Goal: Task Accomplishment & Management: Use online tool/utility

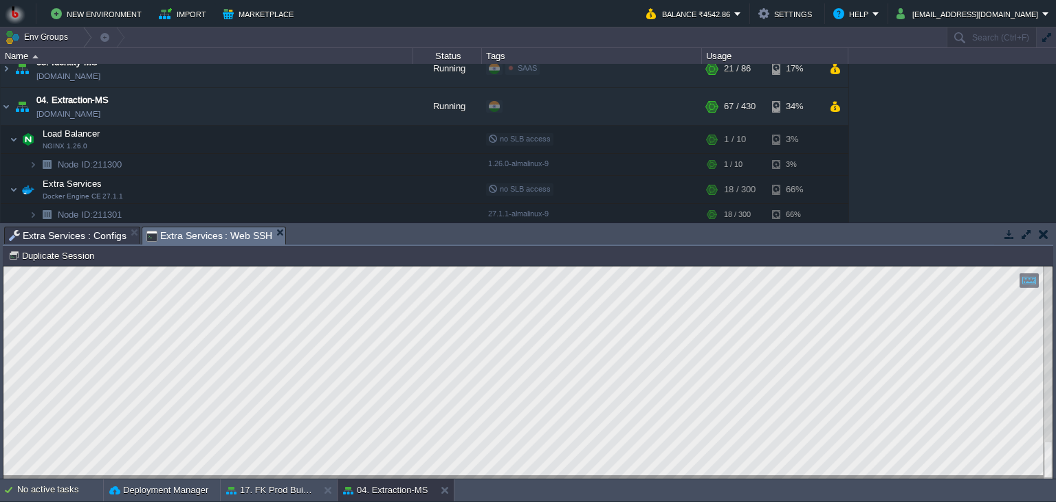
scroll to position [6, 0]
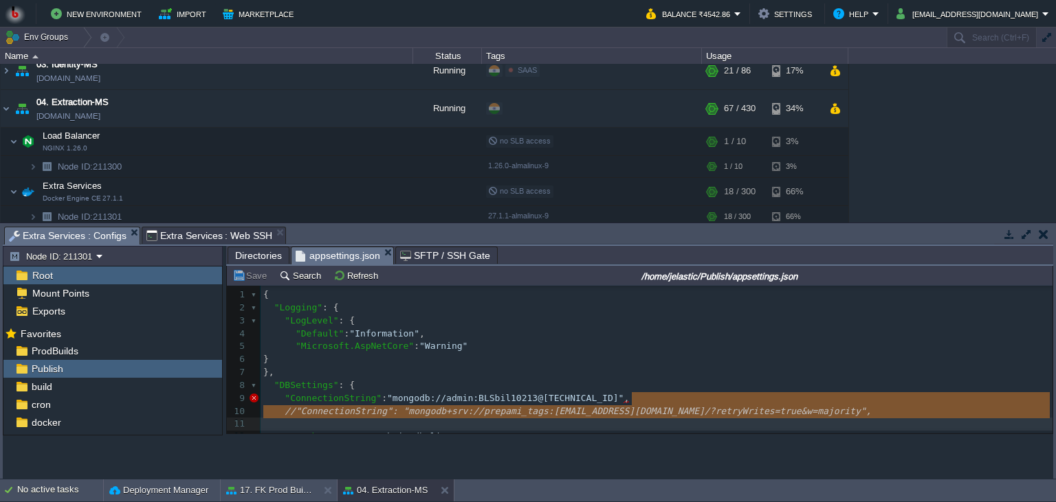
click at [96, 237] on span "Extra Services : Configs" at bounding box center [68, 236] width 118 height 17
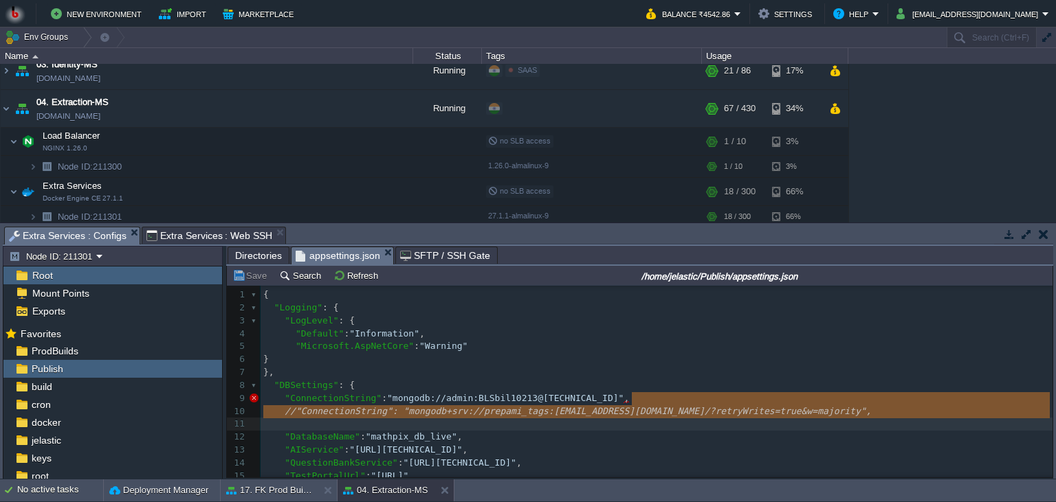
click at [265, 257] on span "Directories" at bounding box center [258, 255] width 47 height 16
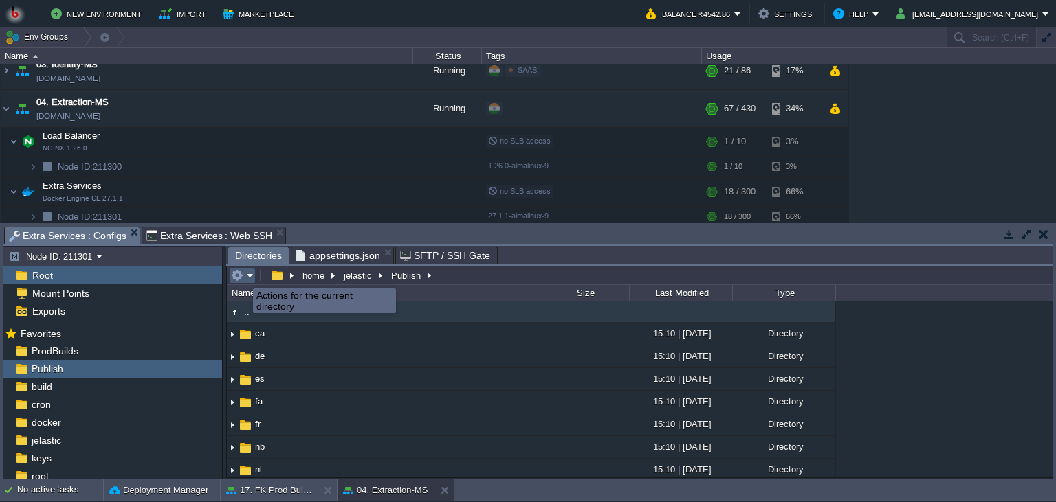
click at [243, 276] on button "button" at bounding box center [237, 275] width 12 height 12
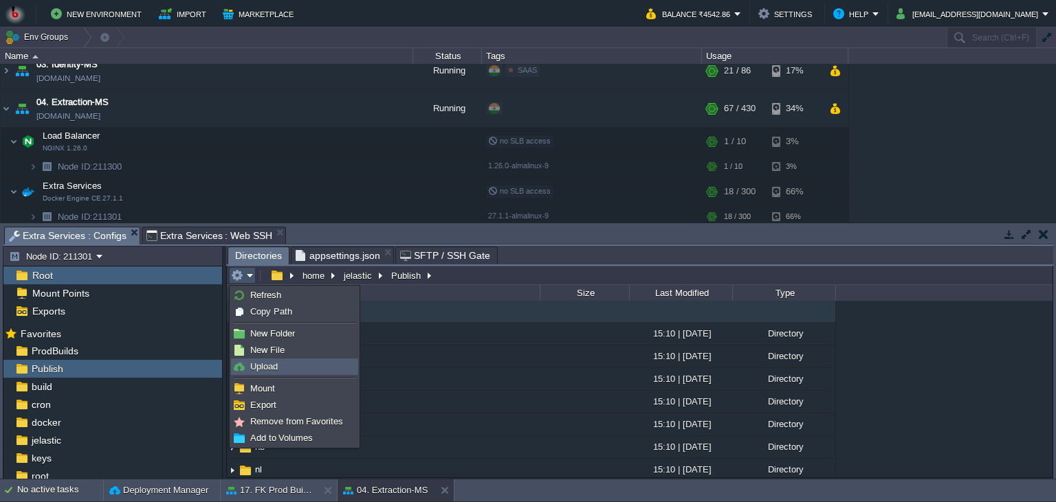
click at [271, 366] on span "Upload" at bounding box center [263, 367] width 27 height 10
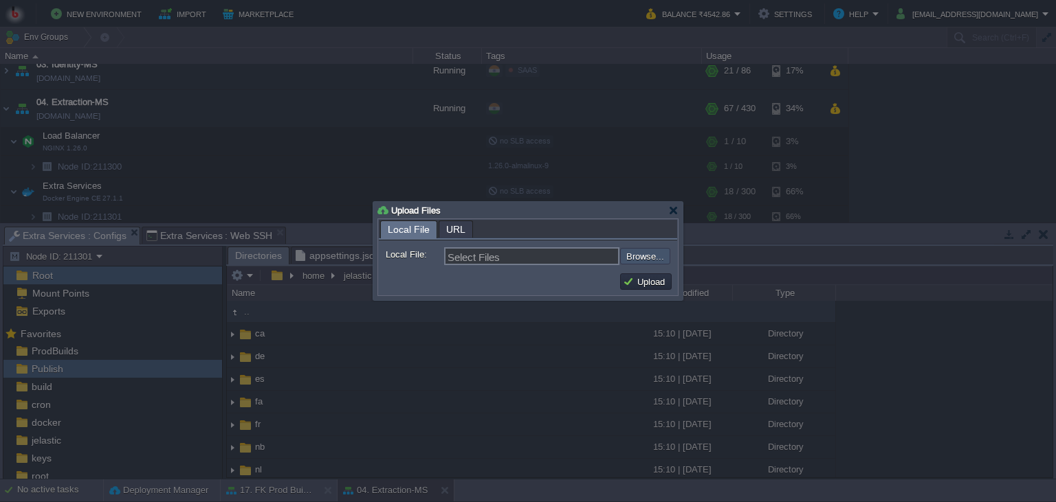
click at [639, 258] on input "file" at bounding box center [583, 256] width 174 height 16
type input "C:\fakepath\MathpixMSApp.dll"
type input "MathpixMSApp.dll"
click at [657, 282] on button "Upload" at bounding box center [646, 282] width 46 height 12
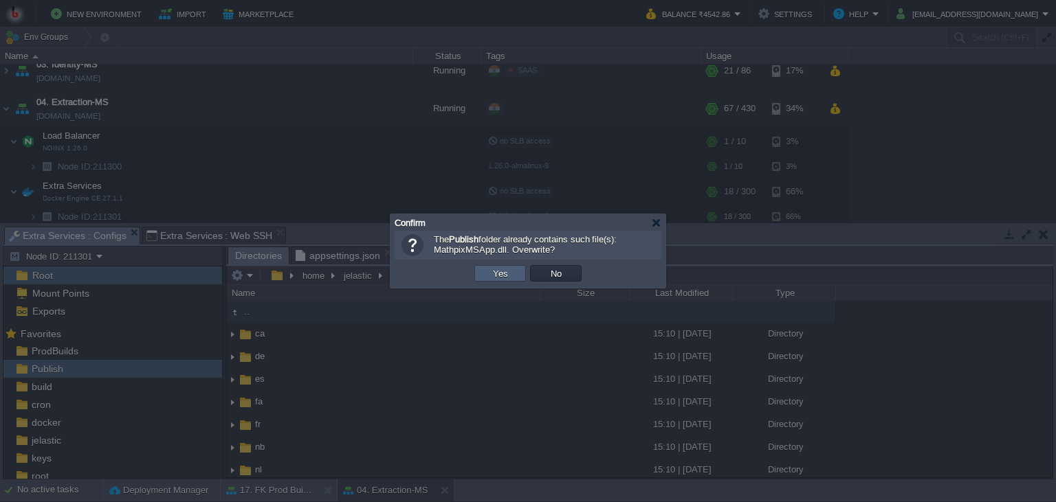
click at [483, 267] on td "Yes" at bounding box center [500, 273] width 52 height 16
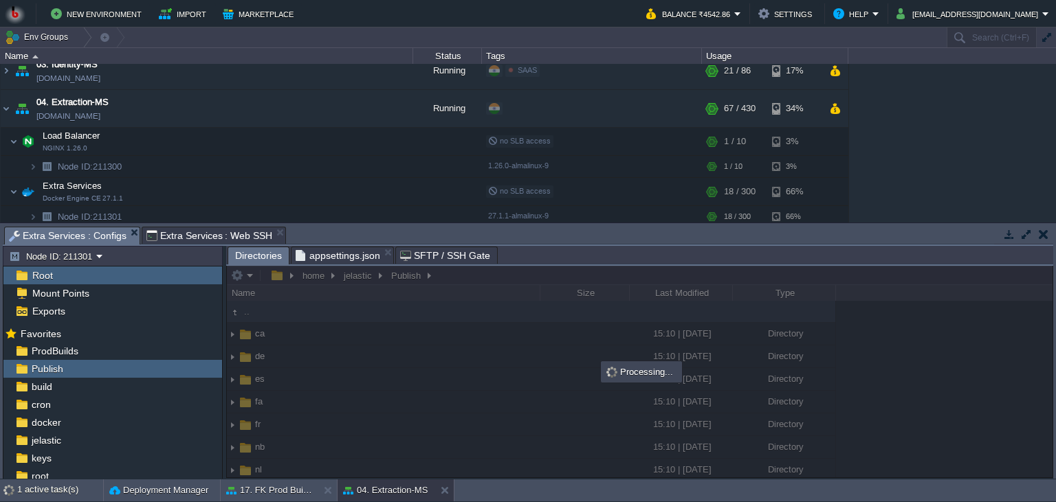
click at [546, 319] on body "New Environment Import Marketplace Bonus ₹0.00 Upgrade Account Balance ₹4542.86…" at bounding box center [528, 251] width 1056 height 502
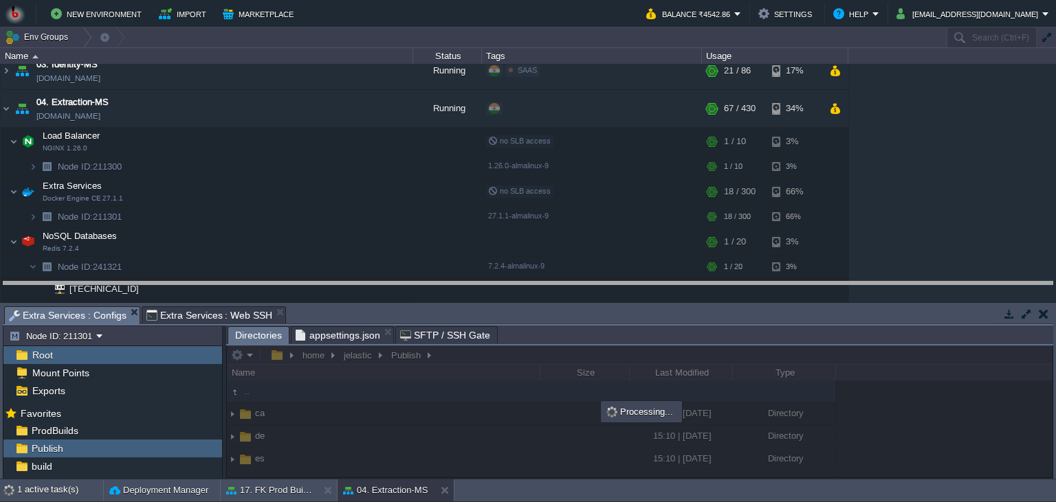
drag, startPoint x: 541, startPoint y: 243, endPoint x: 546, endPoint y: 315, distance: 73.1
click at [546, 294] on body "New Environment Import Marketplace Bonus ₹0.00 Upgrade Account Balance ₹4542.86…" at bounding box center [528, 251] width 1056 height 502
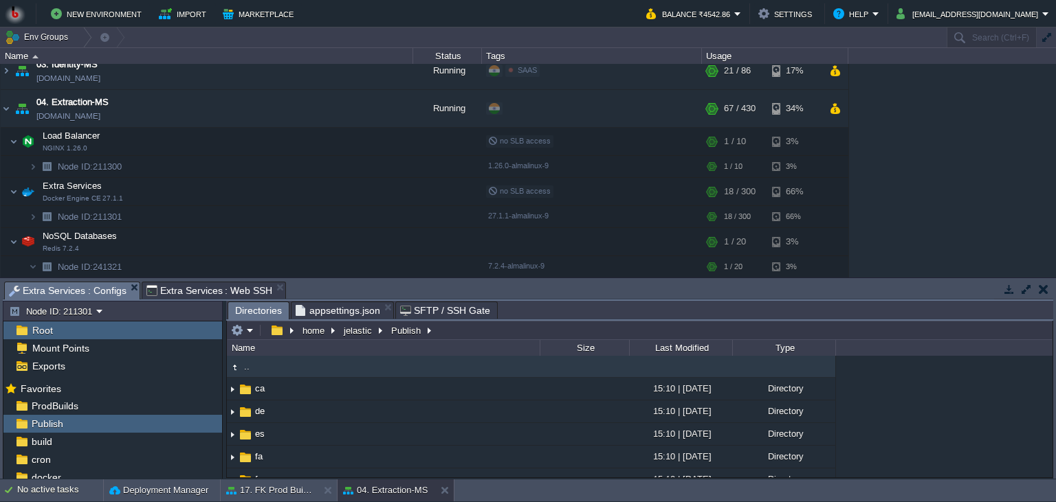
click at [361, 304] on body "New Environment Import Marketplace Bonus ₹0.00 Upgrade Account Balance ₹4542.86…" at bounding box center [528, 251] width 1056 height 502
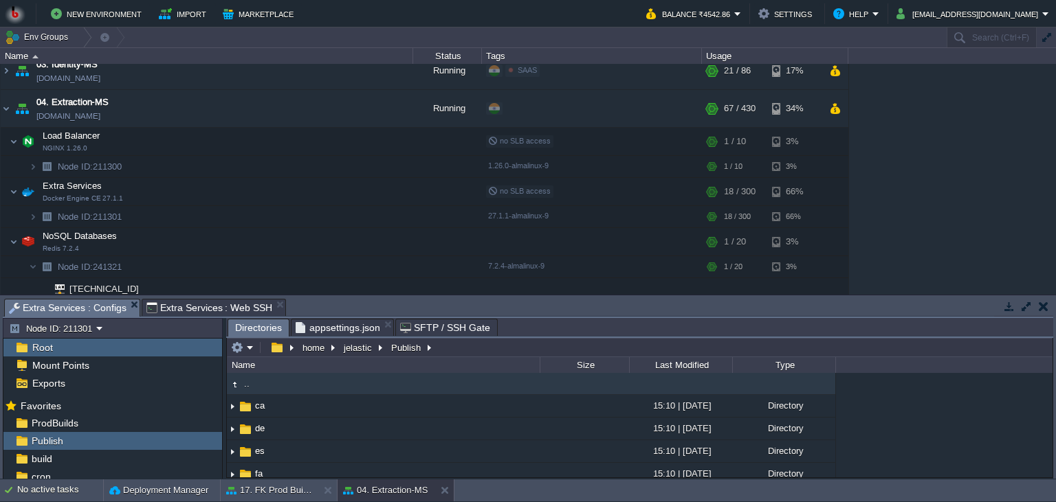
click at [525, 488] on td "No active tasks Deployment Manager 17. FK Prod Builds 04. Extraction-MS" at bounding box center [528, 491] width 1056 height 22
click at [250, 106] on td "04. Extraction-MS [DOMAIN_NAME]" at bounding box center [207, 109] width 412 height 38
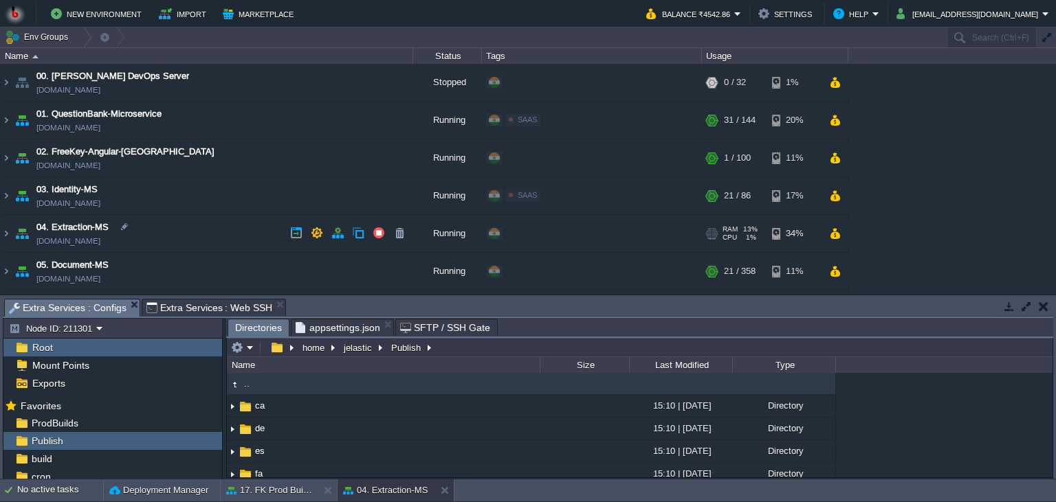
scroll to position [63, 0]
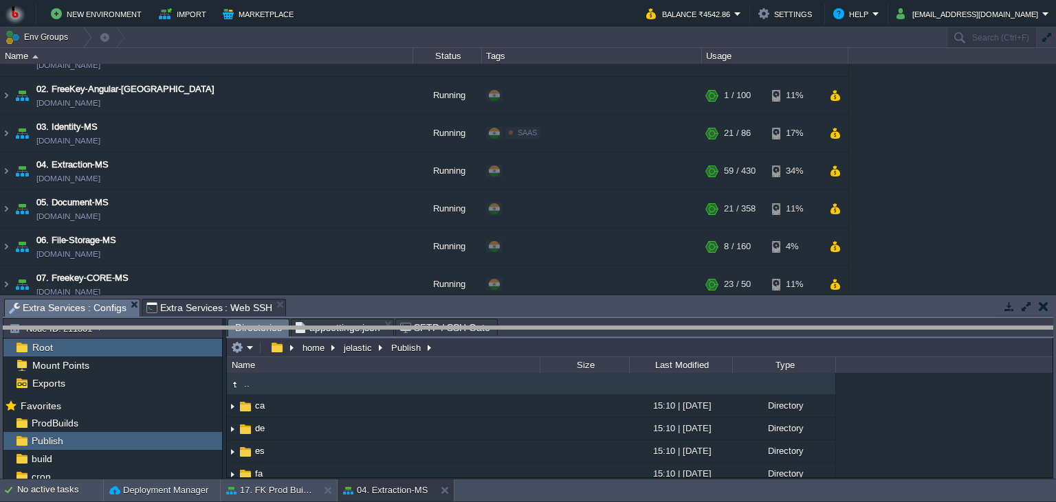
drag, startPoint x: 851, startPoint y: 311, endPoint x: 840, endPoint y: 385, distance: 74.4
click at [840, 385] on body "New Environment Import Marketplace Bonus ₹0.00 Upgrade Account Balance ₹4542.86…" at bounding box center [528, 251] width 1056 height 502
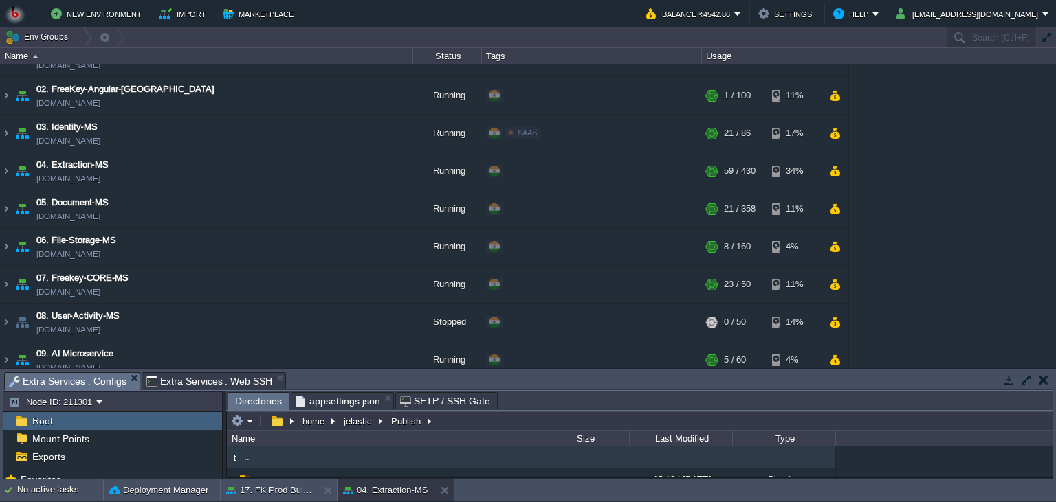
click at [843, 340] on body "New Environment Import Marketplace Bonus ₹0.00 Upgrade Account Balance ₹4542.86…" at bounding box center [528, 251] width 1056 height 502
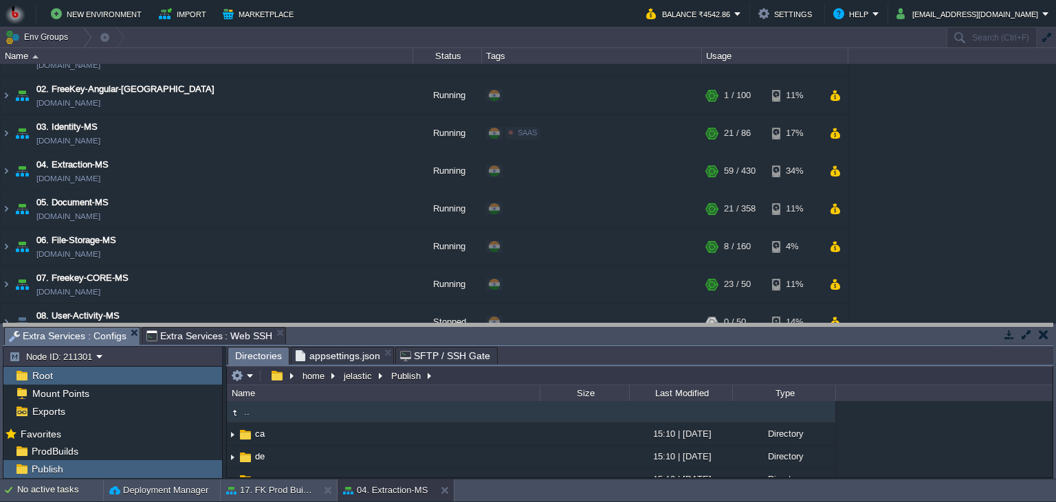
drag, startPoint x: 840, startPoint y: 379, endPoint x: 852, endPoint y: 335, distance: 45.5
click at [852, 335] on body "New Environment Import Marketplace Bonus ₹0.00 Upgrade Account Balance ₹4542.86…" at bounding box center [528, 251] width 1056 height 502
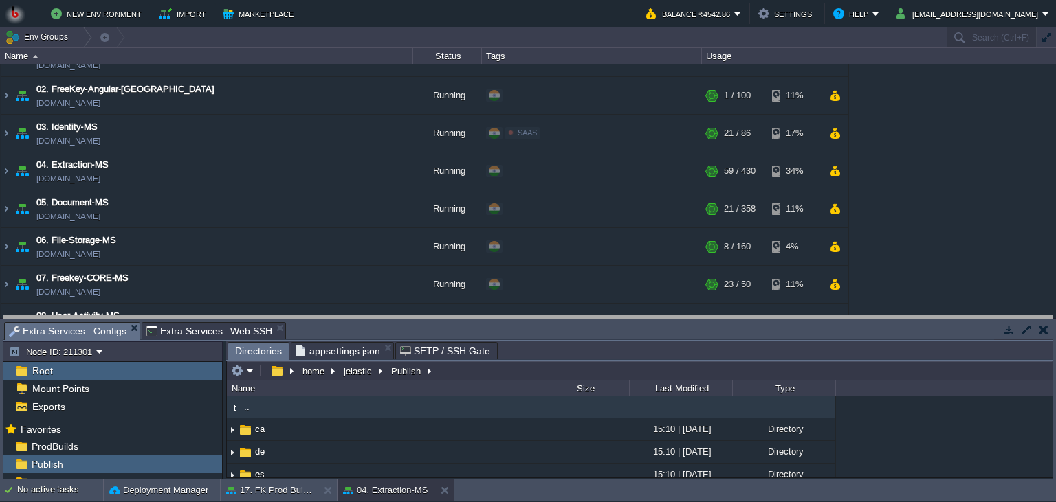
click at [865, 329] on body "New Environment Import Marketplace Bonus ₹0.00 Upgrade Account Balance ₹4542.86…" at bounding box center [528, 251] width 1056 height 502
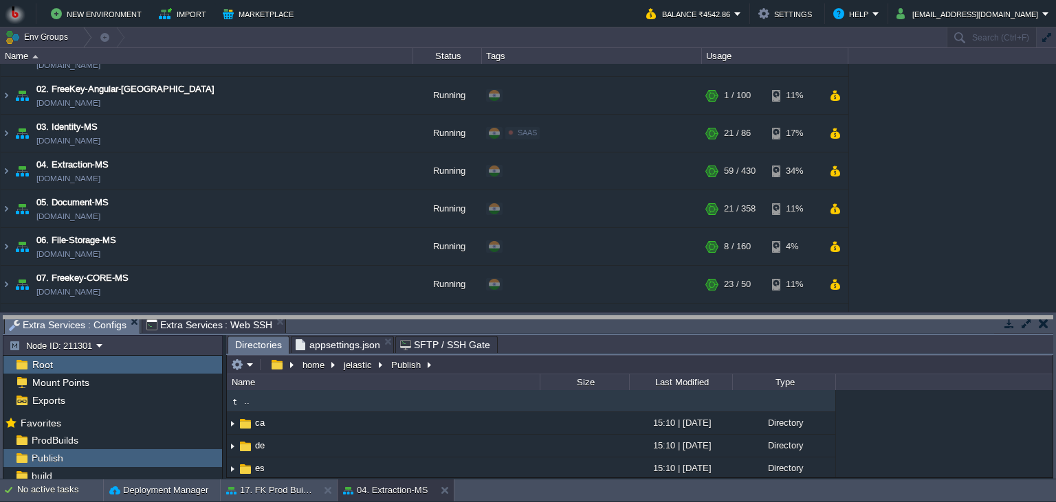
drag, startPoint x: 865, startPoint y: 329, endPoint x: 880, endPoint y: 324, distance: 16.5
click at [880, 324] on body "New Environment Import Marketplace Bonus ₹0.00 Upgrade Account Balance ₹4542.86…" at bounding box center [528, 251] width 1056 height 502
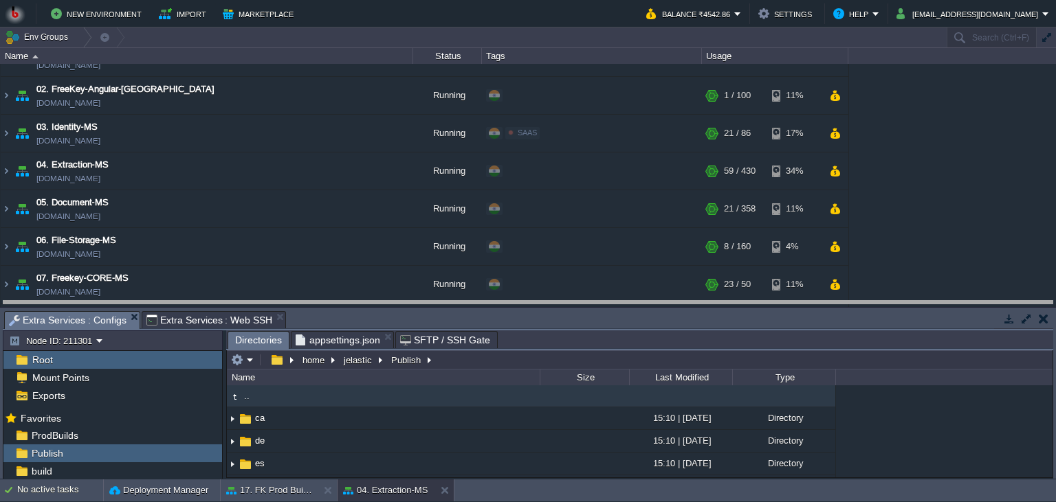
click at [910, 314] on body "New Environment Import Marketplace Bonus ₹0.00 Upgrade Account Balance ₹4542.86…" at bounding box center [528, 251] width 1056 height 502
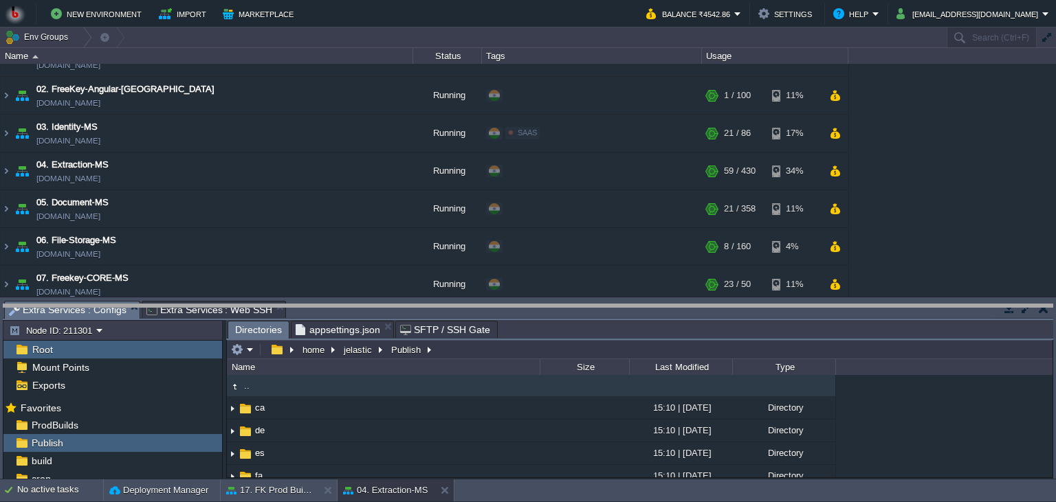
drag, startPoint x: 887, startPoint y: 322, endPoint x: 907, endPoint y: 314, distance: 22.0
click at [898, 318] on body "New Environment Import Marketplace Bonus ₹0.00 Upgrade Account Balance ₹4542.86…" at bounding box center [528, 251] width 1056 height 502
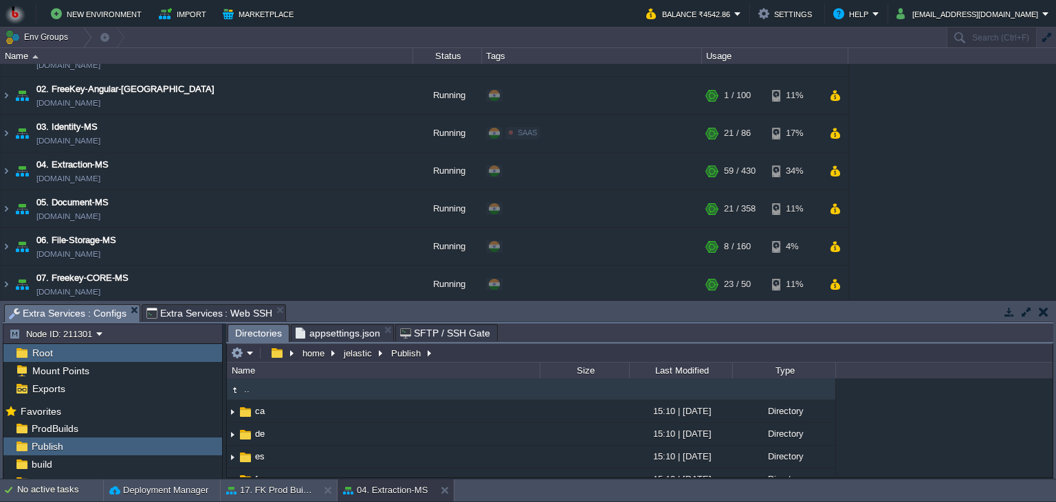
click at [887, 321] on body "New Environment Import Marketplace Bonus ₹0.00 Upgrade Account Balance ₹4542.86…" at bounding box center [528, 251] width 1056 height 502
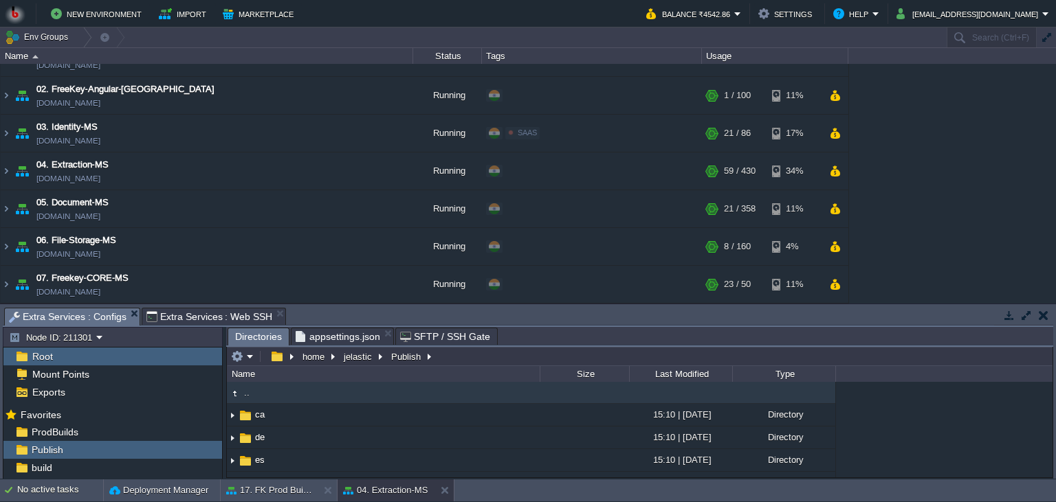
click at [893, 320] on body "New Environment Import Marketplace Bonus ₹0.00 Upgrade Account Balance ₹4542.86…" at bounding box center [528, 251] width 1056 height 502
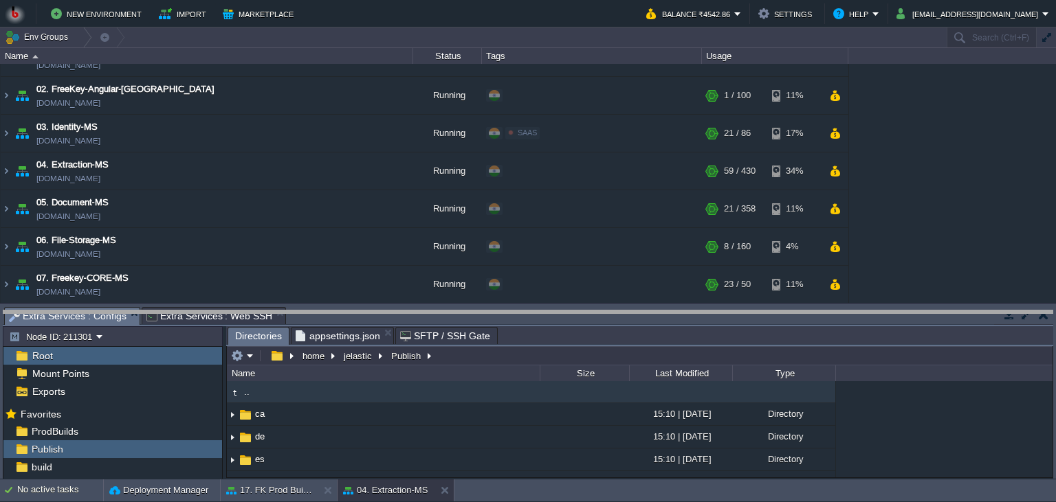
click at [883, 324] on body "New Environment Import Marketplace Bonus ₹0.00 Upgrade Account Balance ₹4542.86…" at bounding box center [528, 251] width 1056 height 502
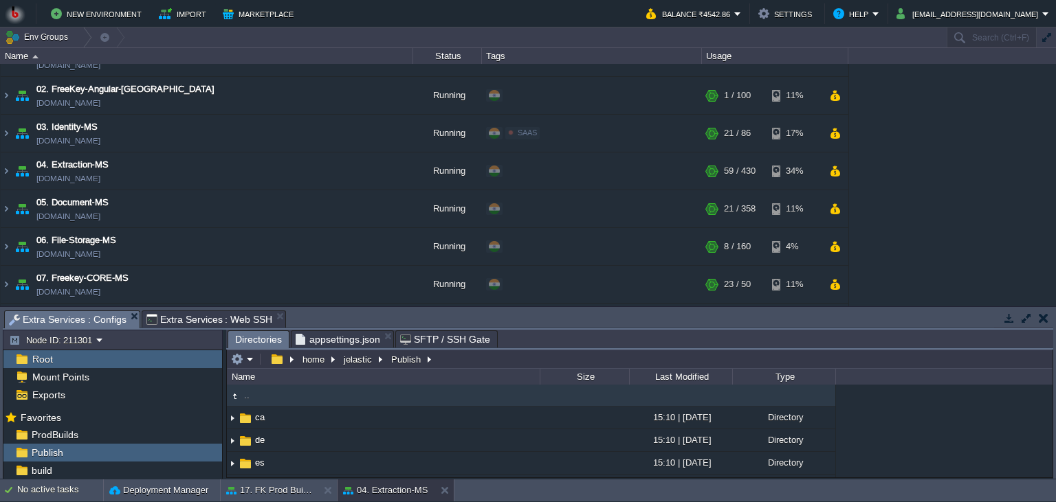
click at [889, 329] on body "New Environment Import Marketplace Bonus ₹0.00 Upgrade Account Balance ₹4542.86…" at bounding box center [528, 251] width 1056 height 502
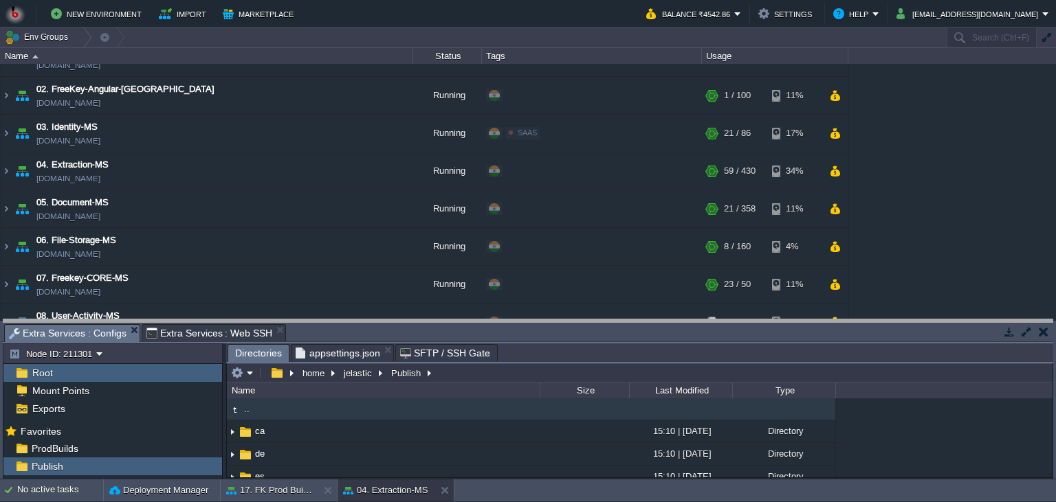
drag, startPoint x: 887, startPoint y: 329, endPoint x: 887, endPoint y: 309, distance: 19.3
click at [887, 309] on body "New Environment Import Marketplace Bonus ₹0.00 Upgrade Account Balance ₹4542.86…" at bounding box center [528, 251] width 1056 height 502
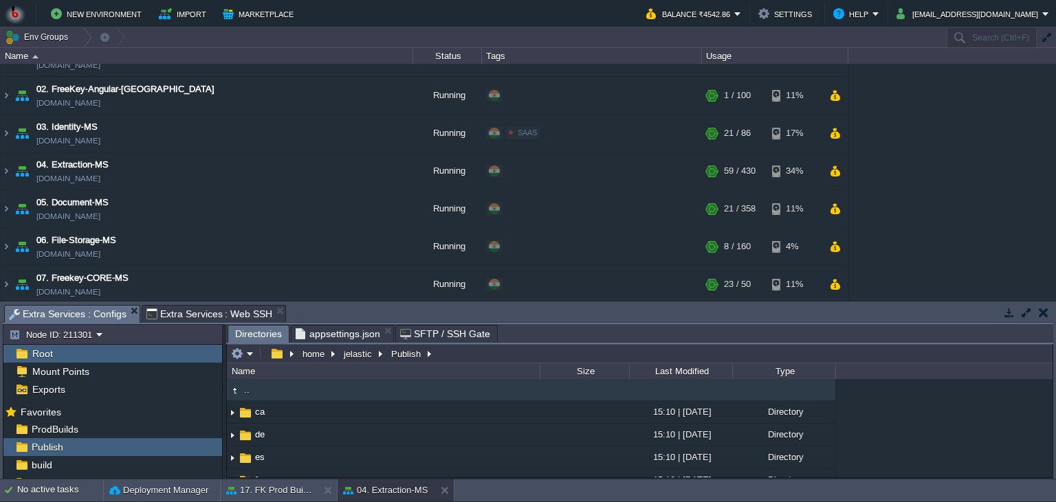
click at [887, 309] on body "New Environment Import Marketplace Bonus ₹0.00 Upgrade Account Balance ₹4542.86…" at bounding box center [528, 251] width 1056 height 502
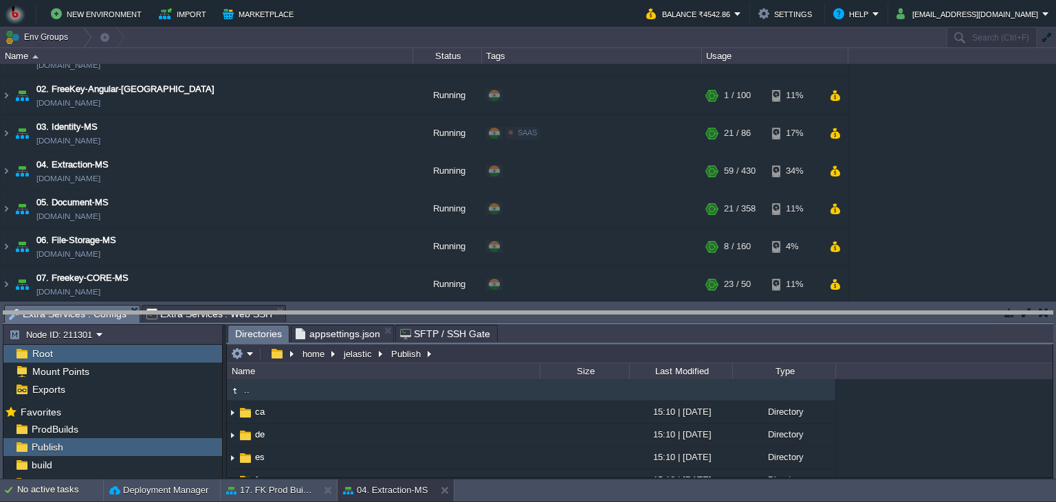
drag, startPoint x: 887, startPoint y: 309, endPoint x: 884, endPoint y: 318, distance: 8.7
click at [884, 318] on body "New Environment Import Marketplace Bonus ₹0.00 Upgrade Account Balance ₹4542.86…" at bounding box center [528, 251] width 1056 height 502
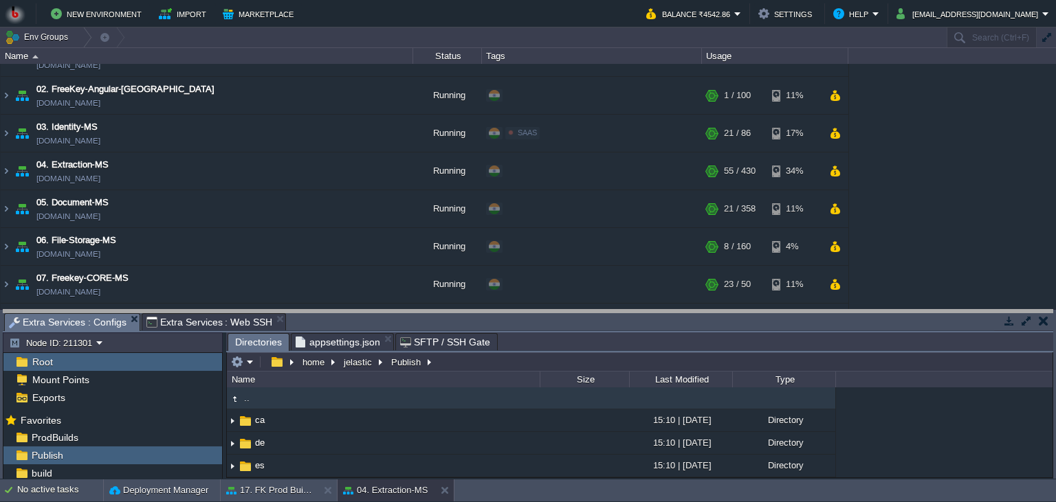
drag, startPoint x: 408, startPoint y: 318, endPoint x: 396, endPoint y: 245, distance: 73.1
click at [396, 245] on body "New Environment Import Marketplace Bonus ₹0.00 Upgrade Account Balance ₹4542.86…" at bounding box center [528, 251] width 1056 height 502
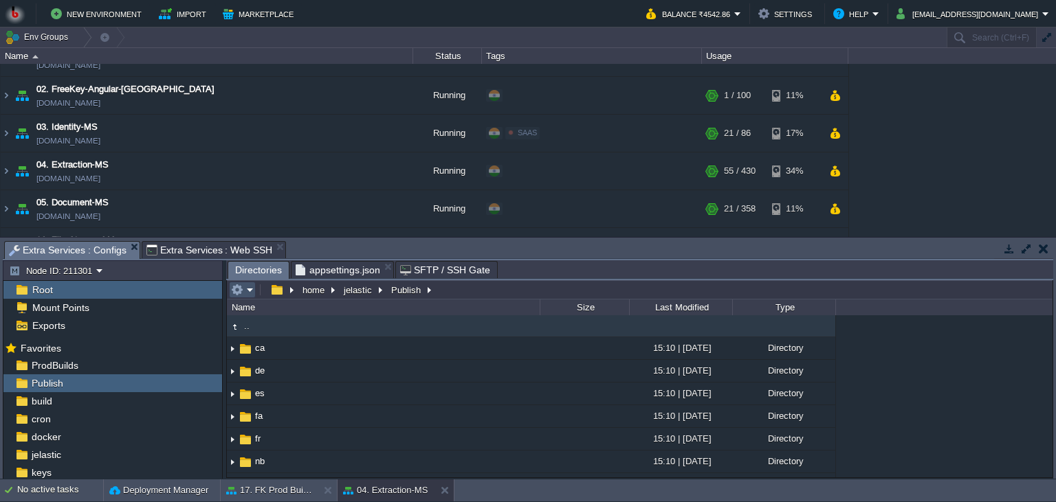
click at [241, 290] on button "button" at bounding box center [237, 290] width 12 height 12
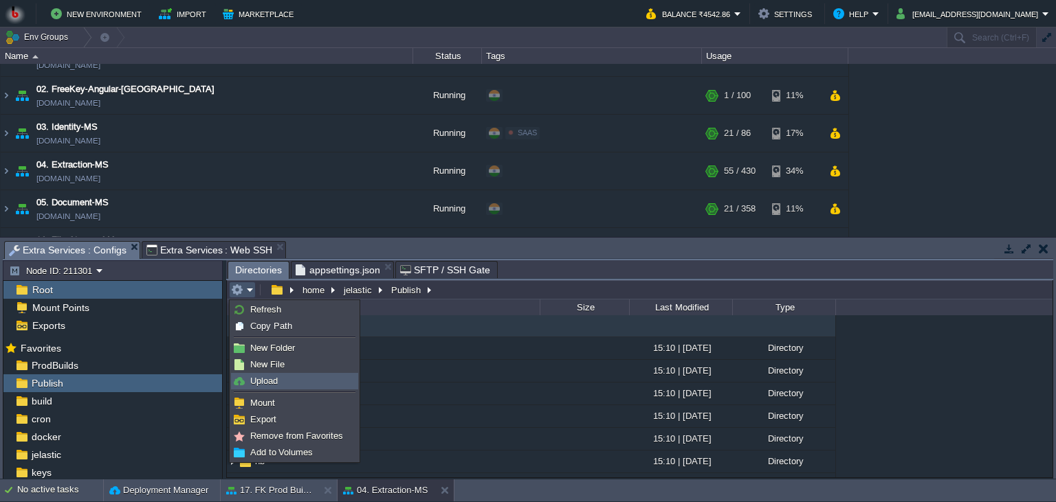
click at [265, 386] on span "Upload" at bounding box center [263, 381] width 27 height 10
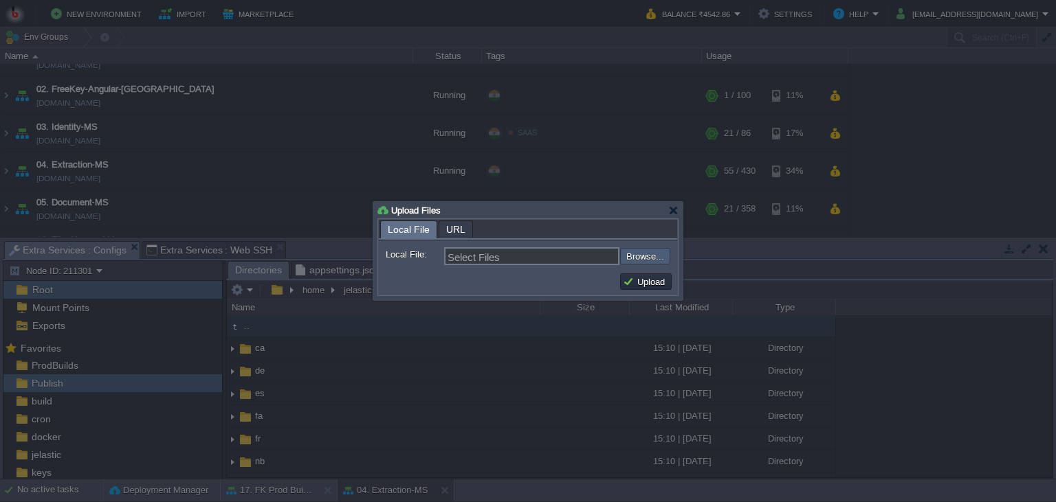
click at [656, 257] on input "file" at bounding box center [583, 256] width 174 height 16
type input "C:\fakepath\MathpixMSApp.dll"
type input "MathpixMSApp.dll"
click at [636, 279] on button "Upload" at bounding box center [646, 282] width 46 height 12
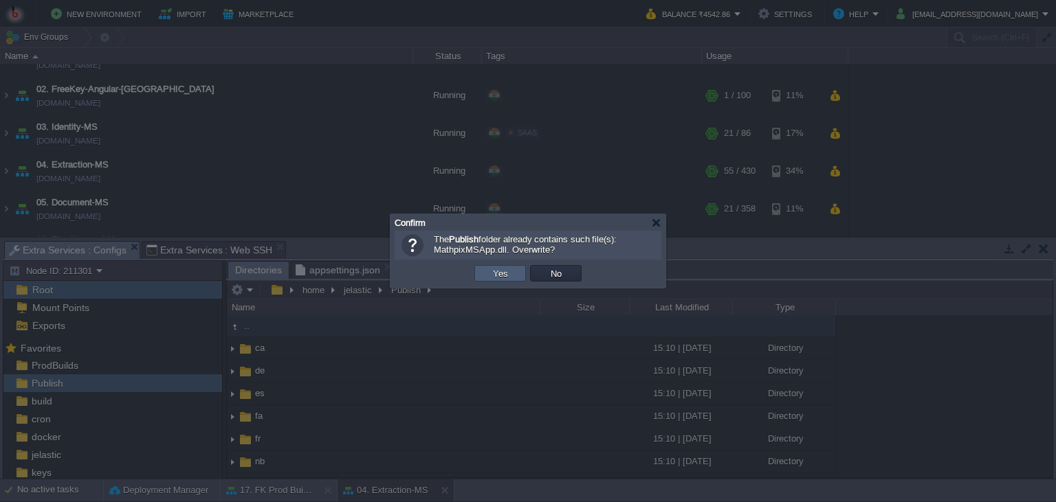
click at [513, 276] on td "Yes" at bounding box center [500, 273] width 52 height 16
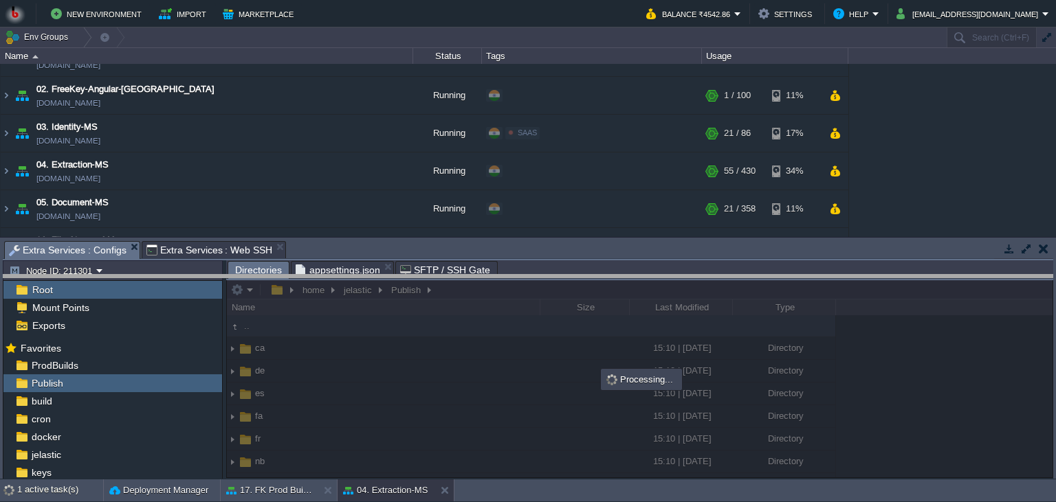
drag, startPoint x: 538, startPoint y: 260, endPoint x: 537, endPoint y: 294, distance: 34.4
click at [537, 294] on body "New Environment Import Marketplace Bonus ₹0.00 Upgrade Account Balance ₹4542.86…" at bounding box center [528, 251] width 1056 height 502
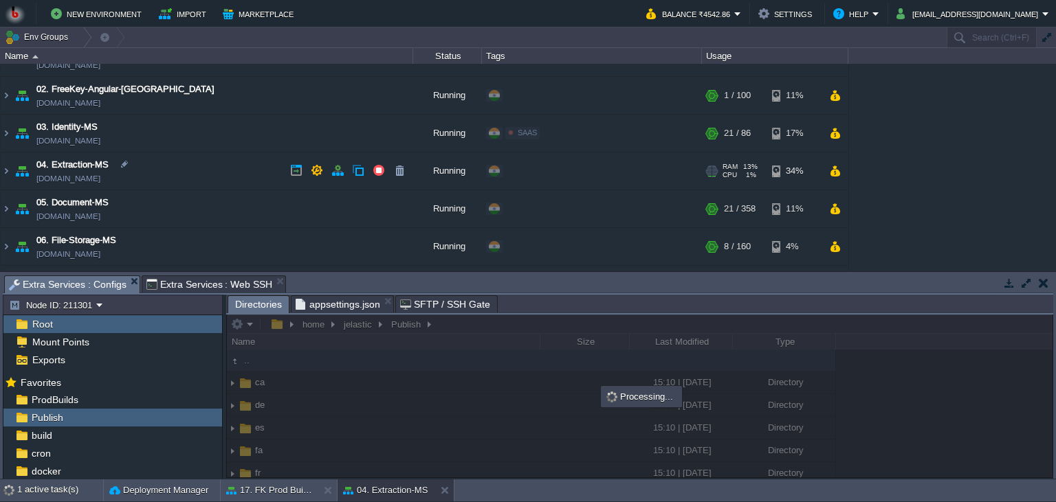
click at [170, 168] on td "04. Extraction-MS [DOMAIN_NAME]" at bounding box center [207, 172] width 412 height 38
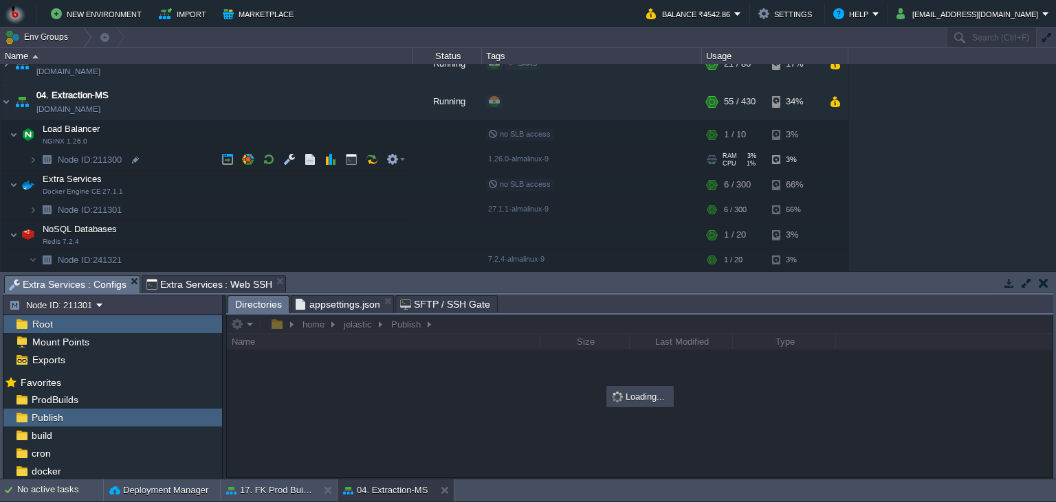
scroll to position [125, 0]
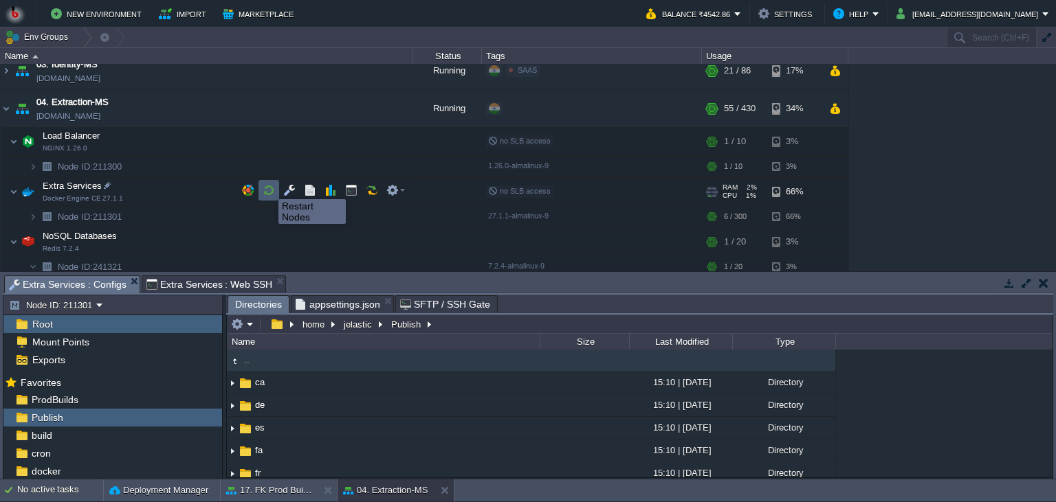
click at [266, 187] on button "button" at bounding box center [269, 190] width 12 height 12
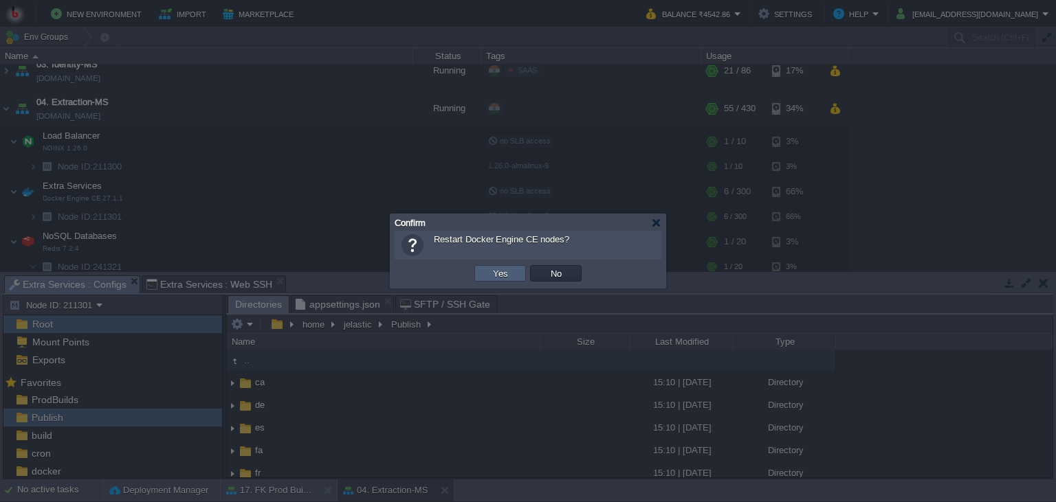
click at [498, 276] on button "Yes" at bounding box center [500, 273] width 23 height 12
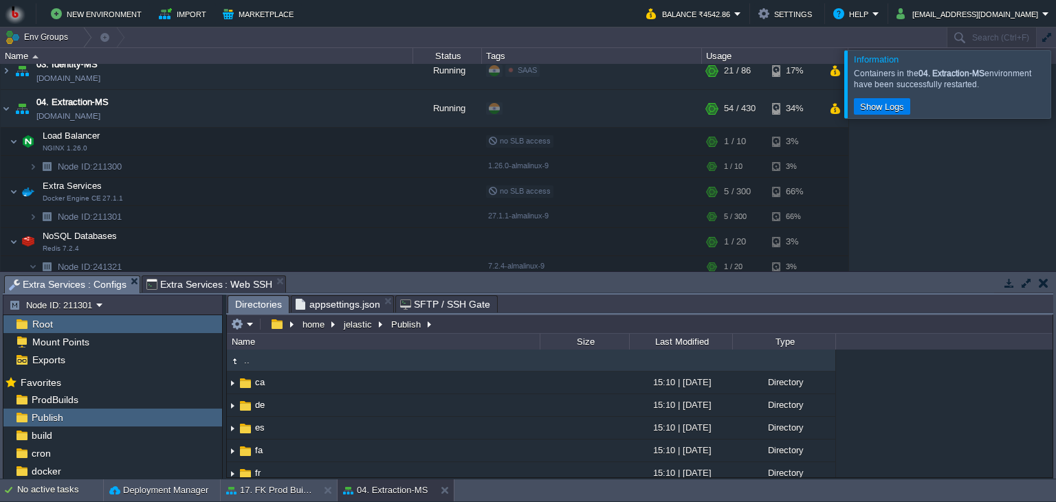
click at [358, 351] on body "New Environment Import Marketplace Bonus ₹0.00 Upgrade Account Balance ₹4542.86…" at bounding box center [528, 251] width 1056 height 502
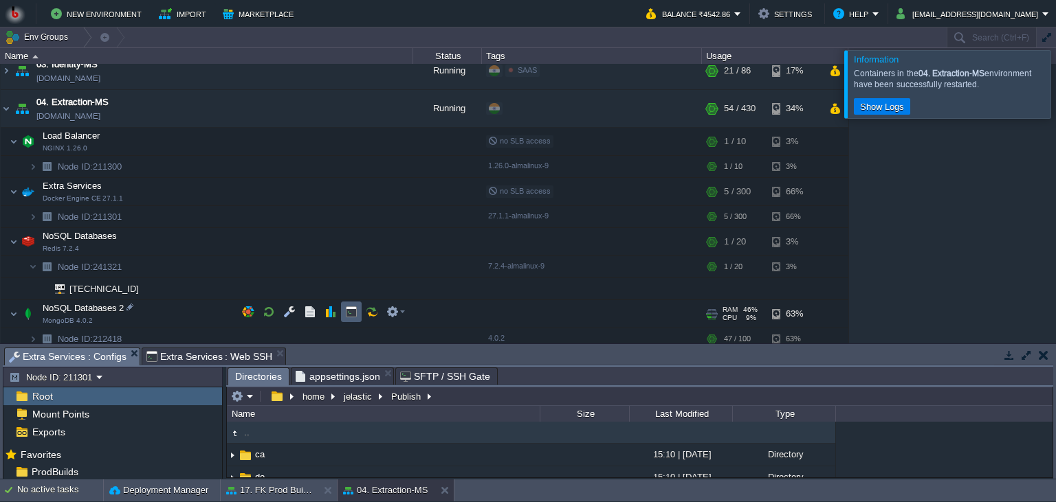
scroll to position [188, 0]
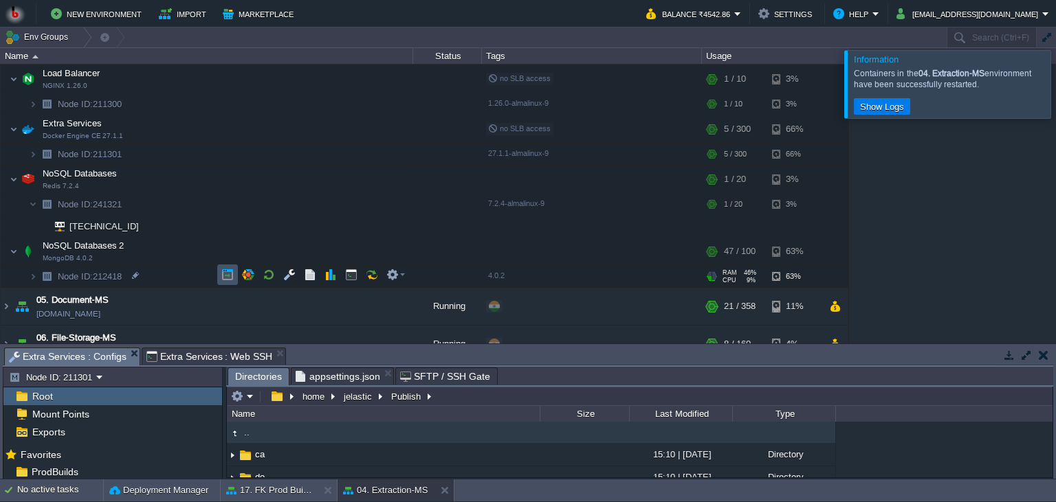
click at [230, 280] on button "button" at bounding box center [227, 275] width 12 height 12
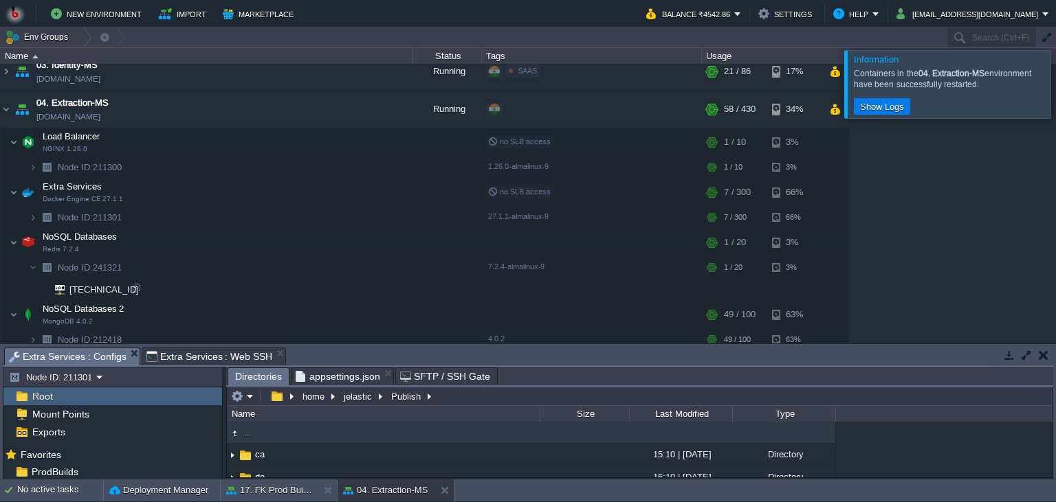
scroll to position [63, 0]
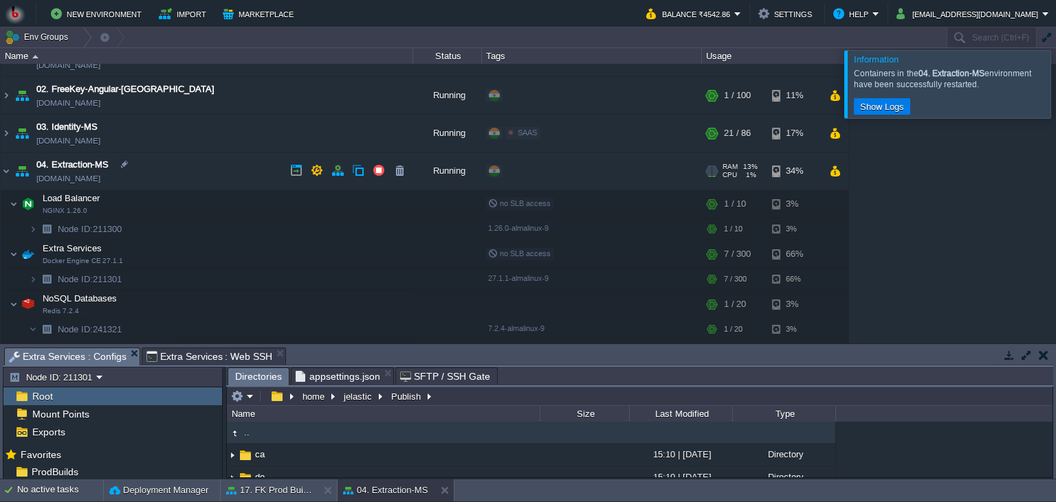
click at [217, 175] on td "04. Extraction-MS [DOMAIN_NAME]" at bounding box center [207, 172] width 412 height 38
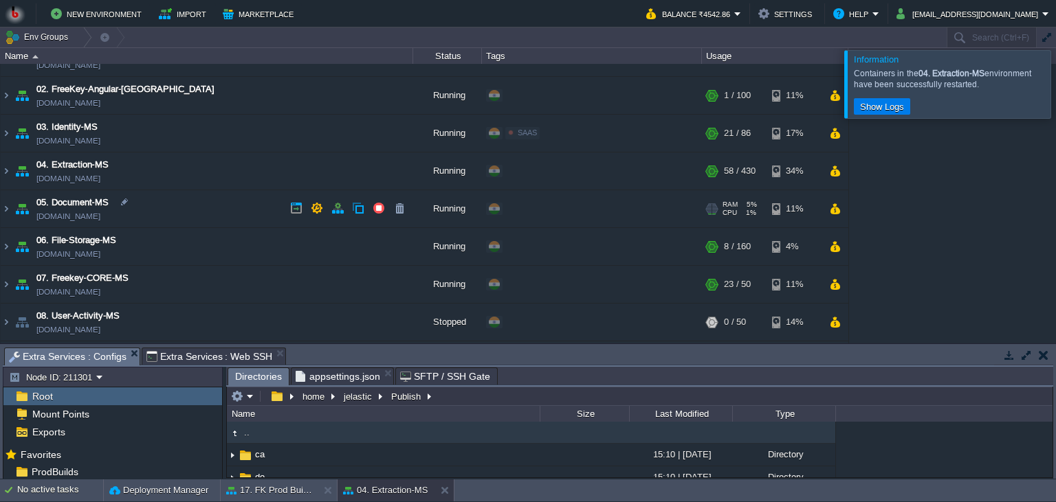
click at [216, 206] on td "05. Document-MS [DOMAIN_NAME]" at bounding box center [207, 209] width 412 height 38
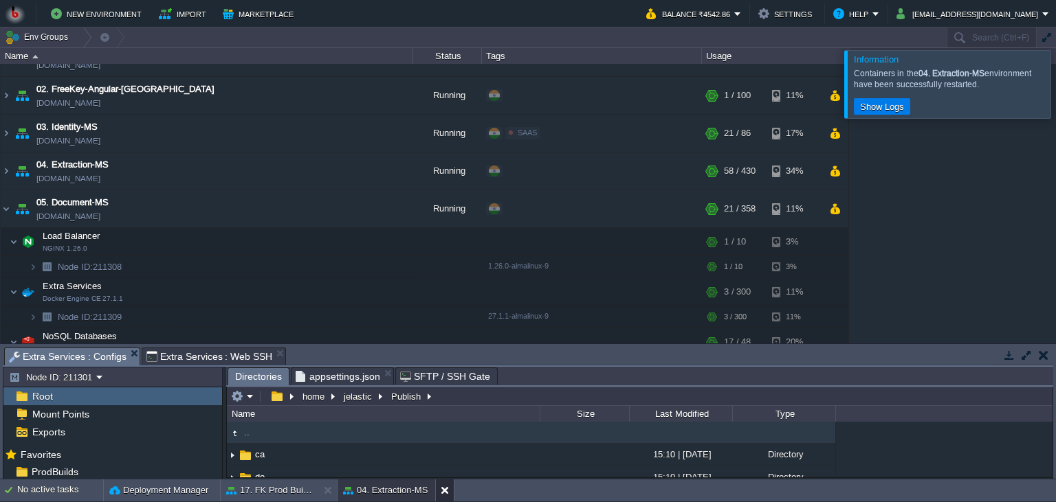
click at [443, 487] on button at bounding box center [448, 491] width 14 height 14
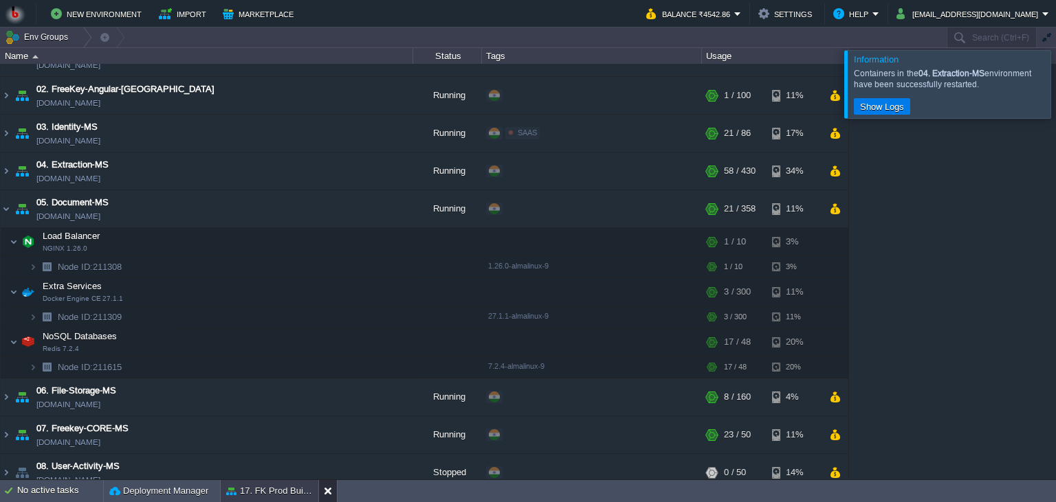
click at [331, 495] on button at bounding box center [331, 492] width 14 height 14
click at [282, 293] on td at bounding box center [289, 290] width 21 height 21
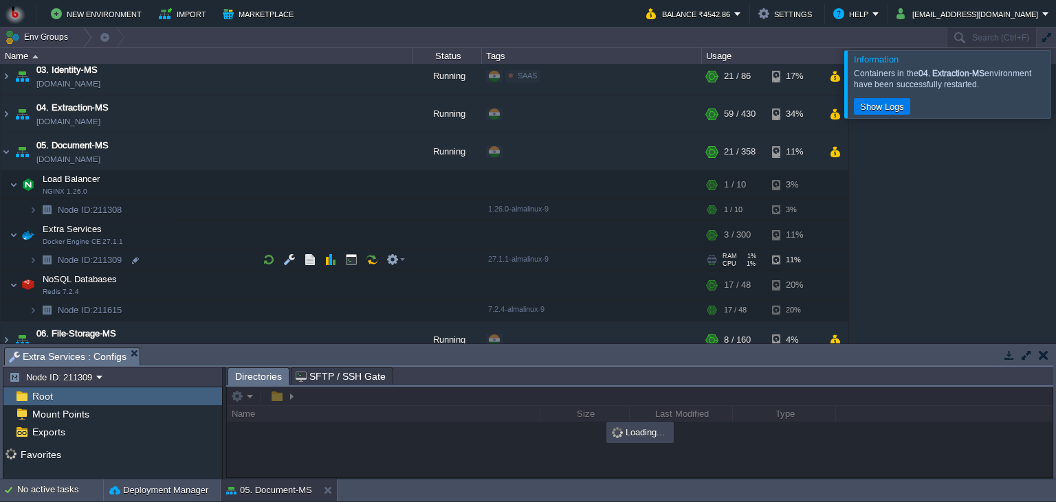
scroll to position [188, 0]
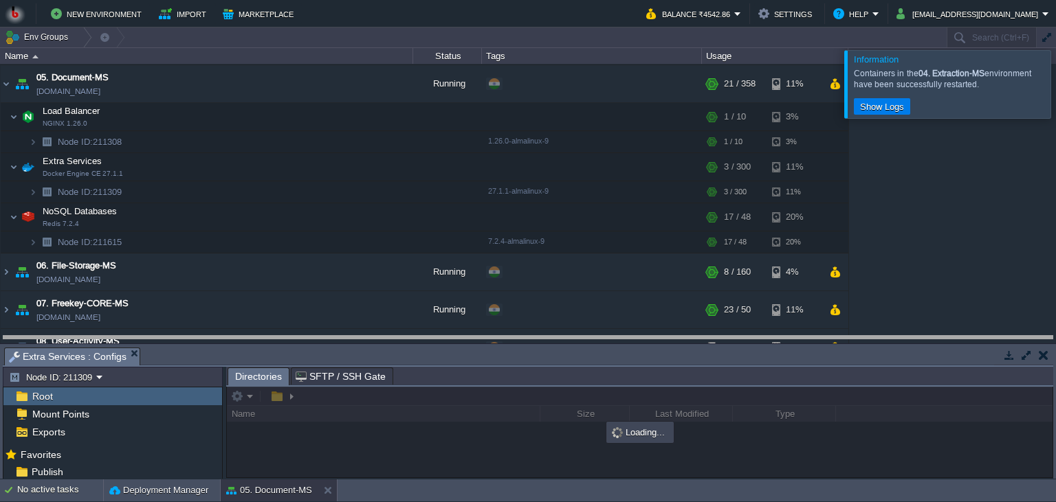
drag, startPoint x: 386, startPoint y: 359, endPoint x: 395, endPoint y: 228, distance: 132.2
click at [395, 228] on body "New Environment Import Marketplace Bonus ₹0.00 Upgrade Account Balance ₹4542.86…" at bounding box center [528, 251] width 1056 height 502
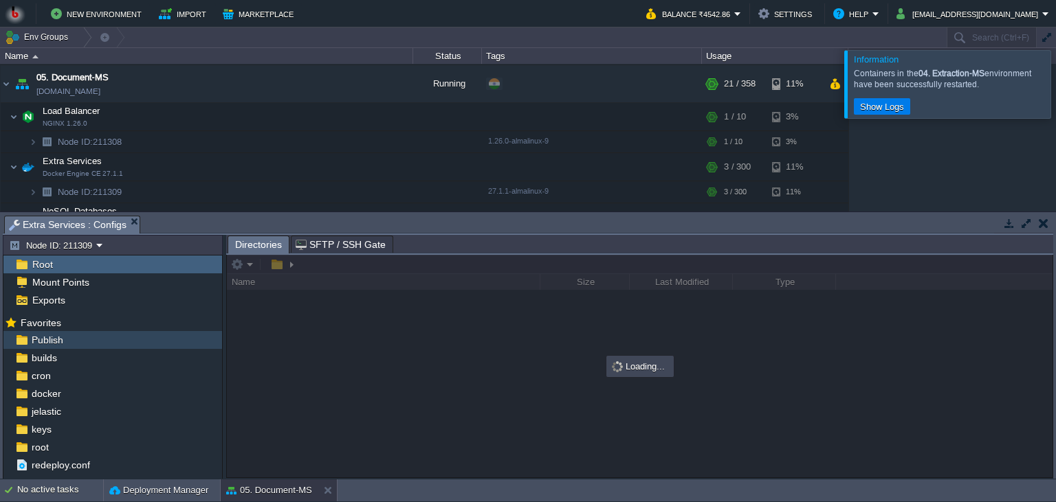
click at [80, 340] on div "Publish" at bounding box center [112, 340] width 219 height 18
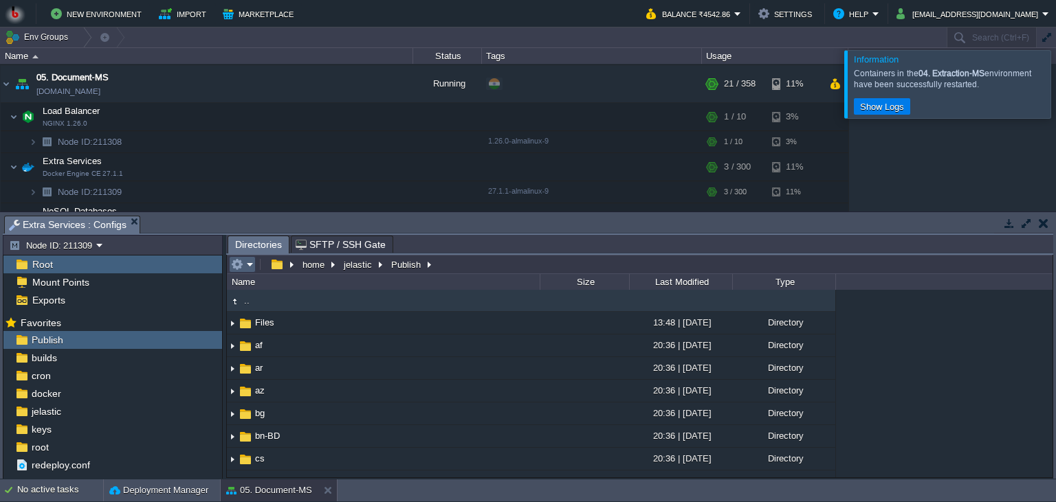
click at [237, 263] on button "button" at bounding box center [237, 264] width 12 height 12
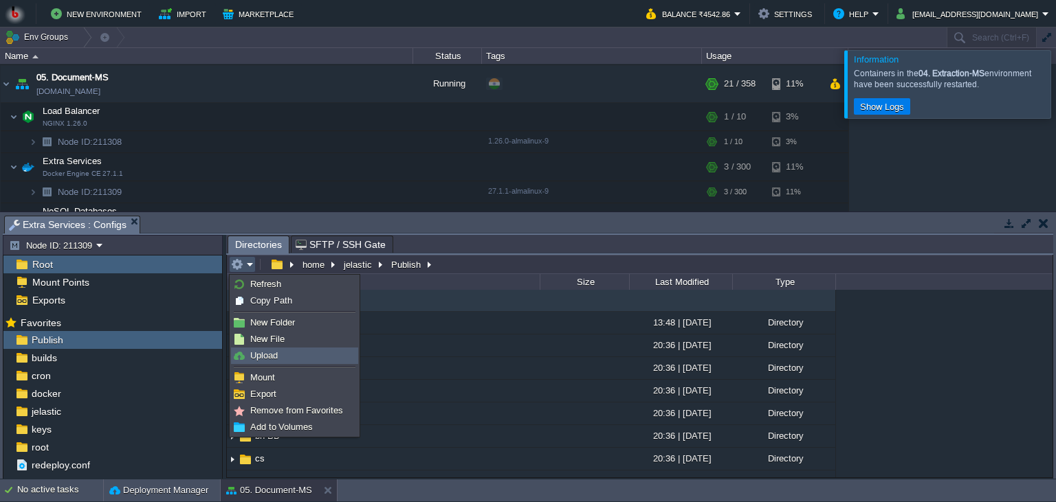
click at [258, 352] on span "Upload" at bounding box center [263, 356] width 27 height 10
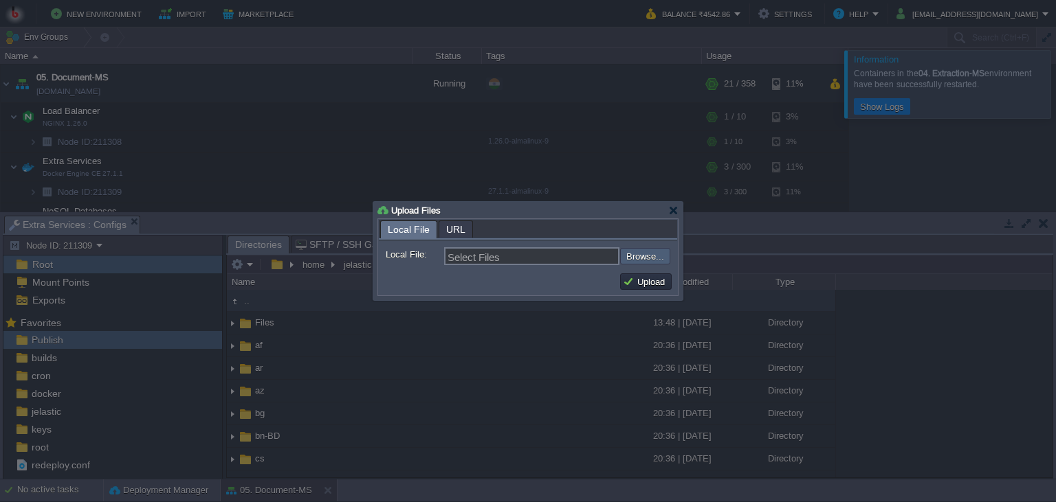
click at [629, 252] on input "file" at bounding box center [583, 256] width 174 height 16
type input "C:\fakepath\PdfGenerateMicroservice.dll"
type input "PdfGenerateMicroservice.dll"
click at [639, 285] on button "Upload" at bounding box center [646, 282] width 46 height 12
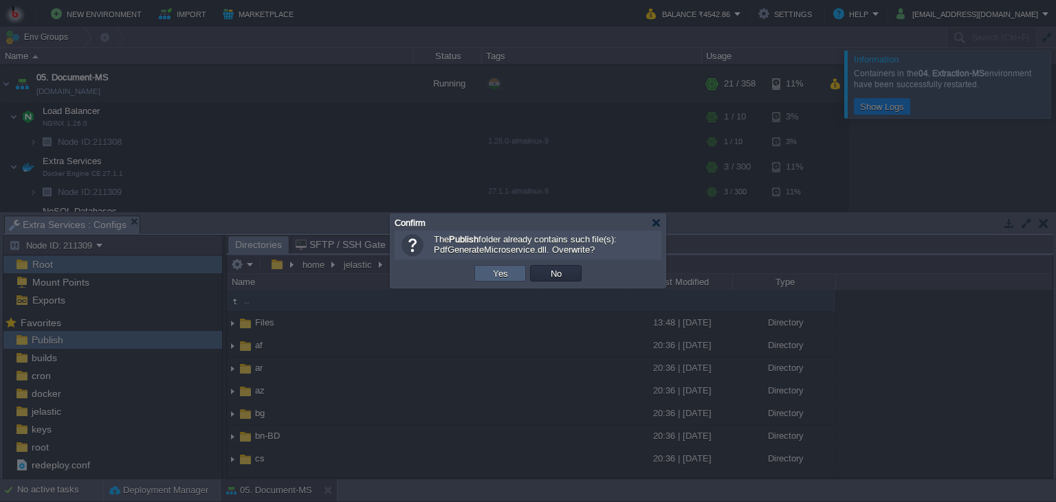
click at [513, 274] on td "Yes" at bounding box center [500, 273] width 52 height 16
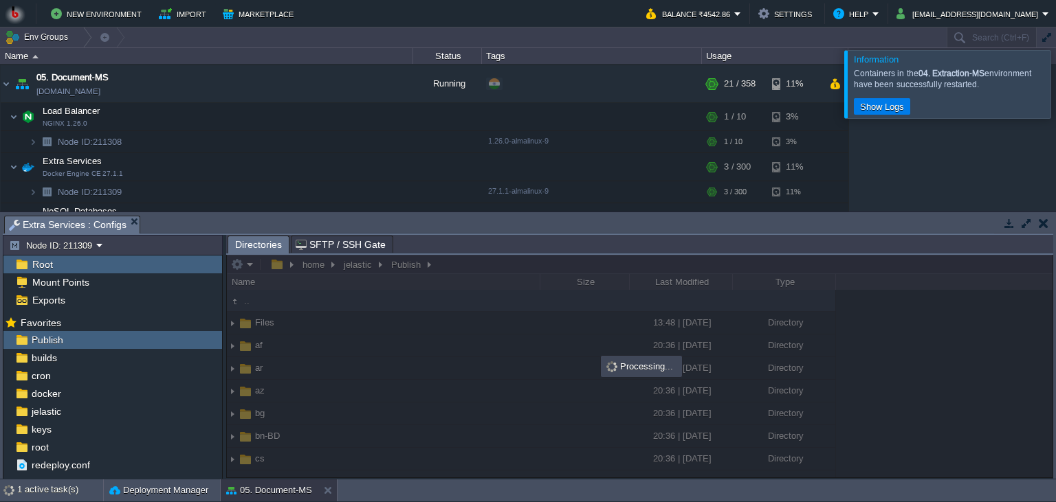
click at [414, 258] on body "New Environment Import Marketplace Bonus ₹0.00 Upgrade Account Balance ₹4542.86…" at bounding box center [528, 251] width 1056 height 502
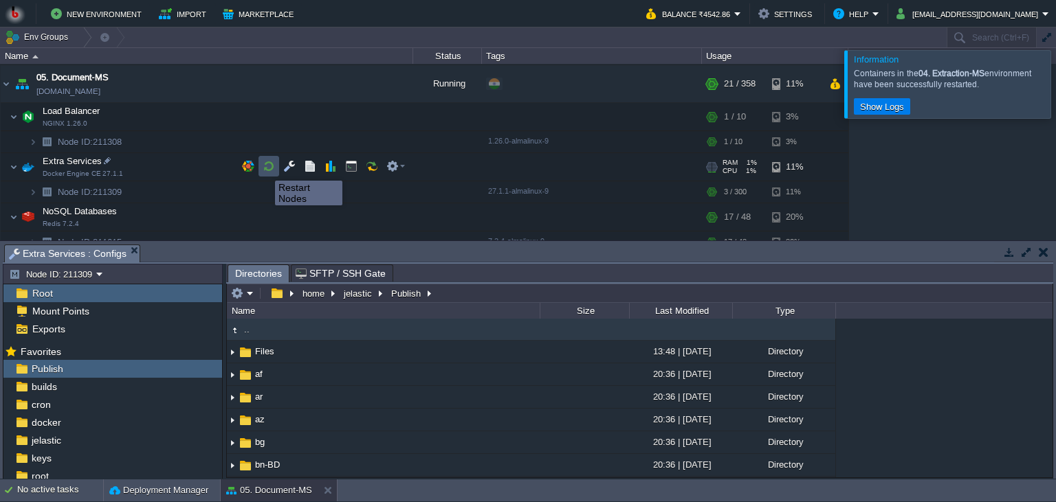
click at [265, 168] on button "button" at bounding box center [269, 166] width 12 height 12
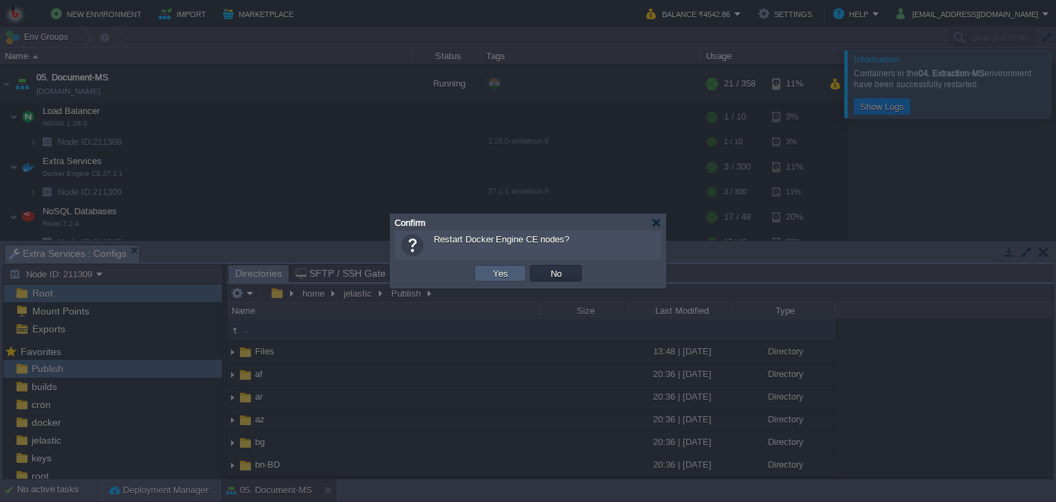
click at [482, 274] on td "Yes" at bounding box center [500, 273] width 52 height 16
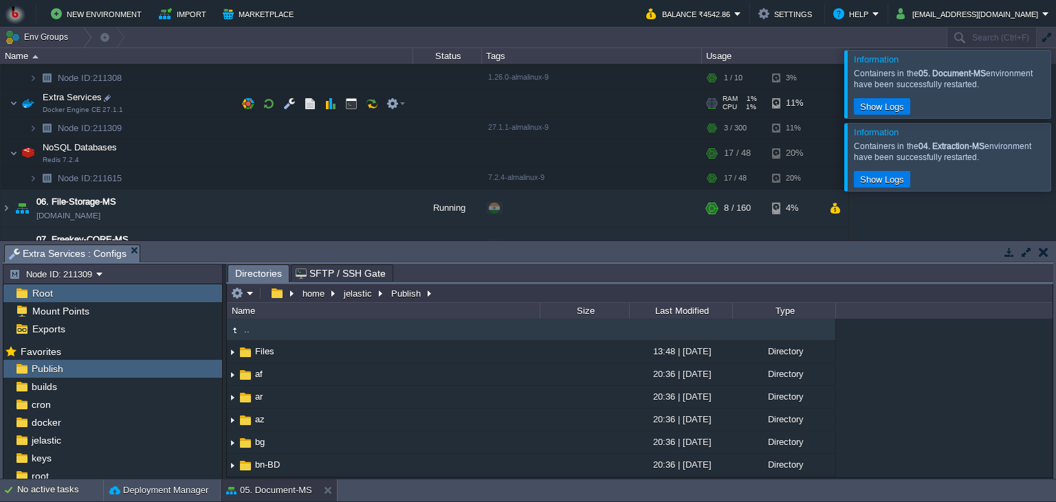
scroll to position [125, 0]
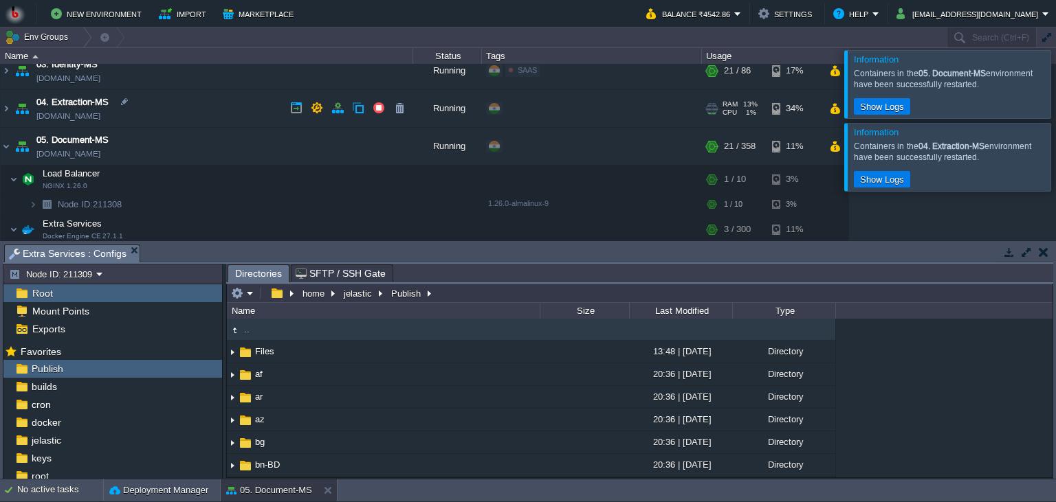
click at [195, 109] on td "04. Extraction-MS [DOMAIN_NAME]" at bounding box center [207, 109] width 412 height 38
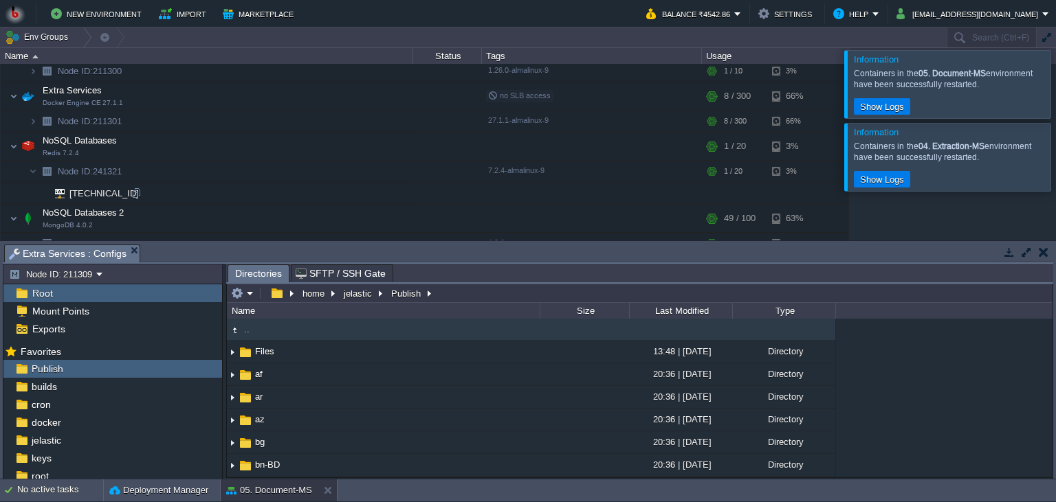
scroll to position [250, 0]
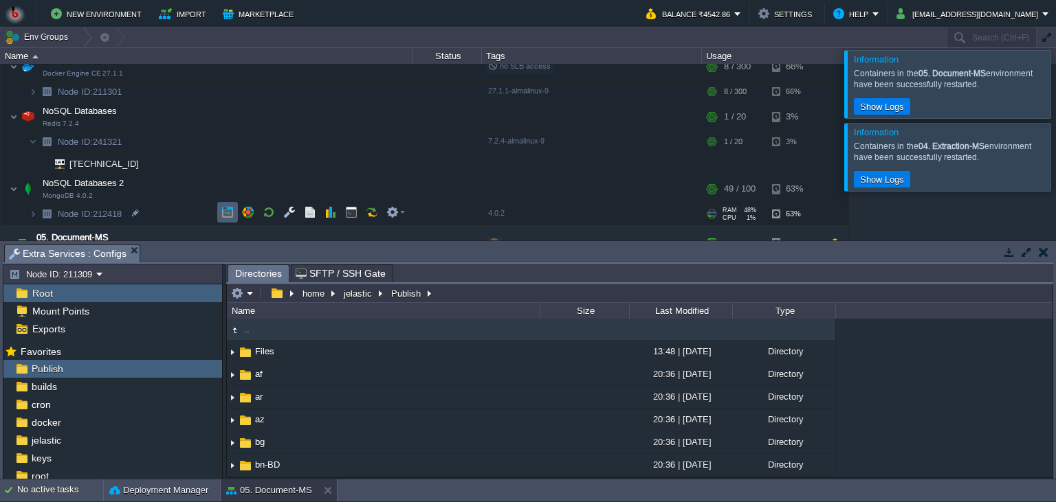
click at [230, 210] on button "button" at bounding box center [227, 212] width 12 height 12
drag, startPoint x: 331, startPoint y: 486, endPoint x: 293, endPoint y: 421, distance: 75.2
click at [331, 486] on button at bounding box center [331, 491] width 14 height 14
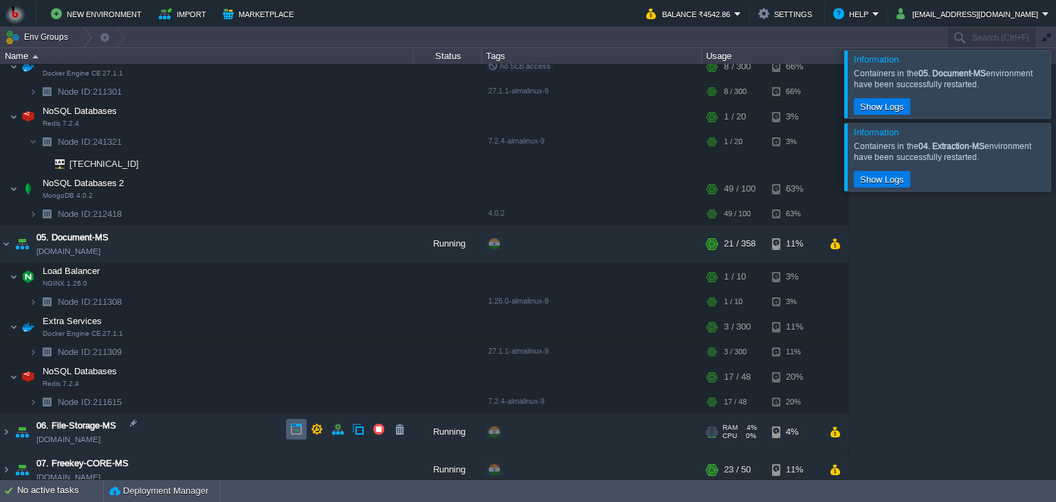
scroll to position [0, 0]
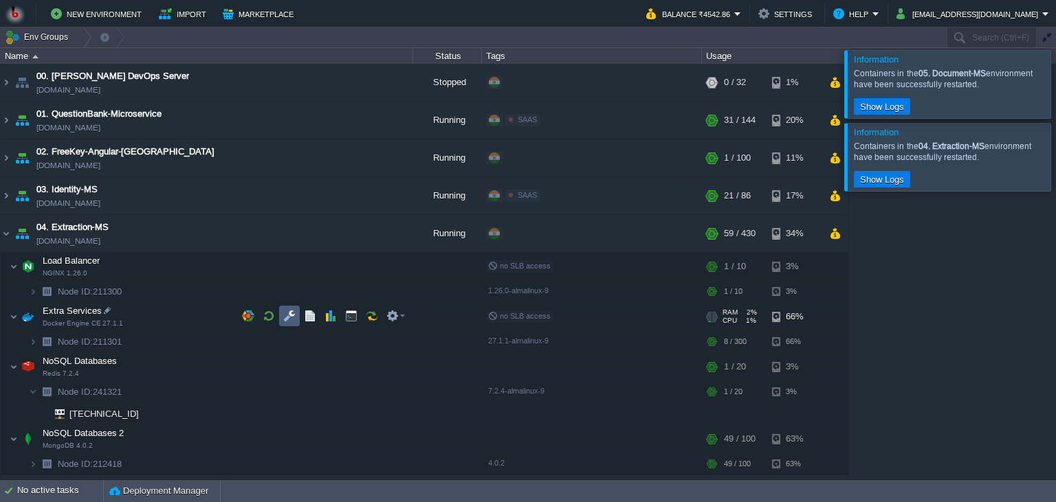
click at [285, 315] on button "button" at bounding box center [289, 316] width 12 height 12
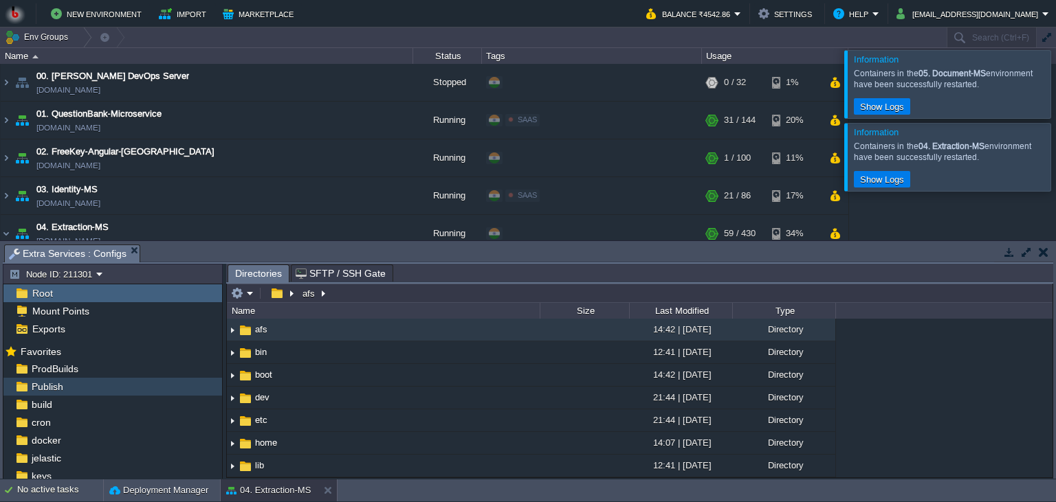
click at [129, 386] on div "Publish" at bounding box center [112, 387] width 219 height 18
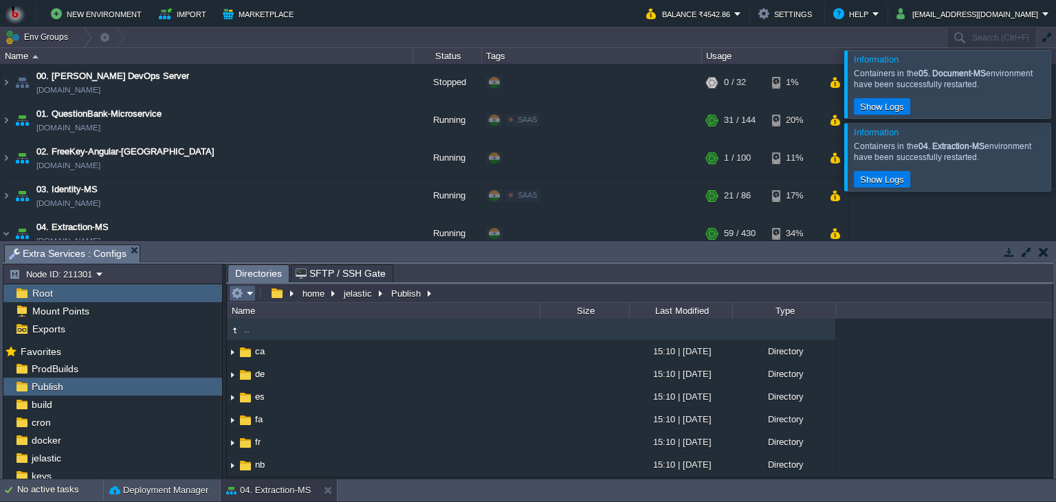
click at [243, 292] on em at bounding box center [242, 293] width 23 height 12
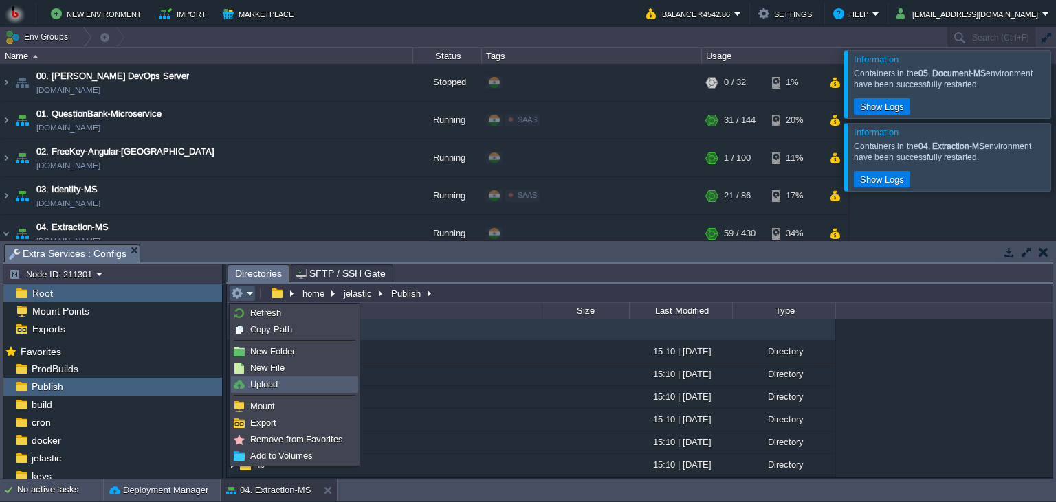
click at [262, 386] on span "Upload" at bounding box center [263, 384] width 27 height 10
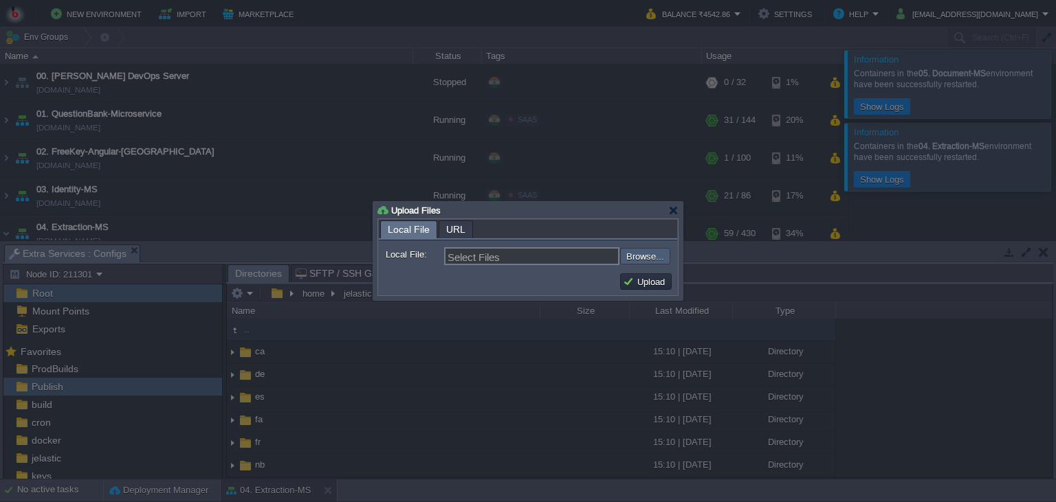
click at [642, 256] on input "file" at bounding box center [583, 256] width 174 height 16
type input "C:\fakepath\MathpixMSApp.dll"
type input "MathpixMSApp.dll"
click at [654, 282] on button "Upload" at bounding box center [646, 282] width 46 height 12
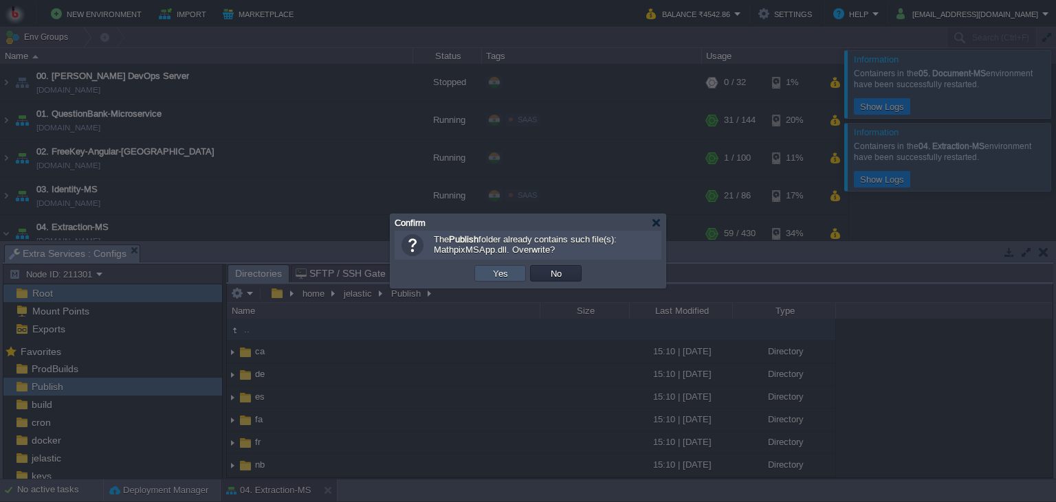
click at [505, 269] on button "Yes" at bounding box center [500, 273] width 23 height 12
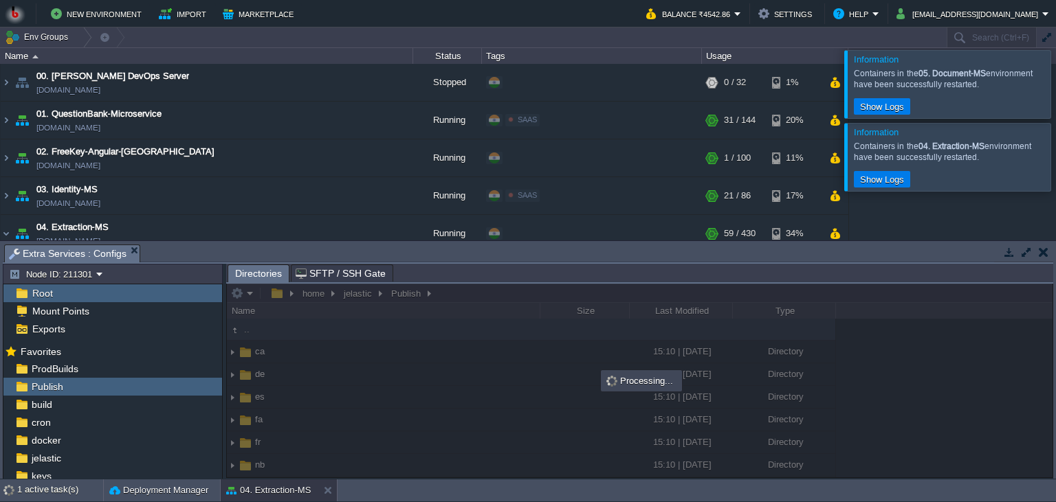
click at [522, 315] on body "New Environment Import Marketplace Bonus ₹0.00 Upgrade Account Balance ₹4542.86…" at bounding box center [528, 251] width 1056 height 502
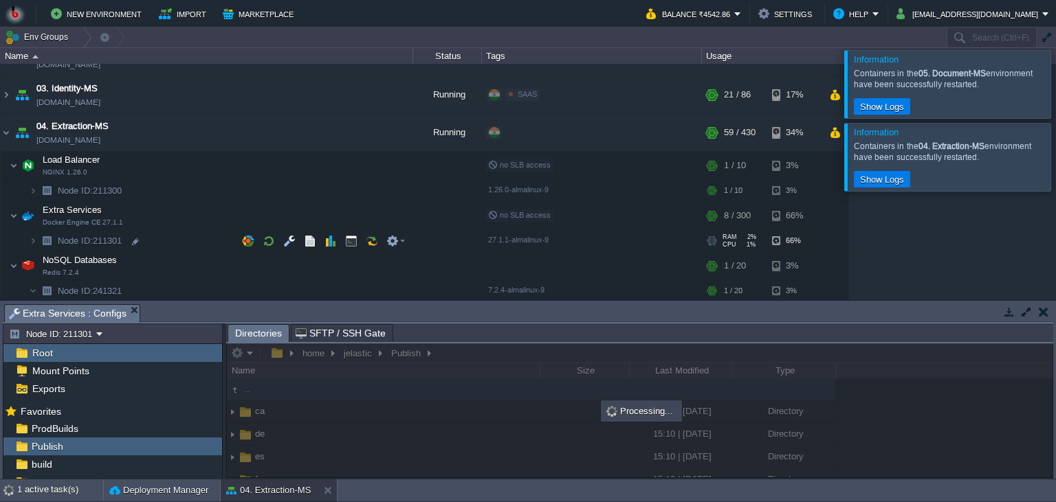
scroll to position [125, 0]
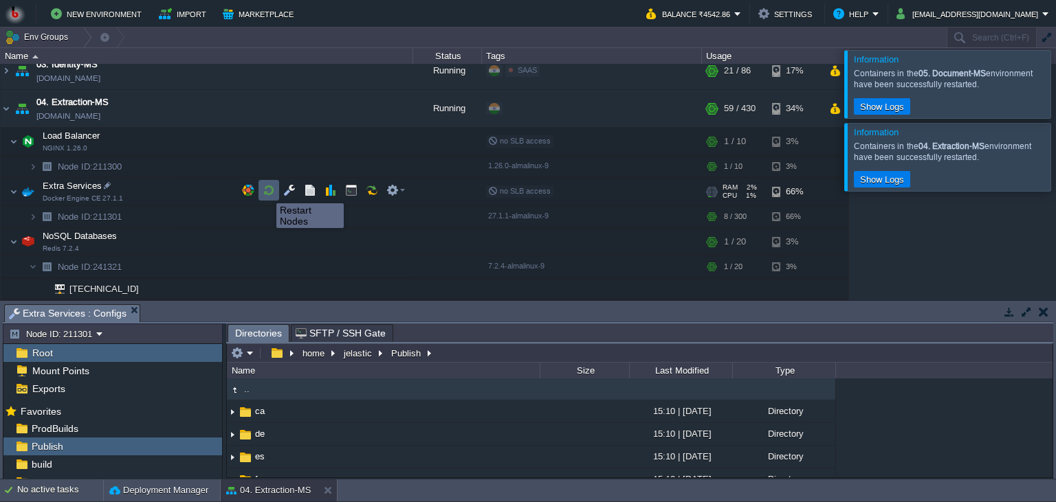
click at [266, 191] on button "button" at bounding box center [269, 190] width 12 height 12
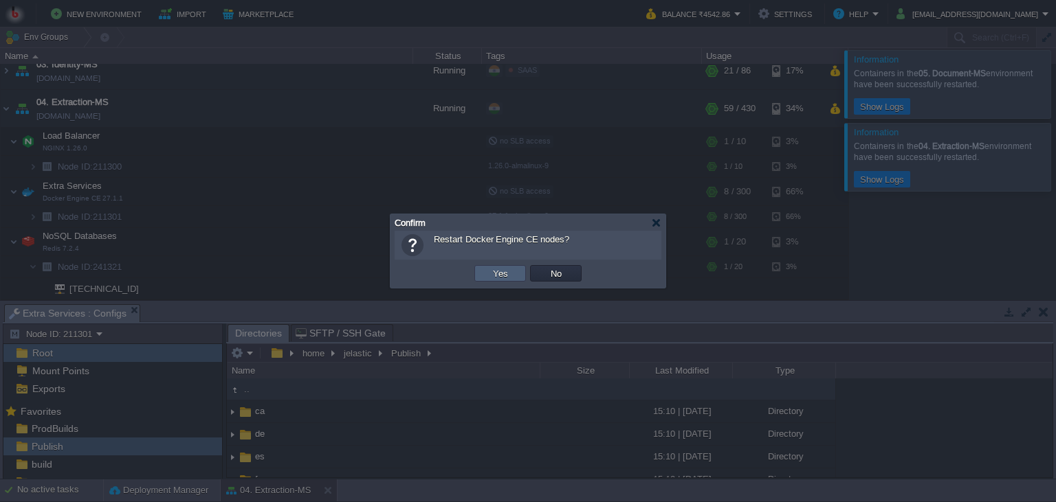
click at [489, 268] on button "Yes" at bounding box center [500, 273] width 23 height 12
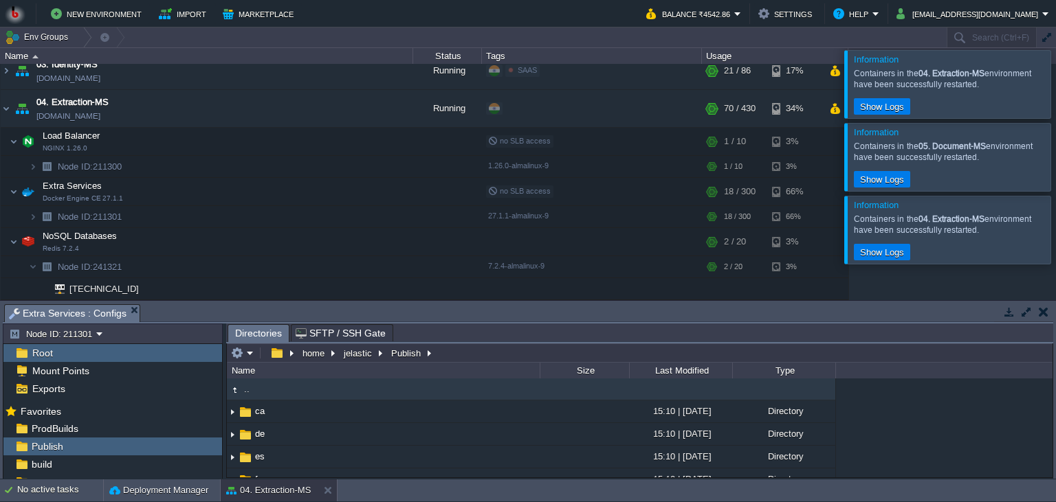
click at [1055, 235] on div at bounding box center [1072, 229] width 0 height 67
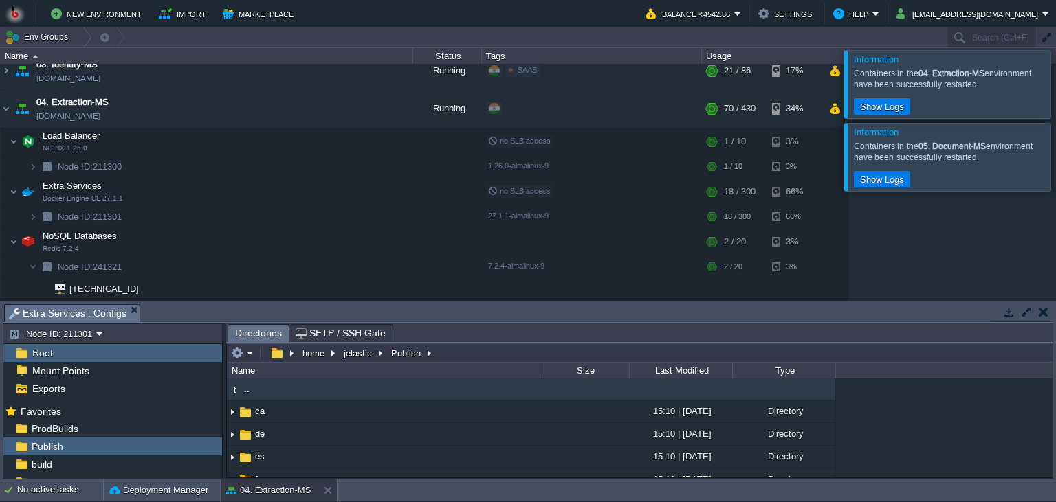
click at [1055, 166] on div at bounding box center [1072, 156] width 0 height 67
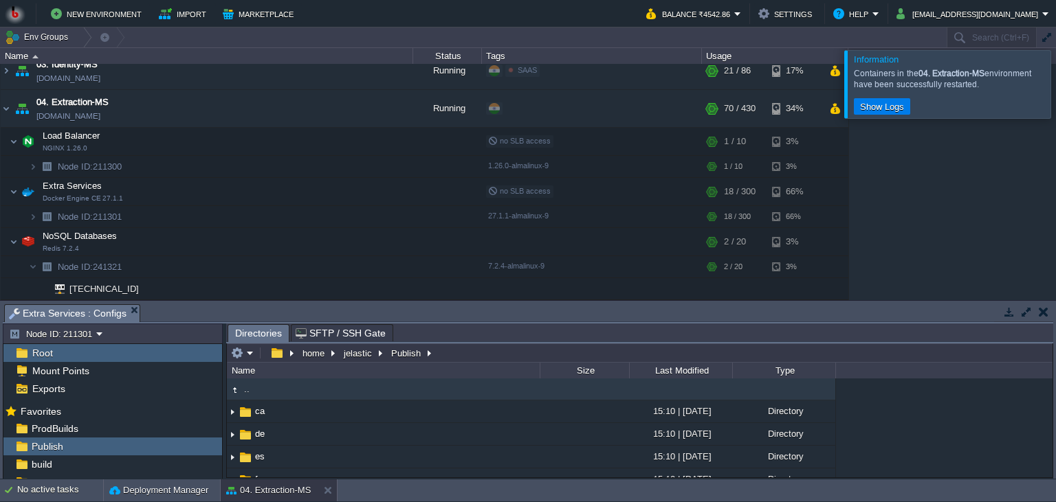
click at [1055, 84] on div at bounding box center [1072, 83] width 0 height 67
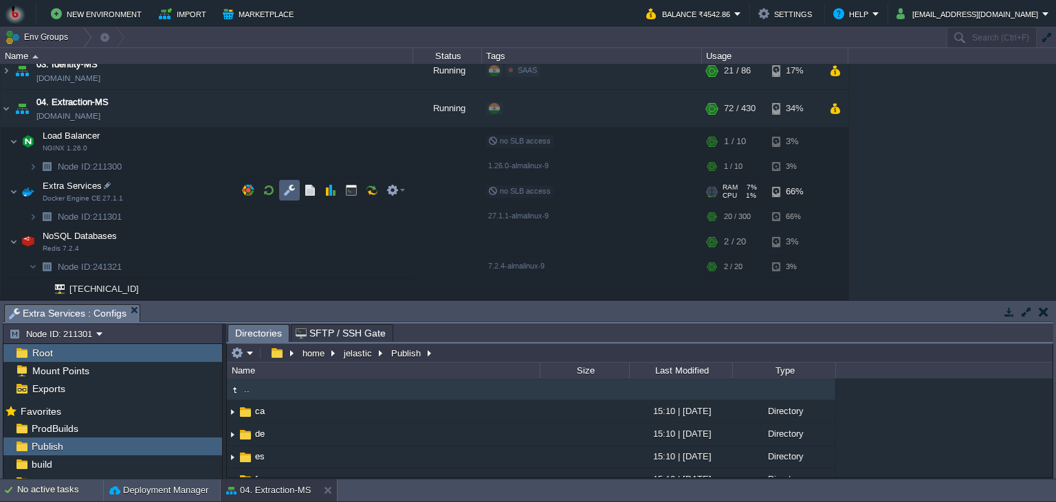
click at [291, 190] on button "button" at bounding box center [289, 190] width 12 height 12
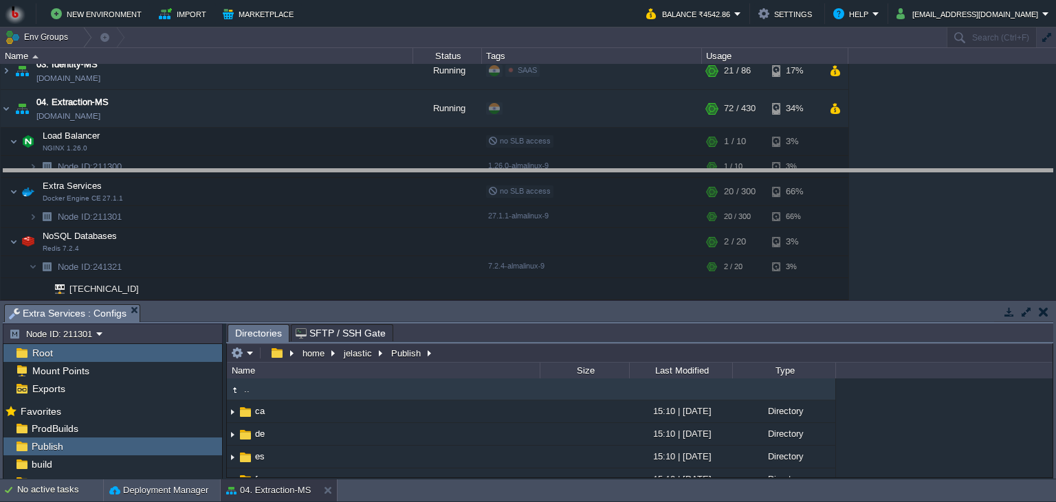
drag, startPoint x: 374, startPoint y: 310, endPoint x: 501, endPoint y: 186, distance: 177.9
click at [398, 174] on body "New Environment Import Marketplace Bonus ₹0.00 Upgrade Account Balance ₹4542.86…" at bounding box center [528, 251] width 1056 height 502
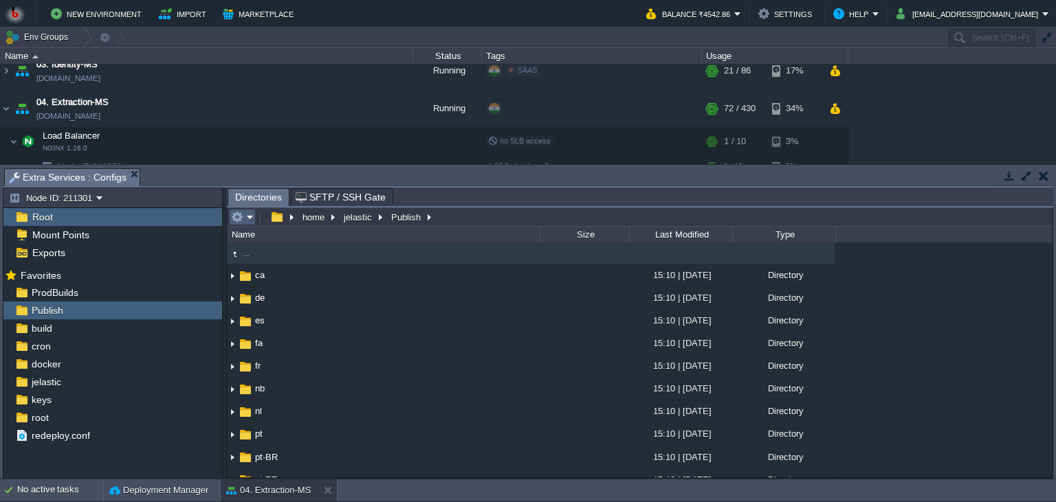
click at [250, 219] on em at bounding box center [242, 217] width 23 height 12
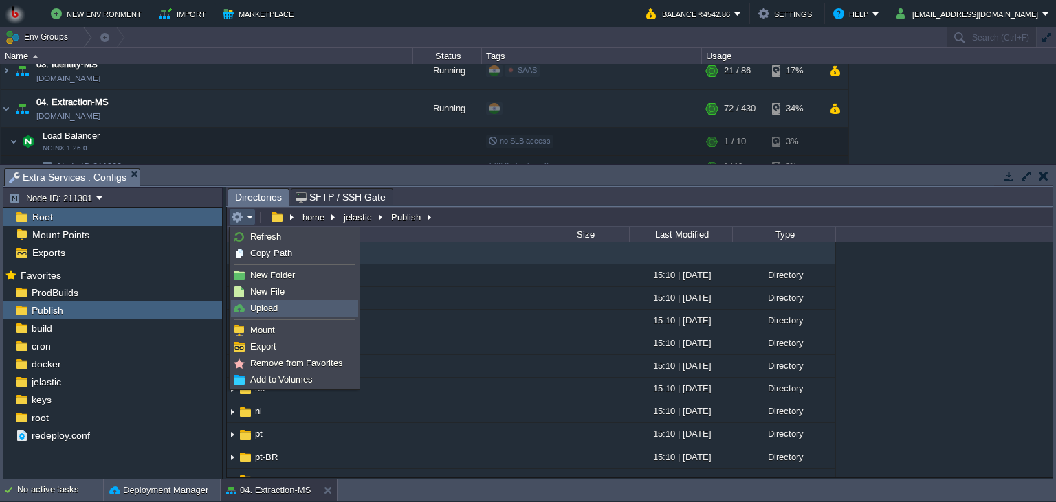
click at [272, 307] on span "Upload" at bounding box center [263, 308] width 27 height 10
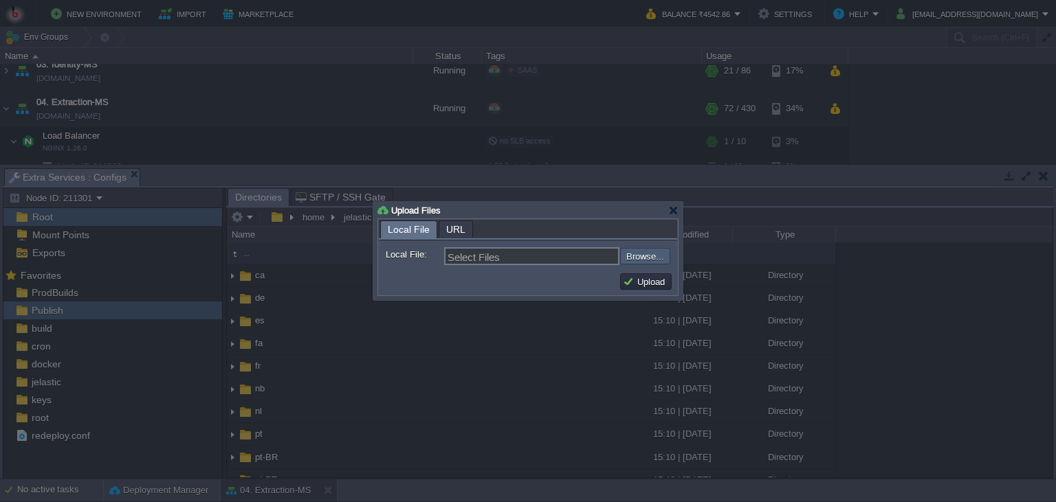
click at [658, 250] on input "file" at bounding box center [583, 256] width 174 height 16
type input "C:\fakepath\MathpixMSApp.dll"
type input "MathpixMSApp.dll"
click at [647, 280] on button "Upload" at bounding box center [646, 282] width 46 height 12
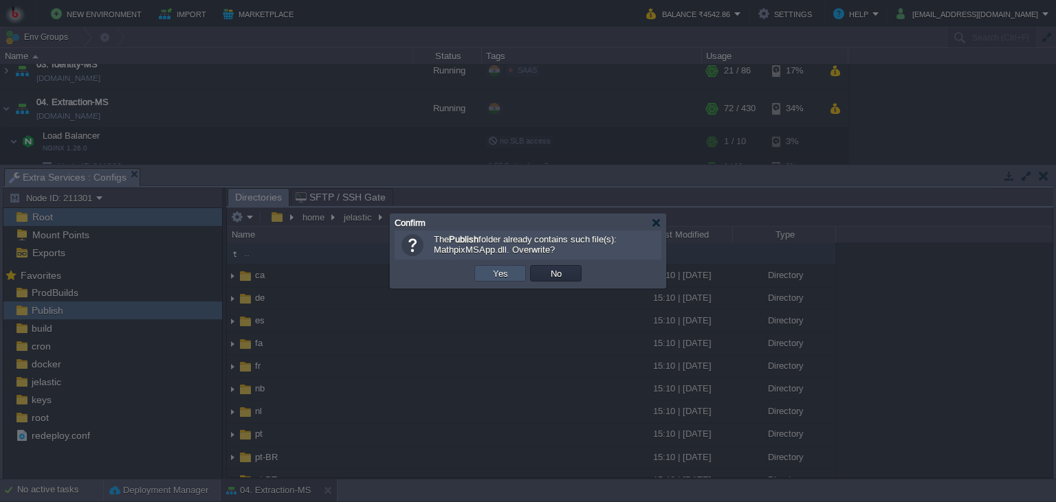
click at [502, 274] on button "Yes" at bounding box center [500, 273] width 23 height 12
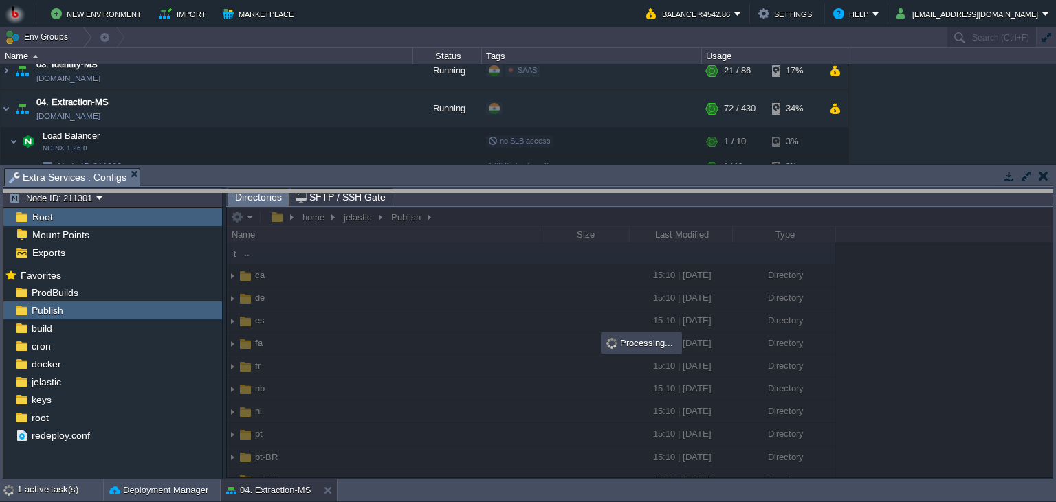
drag, startPoint x: 594, startPoint y: 175, endPoint x: 601, endPoint y: 285, distance: 110.2
click at [587, 274] on body "New Environment Import Marketplace Bonus ₹0.00 Upgrade Account Balance ₹4542.86…" at bounding box center [528, 251] width 1056 height 502
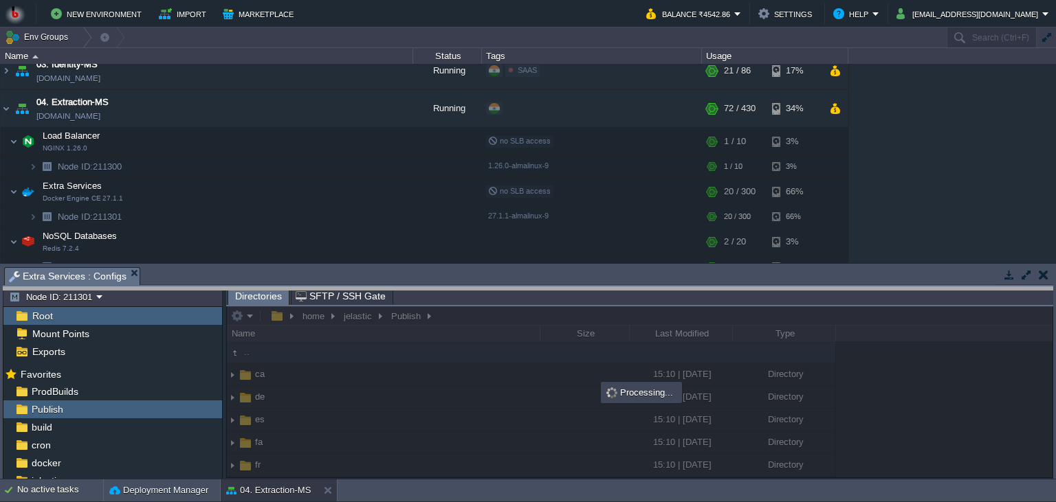
drag, startPoint x: 532, startPoint y: 276, endPoint x: 530, endPoint y: 298, distance: 22.1
click at [530, 298] on body "New Environment Import Marketplace Bonus ₹0.00 Upgrade Account Balance ₹4542.86…" at bounding box center [528, 251] width 1056 height 502
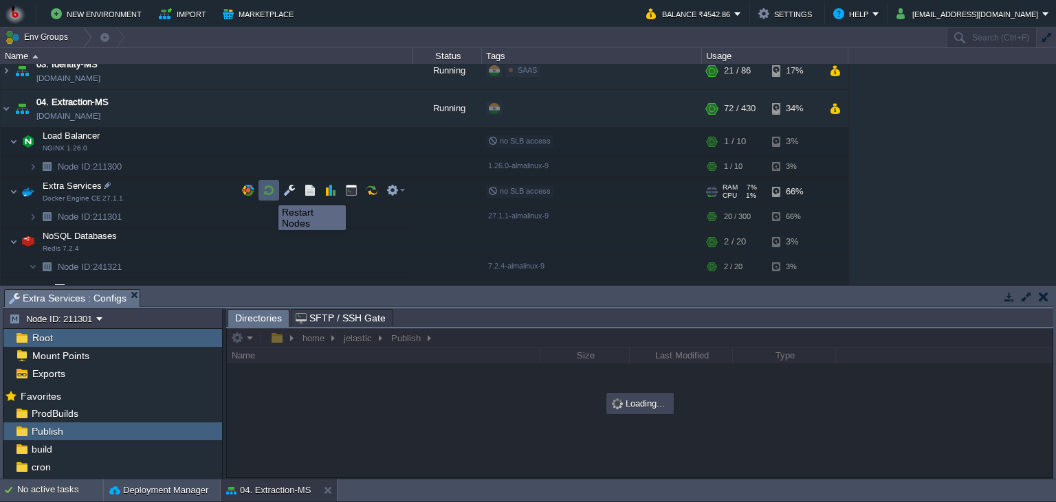
click at [268, 193] on button "button" at bounding box center [269, 190] width 12 height 12
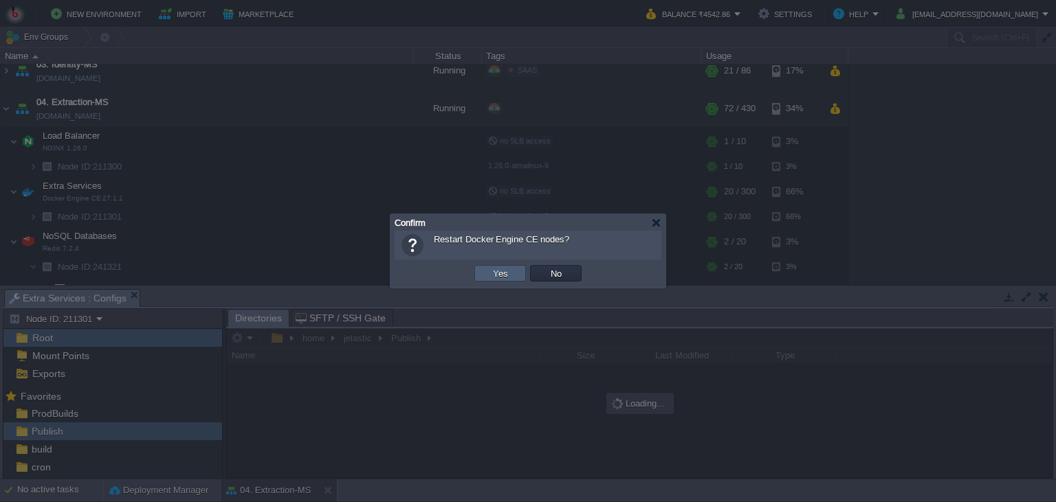
click at [507, 271] on button "Yes" at bounding box center [500, 273] width 23 height 12
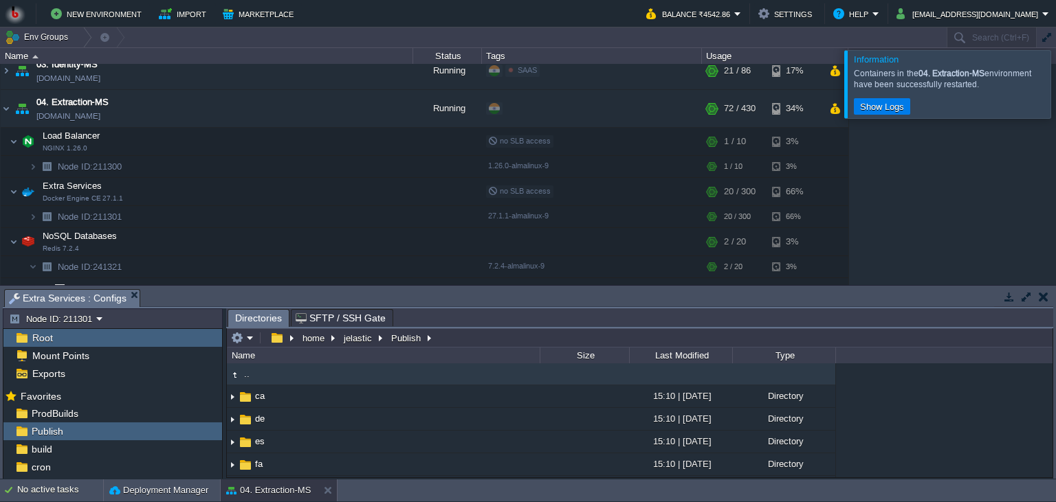
click at [1055, 94] on div at bounding box center [1072, 83] width 0 height 67
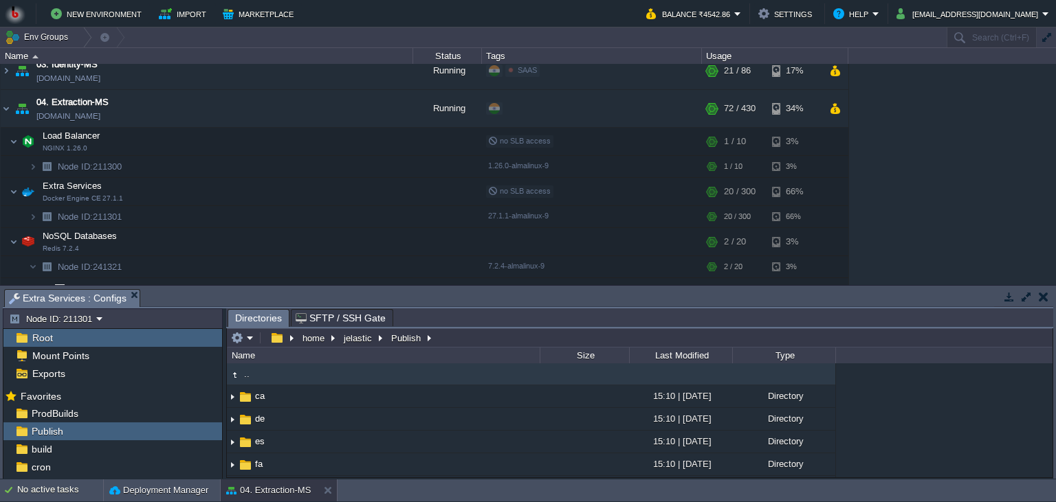
click at [1005, 148] on div "00. [PERSON_NAME] DevOps Server [DOMAIN_NAME] Stopped + Add to Env Group RAM 0%…" at bounding box center [528, 174] width 1056 height 221
click at [236, 106] on td "04. Extraction-MS [DOMAIN_NAME]" at bounding box center [207, 109] width 412 height 38
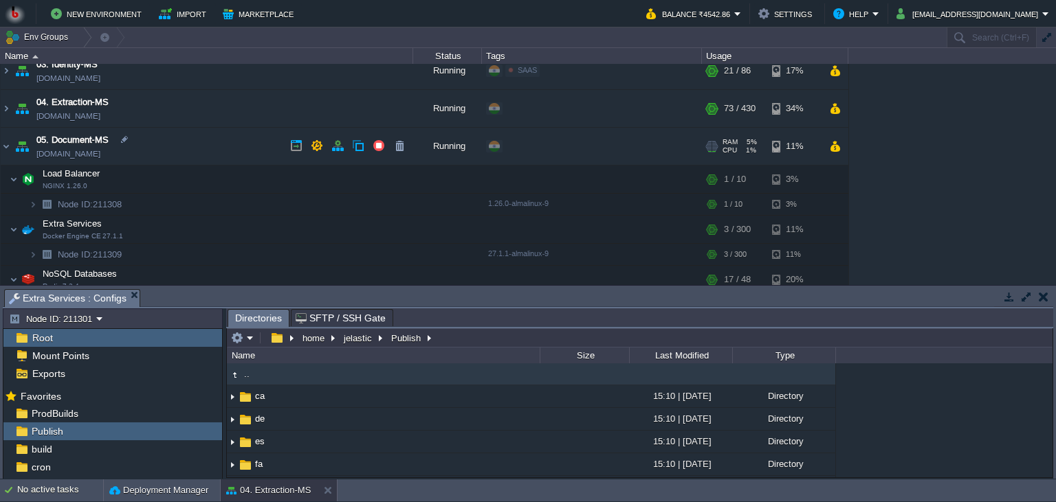
click at [247, 154] on td "05. Document-MS [DOMAIN_NAME]" at bounding box center [207, 147] width 412 height 38
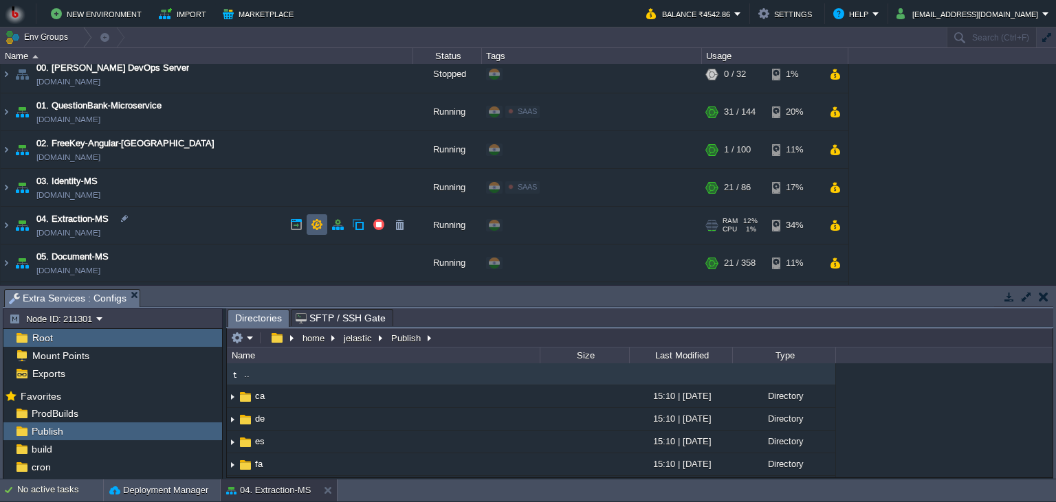
scroll to position [0, 0]
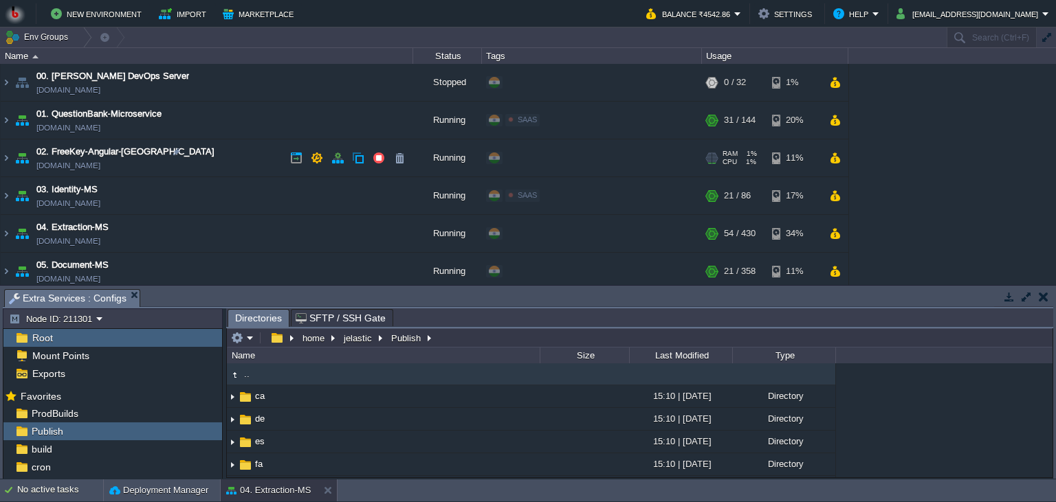
click at [217, 162] on td "02. FreeKey-Angular-Fontend [DOMAIN_NAME]" at bounding box center [207, 159] width 412 height 38
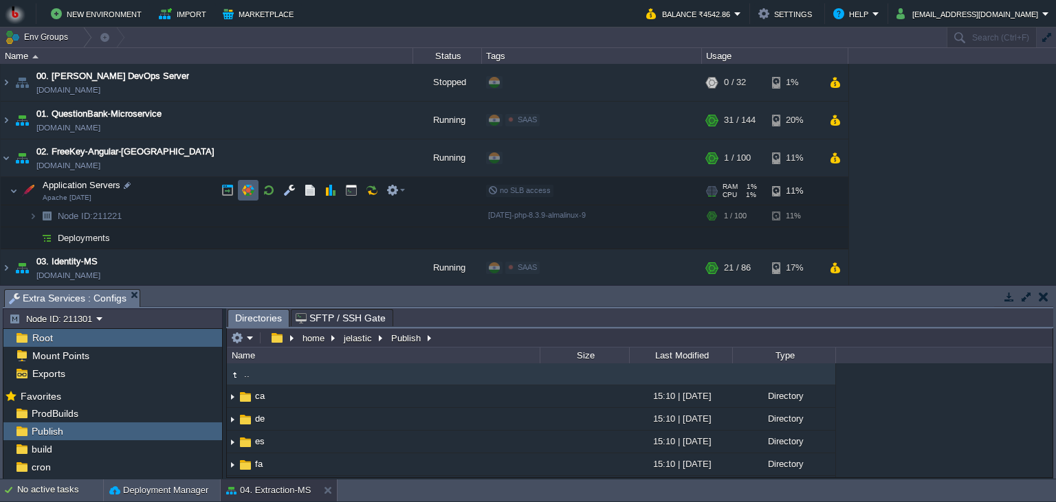
click at [251, 184] on td at bounding box center [248, 190] width 21 height 21
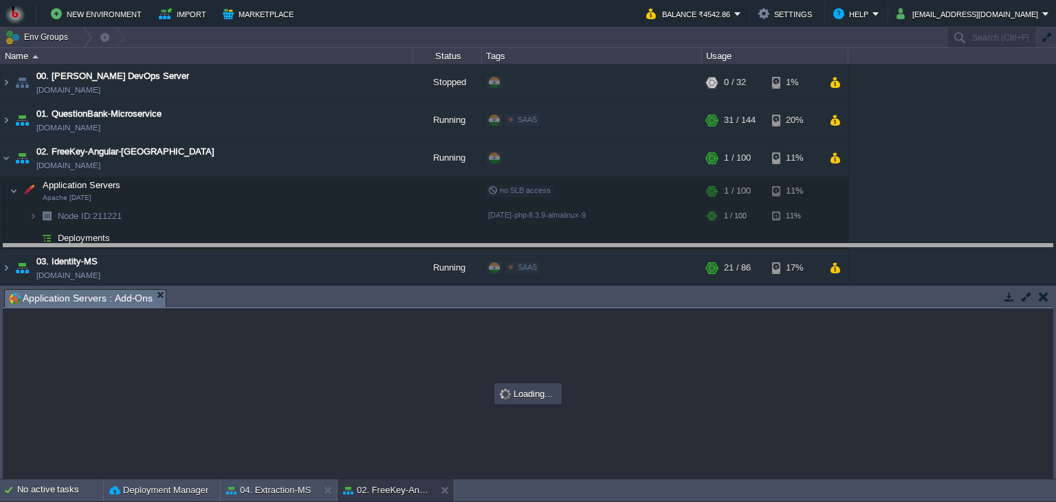
drag, startPoint x: 365, startPoint y: 293, endPoint x: 364, endPoint y: 248, distance: 45.4
click at [364, 248] on body "New Environment Import Marketplace Bonus ₹0.00 Upgrade Account Balance ₹4542.86…" at bounding box center [528, 251] width 1056 height 502
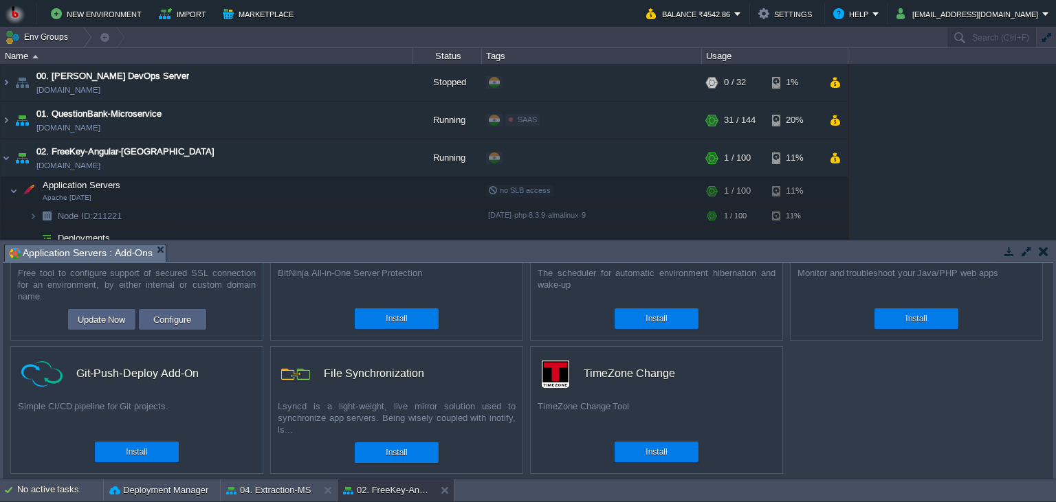
scroll to position [60, 0]
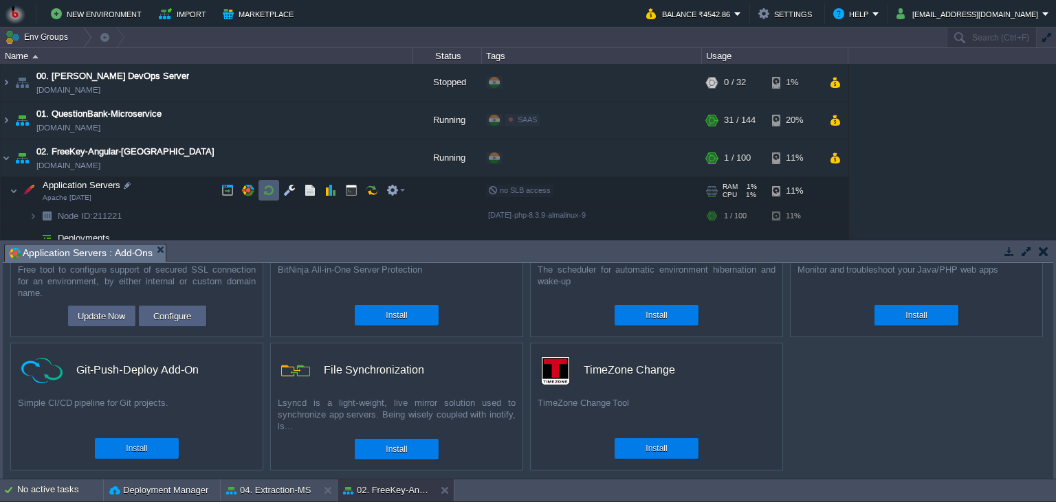
click at [265, 194] on button "button" at bounding box center [269, 190] width 12 height 12
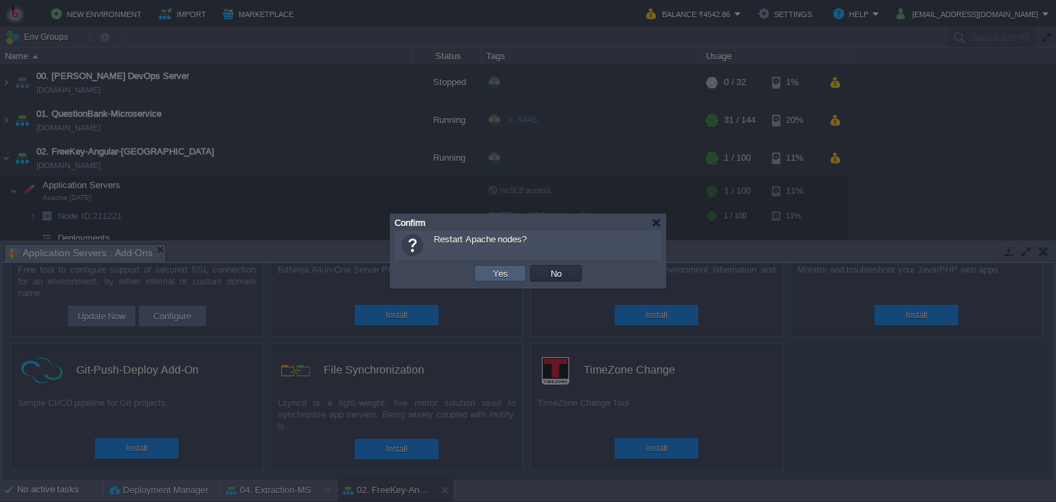
click at [510, 271] on button "Yes" at bounding box center [500, 273] width 23 height 12
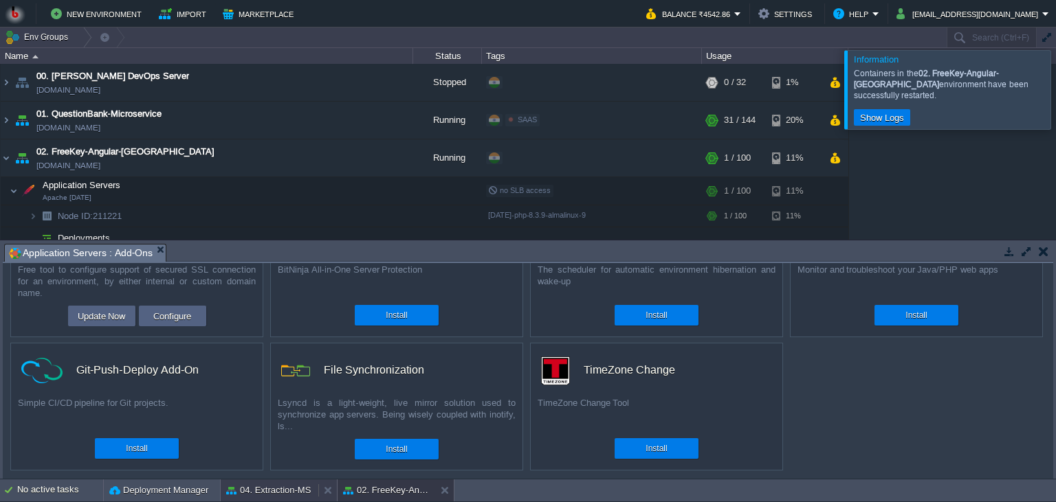
click at [291, 484] on button "04. Extraction-MS" at bounding box center [268, 491] width 85 height 14
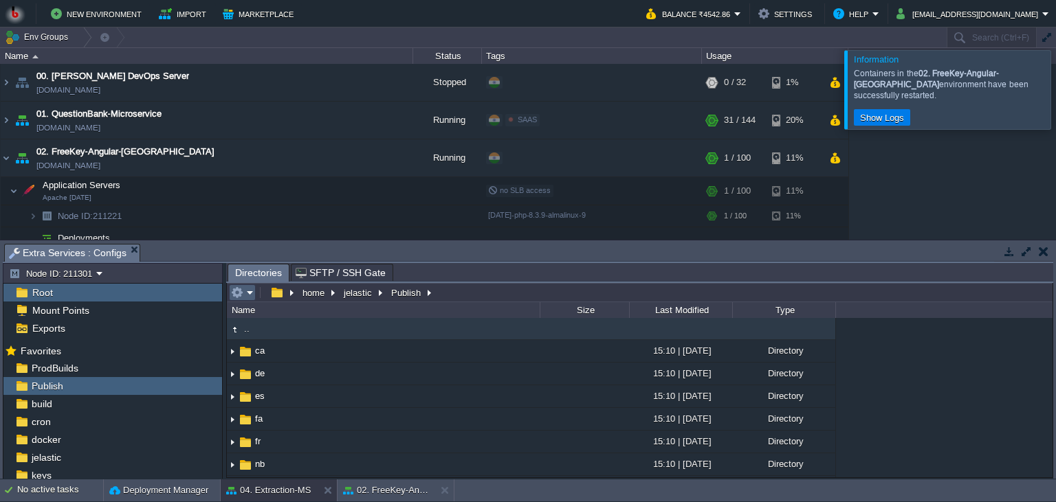
click at [247, 296] on em at bounding box center [242, 293] width 23 height 12
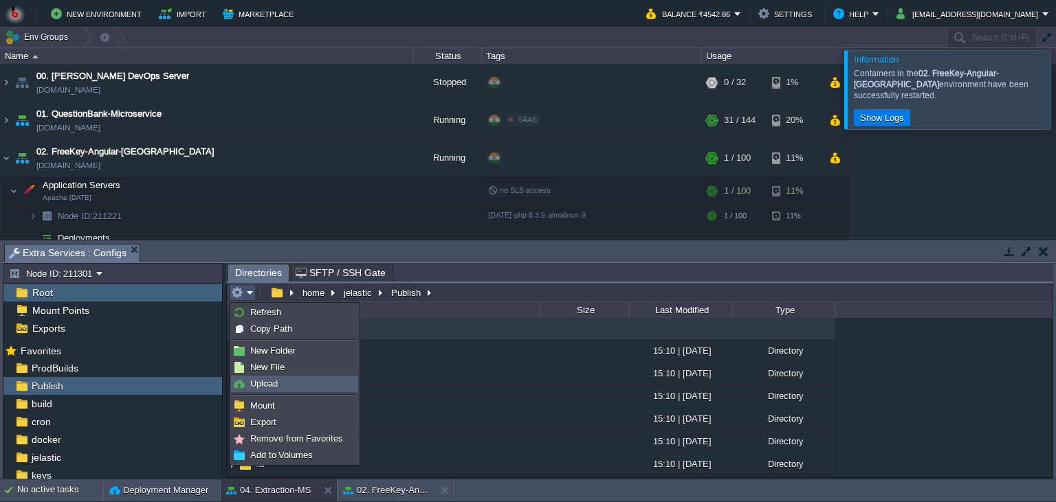
click at [280, 384] on link "Upload" at bounding box center [295, 384] width 126 height 15
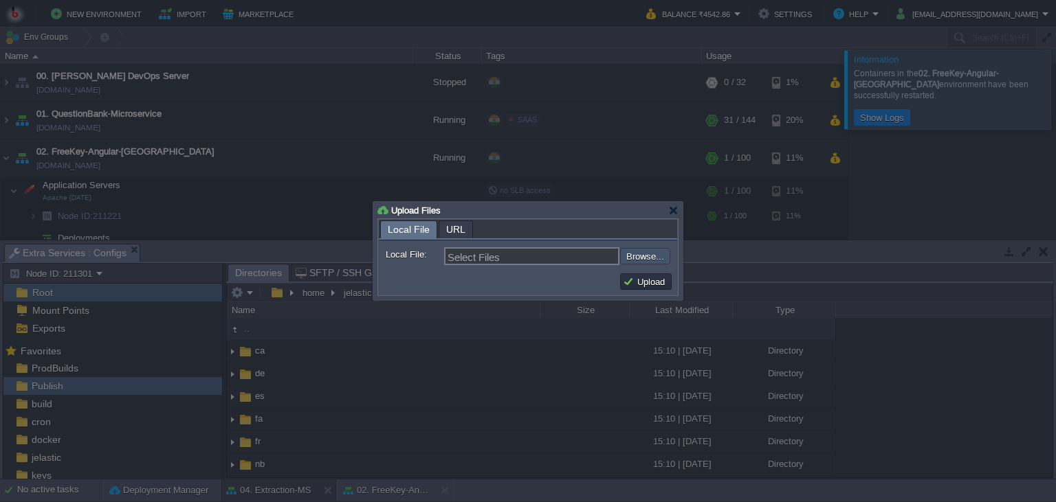
click at [639, 260] on input "file" at bounding box center [583, 256] width 174 height 16
type input "C:\fakepath\MathpixMSApp.dll"
type input "MathpixMSApp.dll"
click at [647, 279] on button "Upload" at bounding box center [646, 282] width 46 height 12
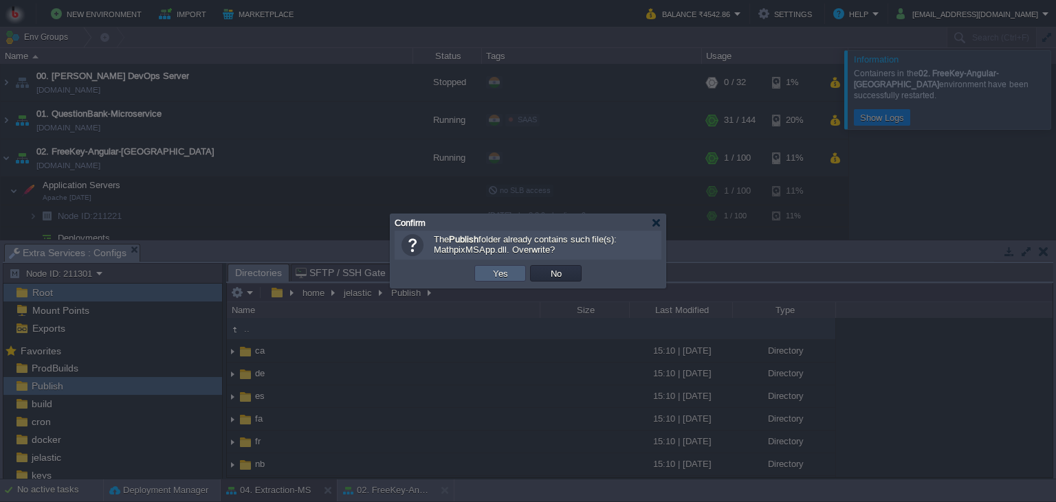
click at [513, 273] on td "Yes" at bounding box center [500, 273] width 52 height 16
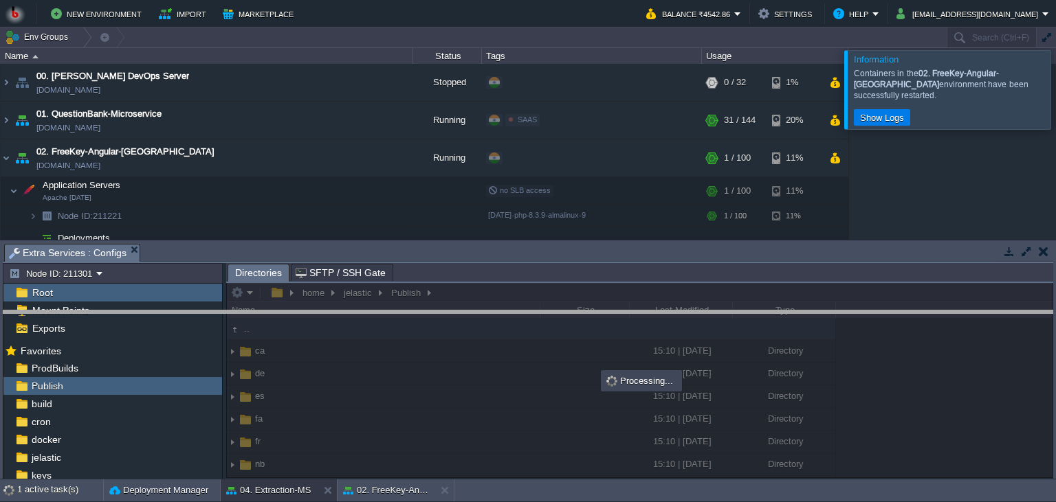
drag, startPoint x: 562, startPoint y: 256, endPoint x: 559, endPoint y: 322, distance: 66.7
click at [559, 322] on body "New Environment Import Marketplace Bonus ₹0.00 Upgrade Account Balance ₹4542.86…" at bounding box center [528, 251] width 1056 height 502
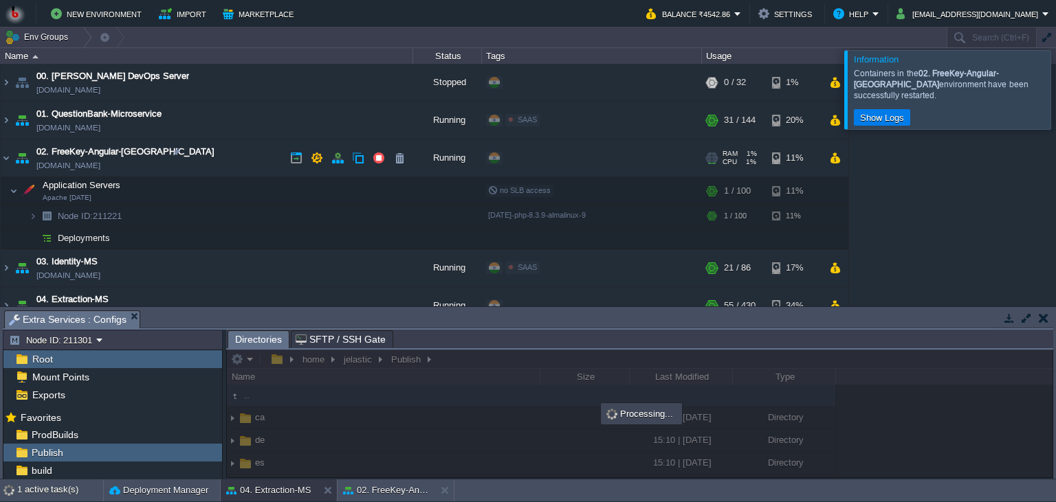
click at [276, 162] on td "02. FreeKey-Angular-Fontend [DOMAIN_NAME]" at bounding box center [207, 159] width 412 height 38
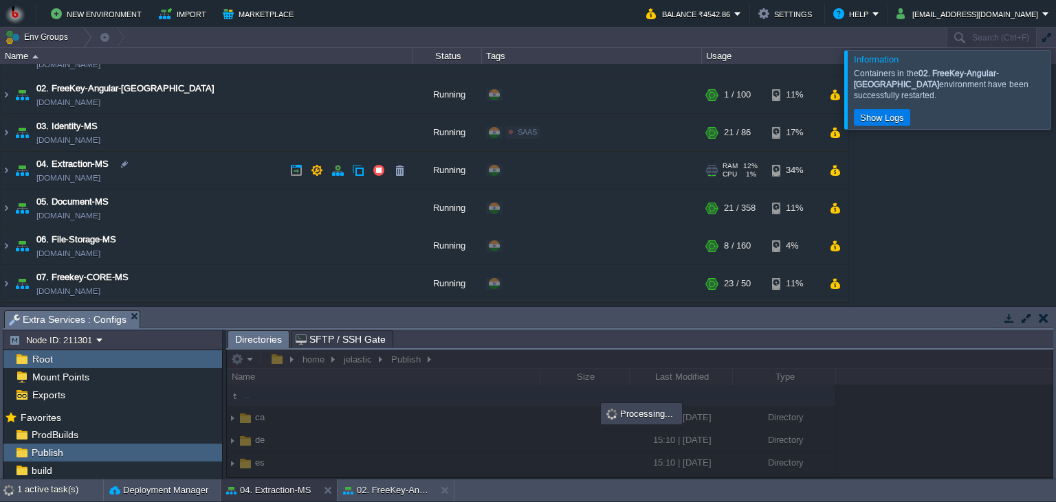
scroll to position [125, 0]
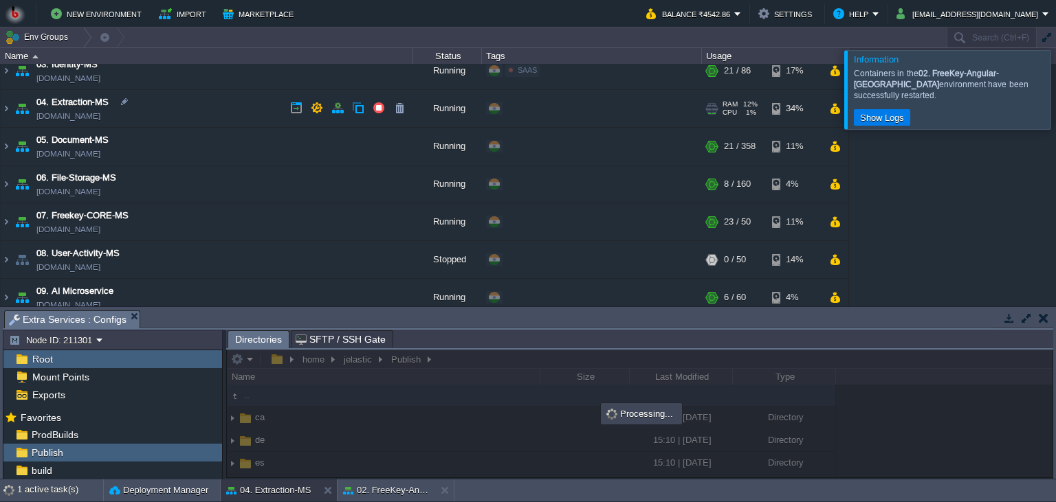
click at [205, 114] on td "04. Extraction-MS [DOMAIN_NAME]" at bounding box center [207, 109] width 412 height 38
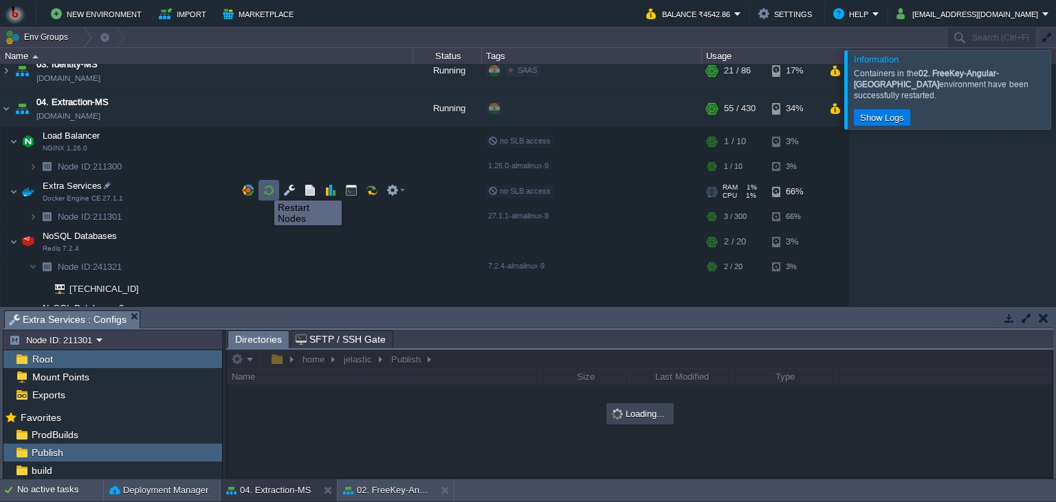
click at [264, 188] on button "button" at bounding box center [269, 190] width 12 height 12
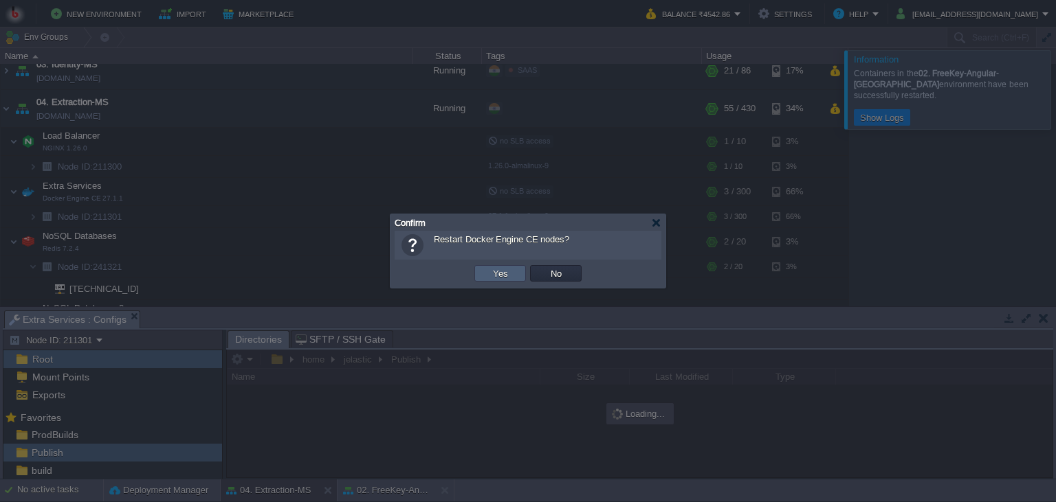
click at [514, 271] on td "Yes" at bounding box center [500, 273] width 52 height 16
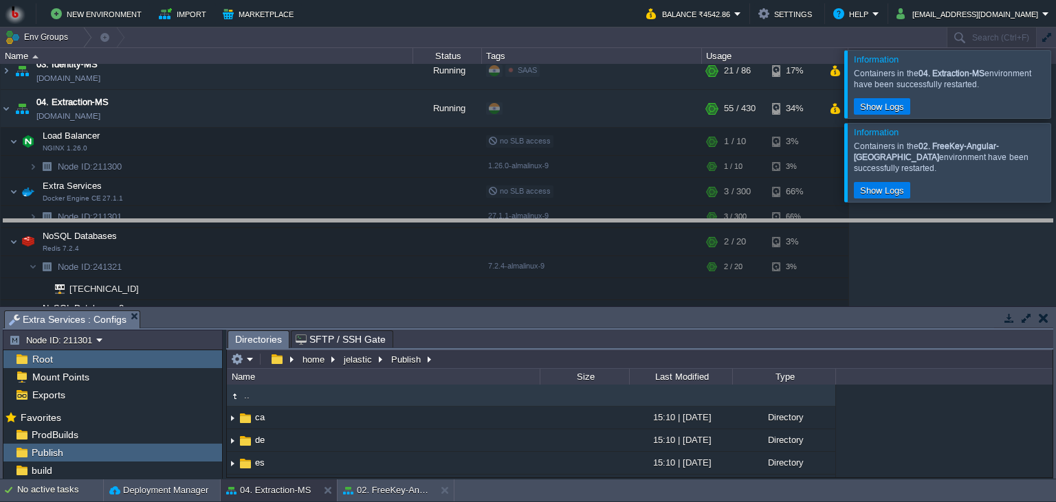
drag, startPoint x: 488, startPoint y: 315, endPoint x: 496, endPoint y: 213, distance: 102.0
click at [496, 215] on body "New Environment Import Marketplace Bonus ₹0.00 Upgrade Account Balance ₹4542.86…" at bounding box center [528, 251] width 1056 height 502
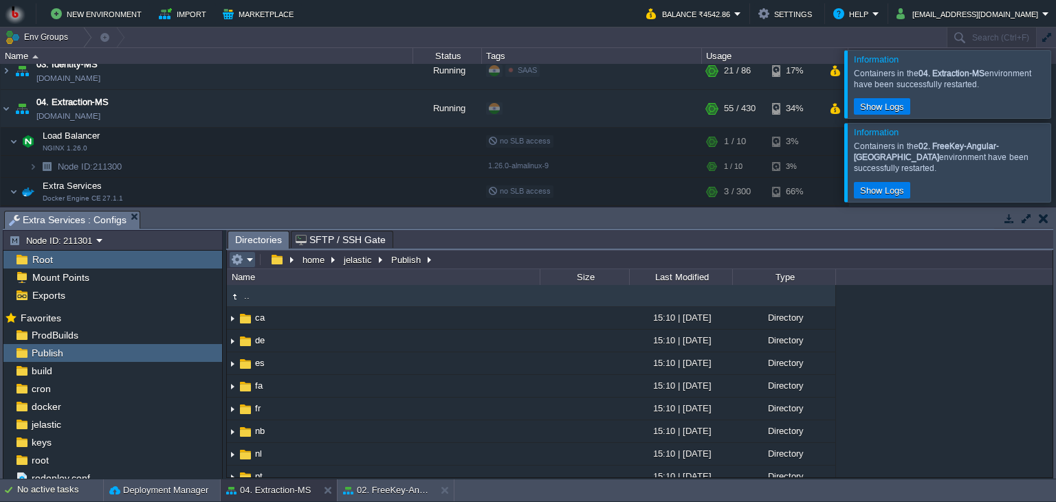
click at [242, 258] on button "button" at bounding box center [237, 260] width 12 height 12
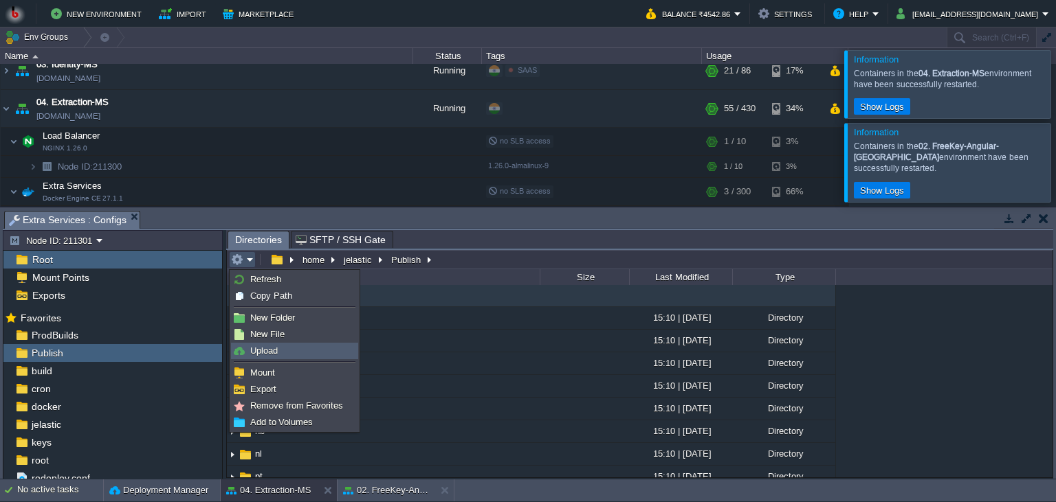
click at [267, 353] on span "Upload" at bounding box center [263, 351] width 27 height 10
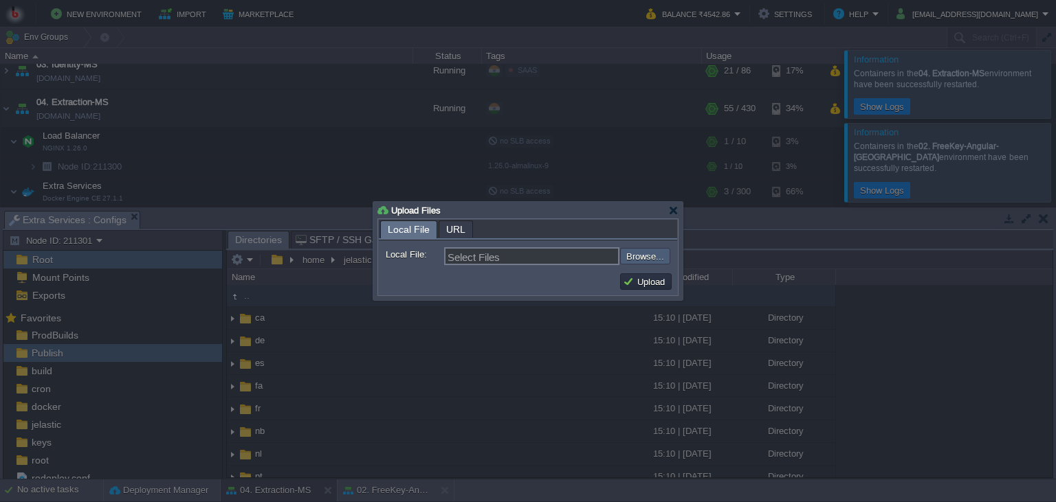
click at [644, 265] on input "file" at bounding box center [583, 256] width 174 height 16
type input "C:\fakepath\MathpixMSApp.dll"
type input "MathpixMSApp.dll"
click at [644, 279] on button "Upload" at bounding box center [646, 282] width 46 height 12
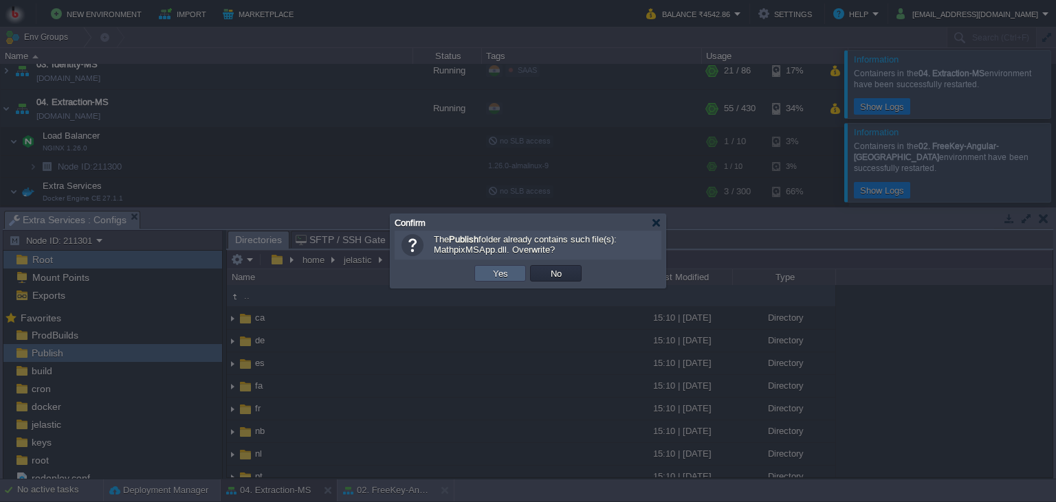
click at [511, 274] on td "Yes" at bounding box center [500, 273] width 52 height 16
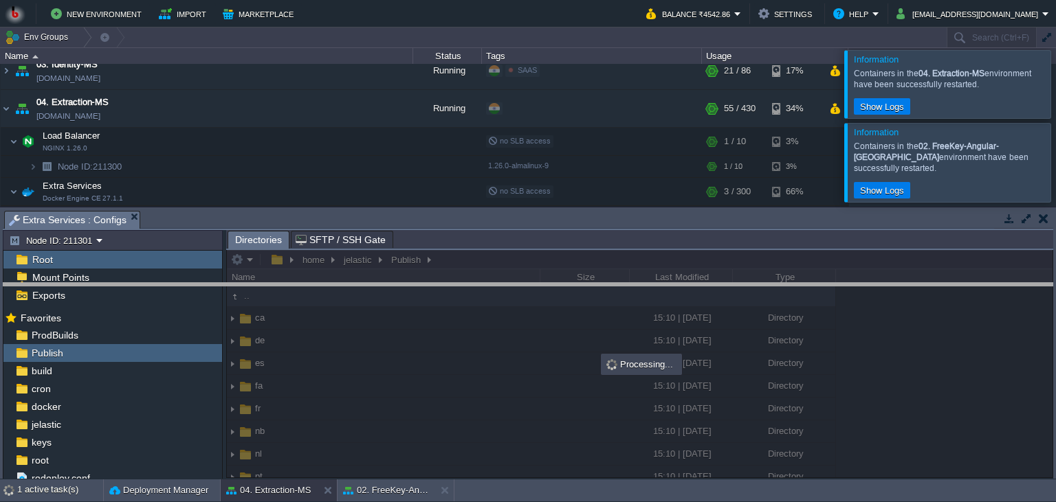
click at [561, 300] on body "New Environment Import Marketplace Bonus ₹0.00 Upgrade Account Balance ₹4542.86…" at bounding box center [528, 251] width 1056 height 502
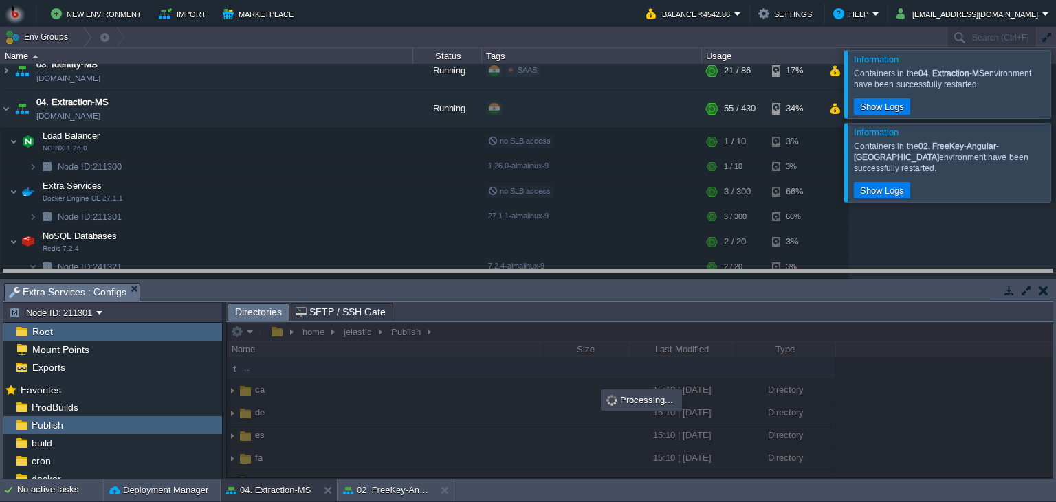
drag, startPoint x: 561, startPoint y: 232, endPoint x: 559, endPoint y: 286, distance: 53.6
click at [559, 286] on body "New Environment Import Marketplace Bonus ₹0.00 Upgrade Account Balance ₹4542.86…" at bounding box center [528, 251] width 1056 height 502
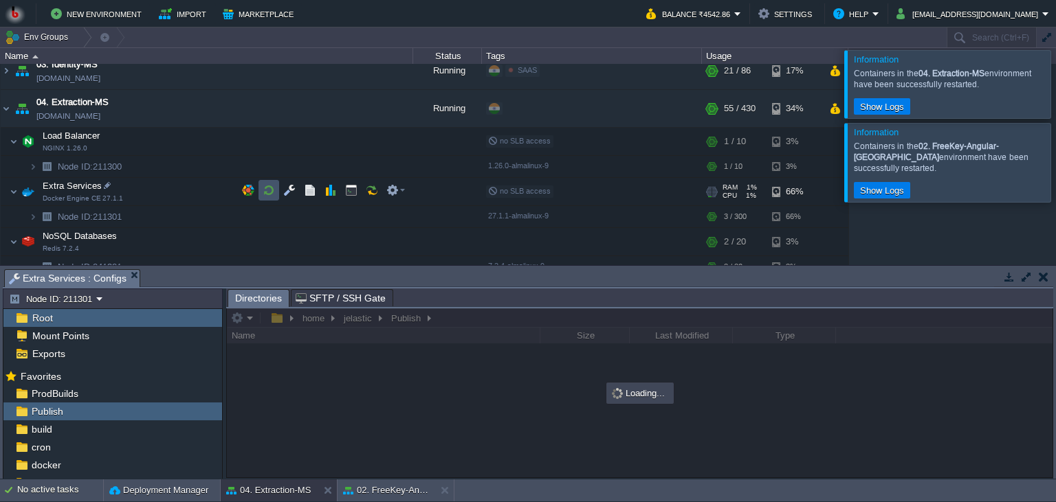
click at [265, 192] on button "button" at bounding box center [269, 190] width 12 height 12
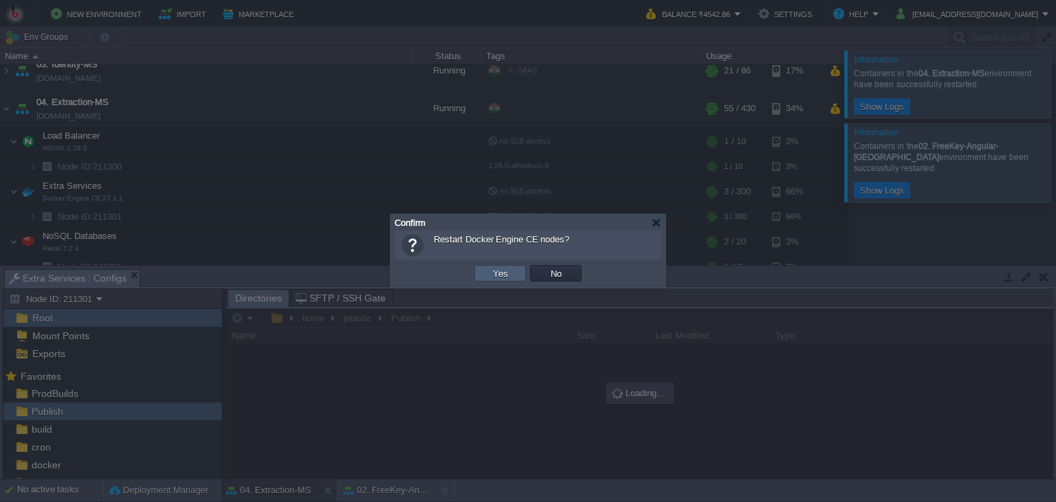
click at [482, 275] on td "Yes" at bounding box center [500, 273] width 52 height 16
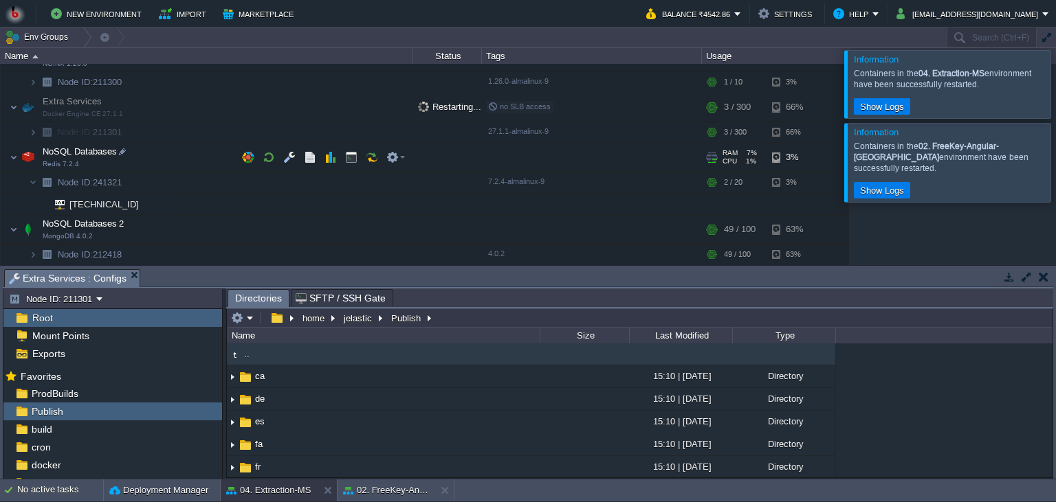
scroll to position [188, 0]
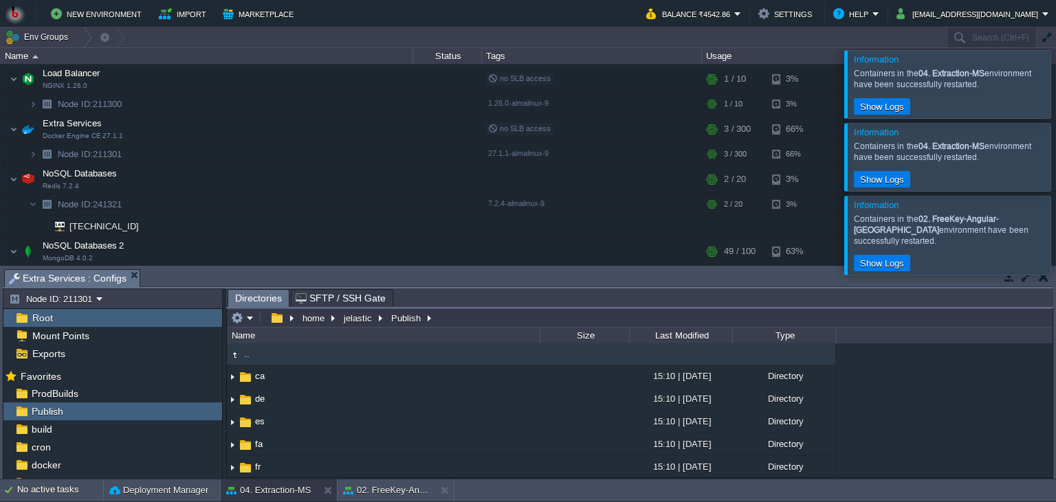
click at [452, 224] on body "New Environment Import Marketplace Bonus ₹0.00 Upgrade Account Balance ₹4542.86…" at bounding box center [528, 251] width 1056 height 502
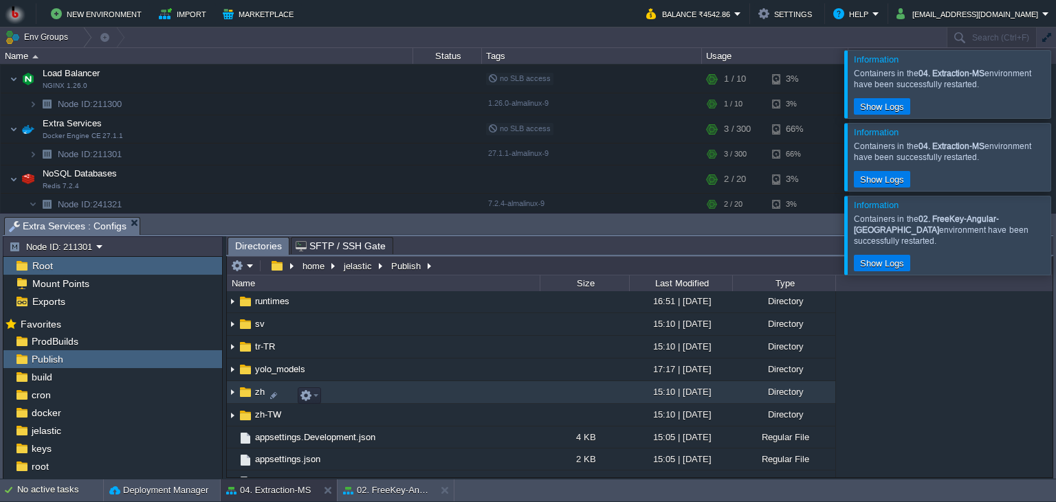
scroll to position [376, 0]
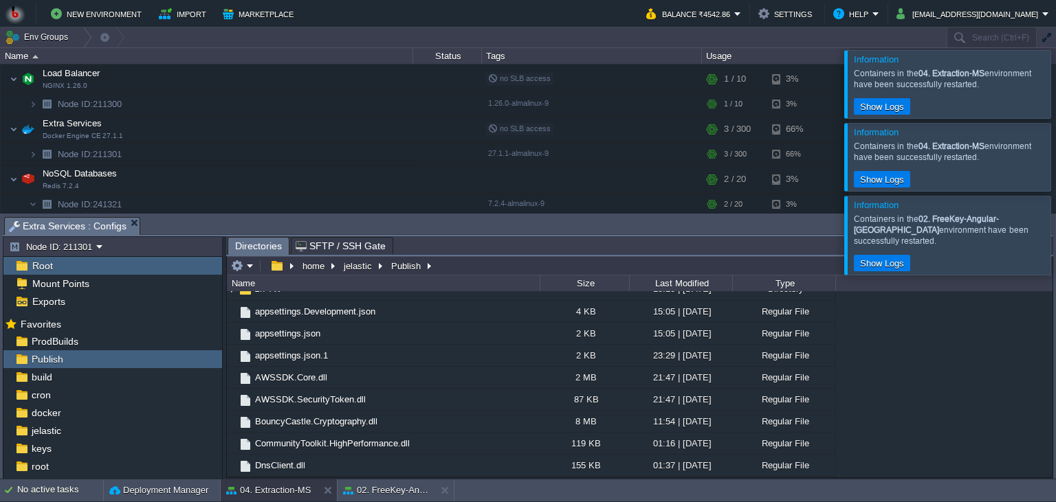
click at [223, 265] on div at bounding box center [224, 357] width 3 height 243
click at [243, 269] on em at bounding box center [242, 266] width 23 height 12
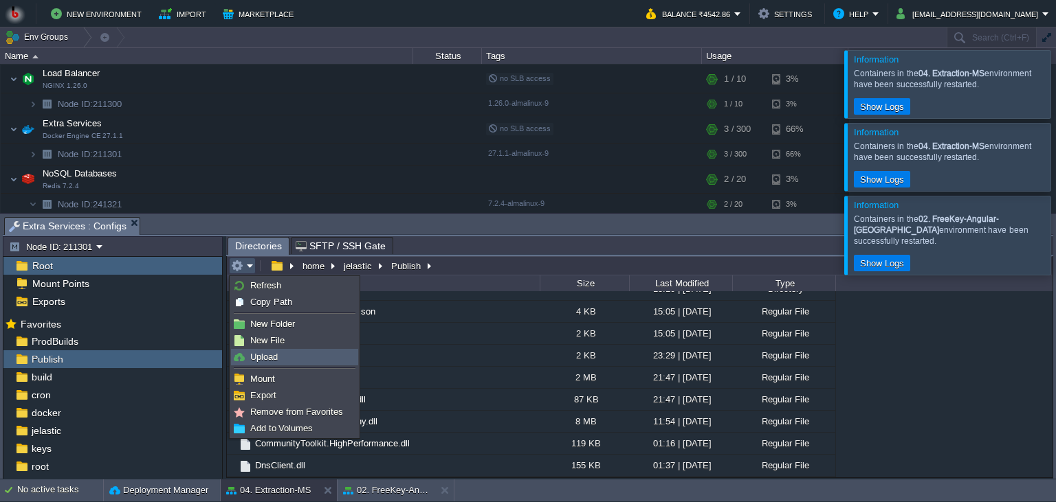
click at [265, 353] on span "Upload" at bounding box center [263, 357] width 27 height 10
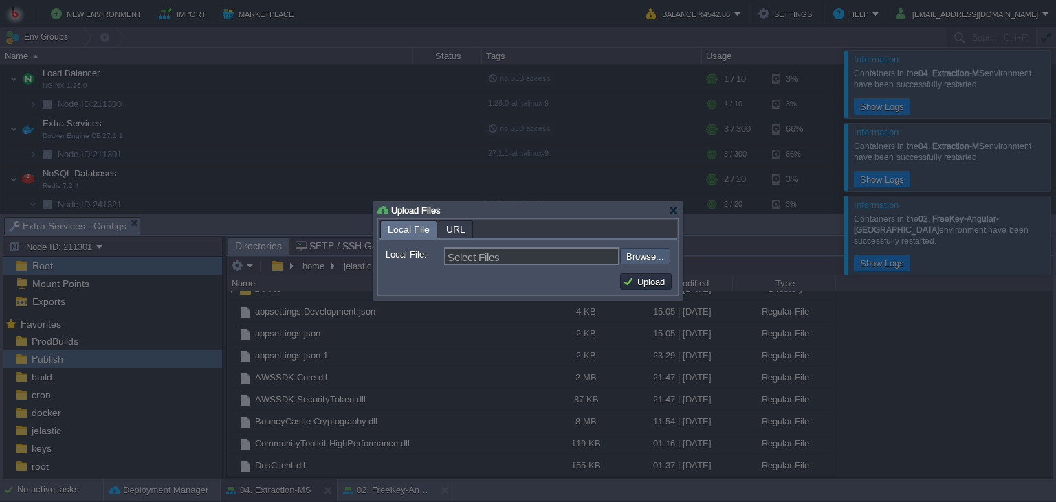
click at [635, 259] on input "file" at bounding box center [583, 256] width 174 height 16
type input "C:\fakepath\MathpixMSApp.dll"
type input "MathpixMSApp.dll"
click at [658, 279] on button "Upload" at bounding box center [646, 282] width 46 height 12
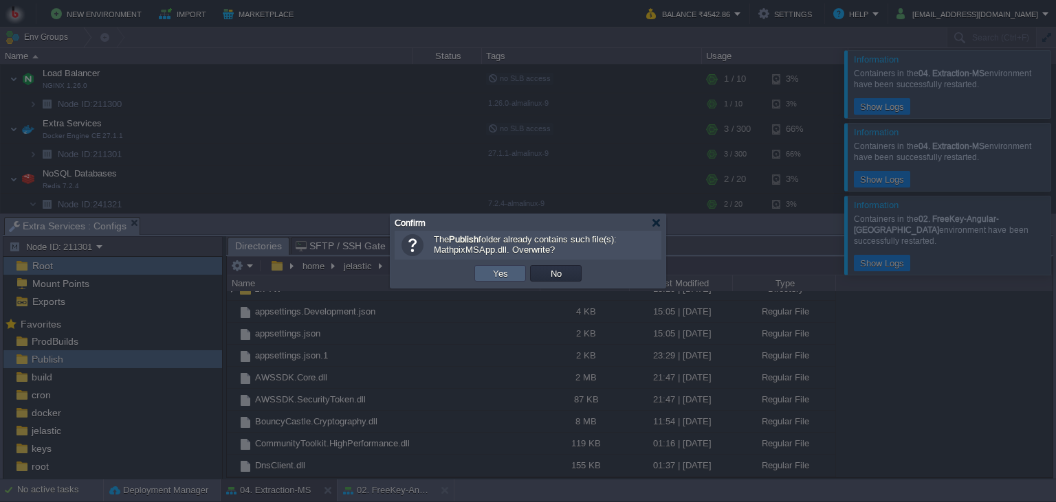
click at [516, 275] on td "Yes" at bounding box center [500, 273] width 52 height 16
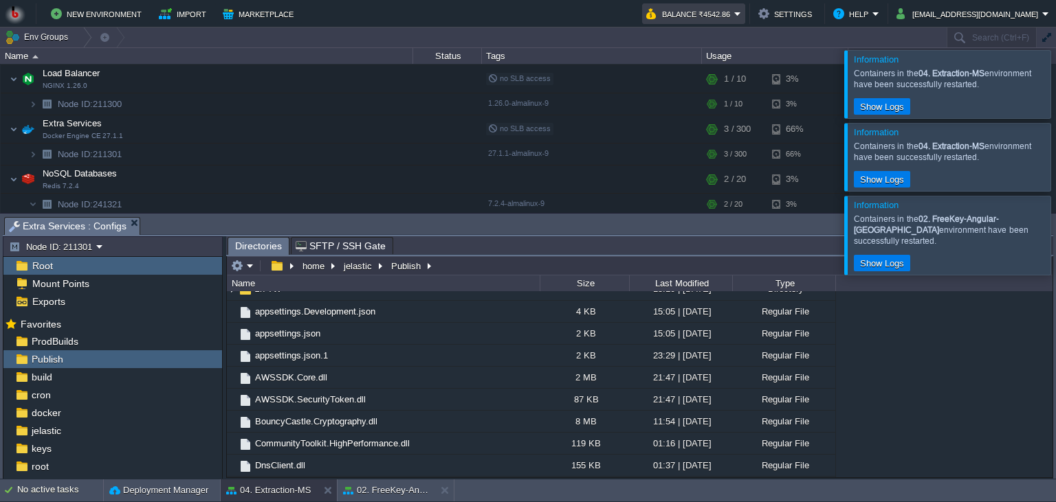
scroll to position [0, 0]
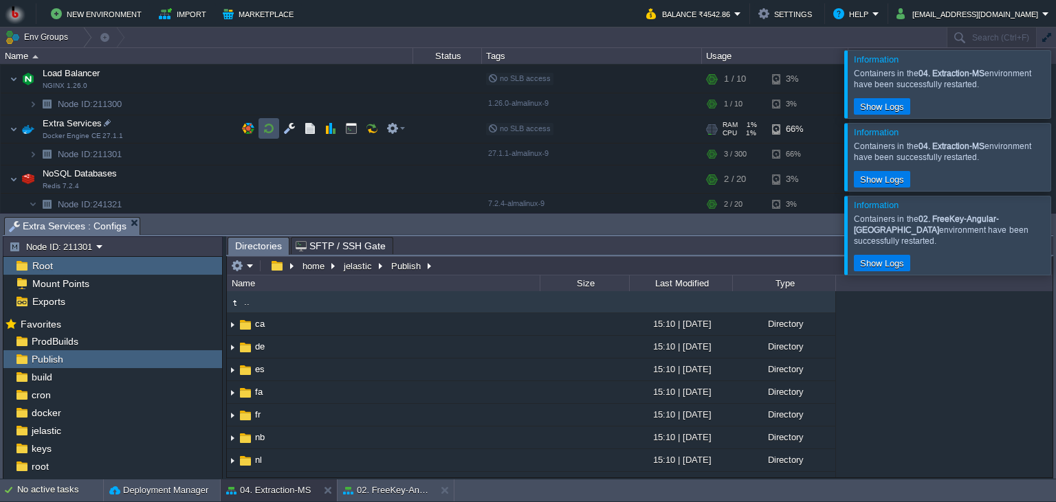
click at [269, 133] on button "button" at bounding box center [269, 128] width 12 height 12
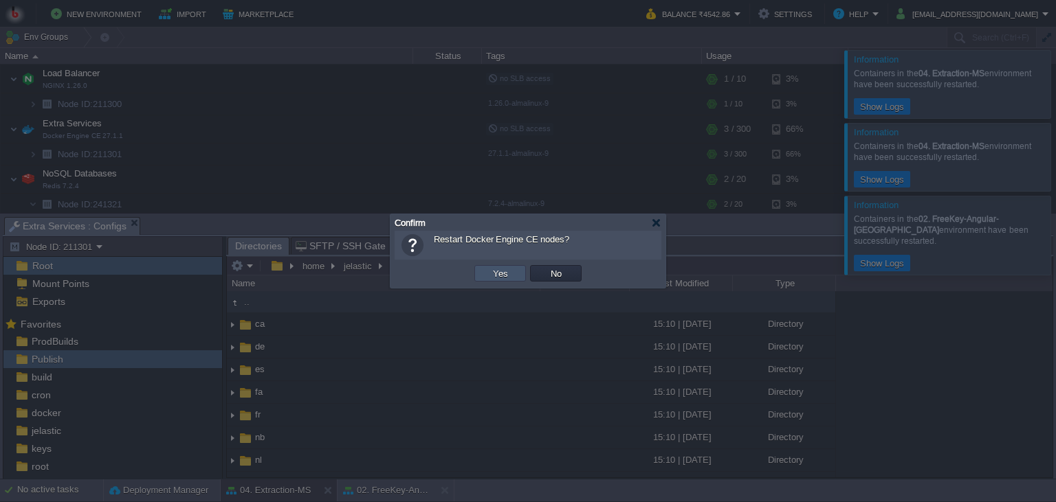
click at [499, 272] on button "Yes" at bounding box center [500, 273] width 23 height 12
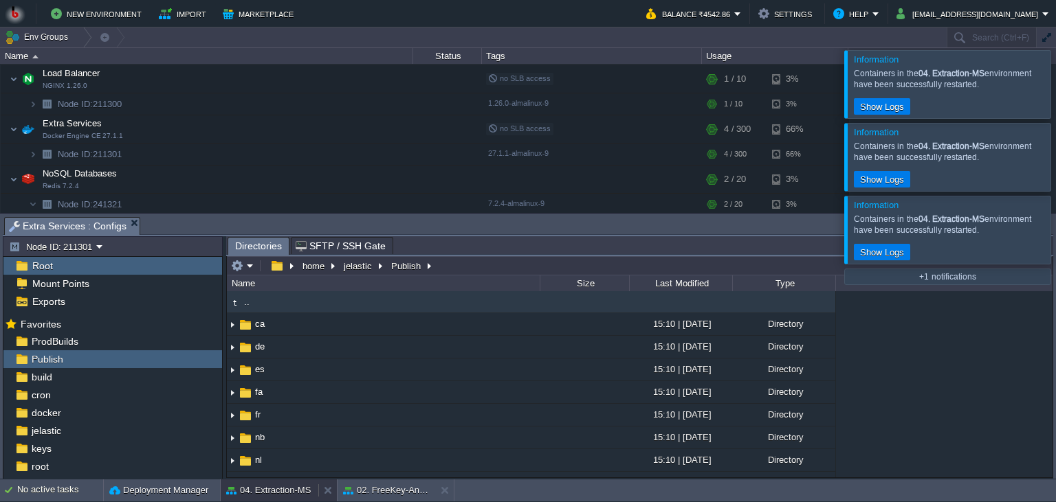
click at [287, 488] on button "04. Extraction-MS" at bounding box center [268, 491] width 85 height 14
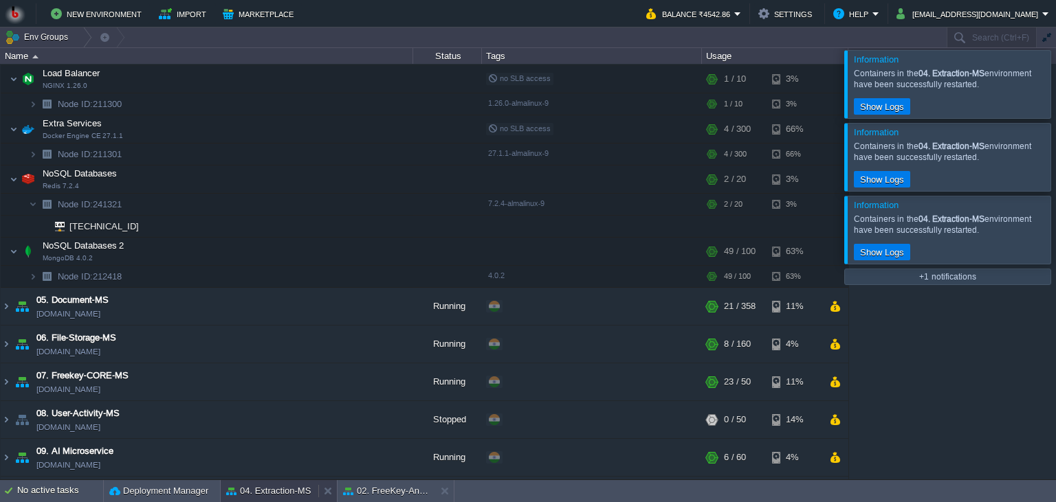
click at [287, 487] on button "04. Extraction-MS" at bounding box center [268, 492] width 85 height 14
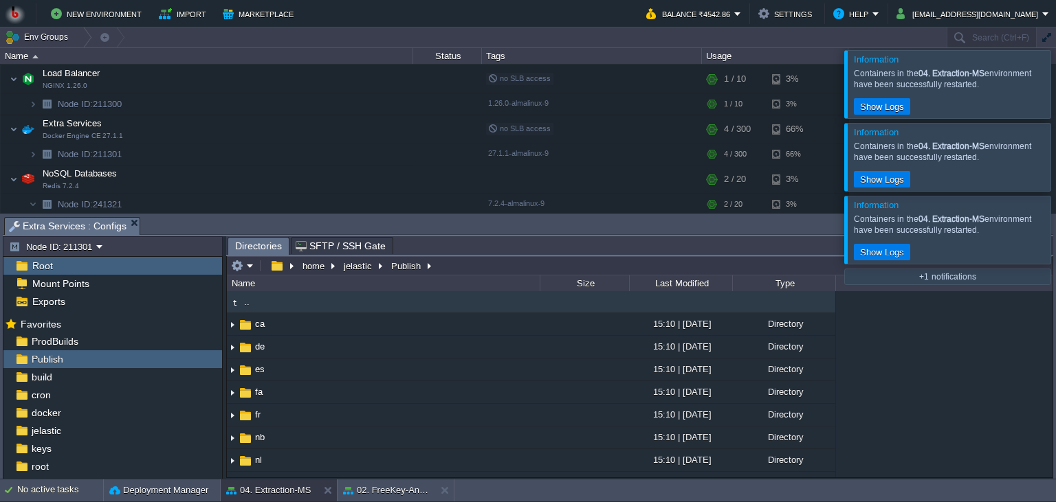
click at [1055, 224] on div at bounding box center [1072, 229] width 0 height 67
click at [1055, 158] on div at bounding box center [1072, 156] width 0 height 67
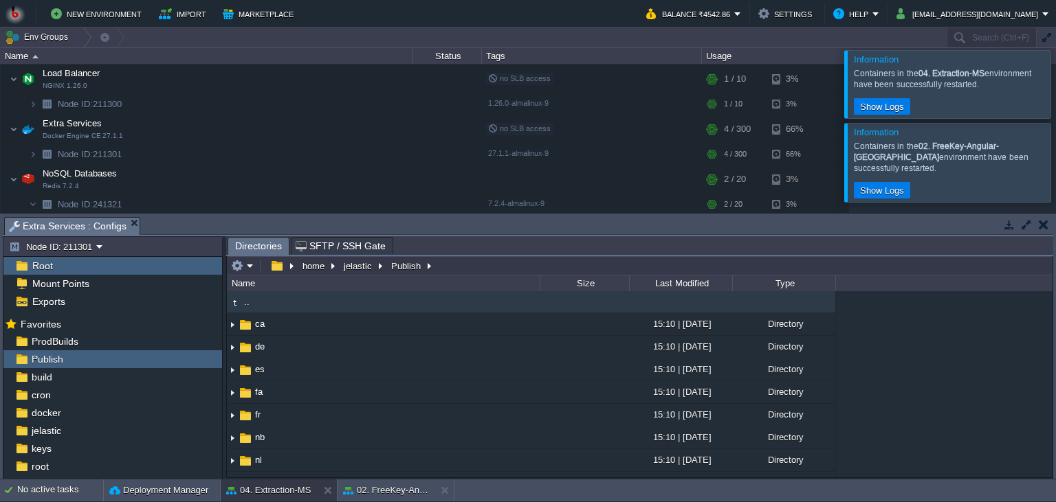
click at [1055, 95] on div at bounding box center [1072, 83] width 0 height 67
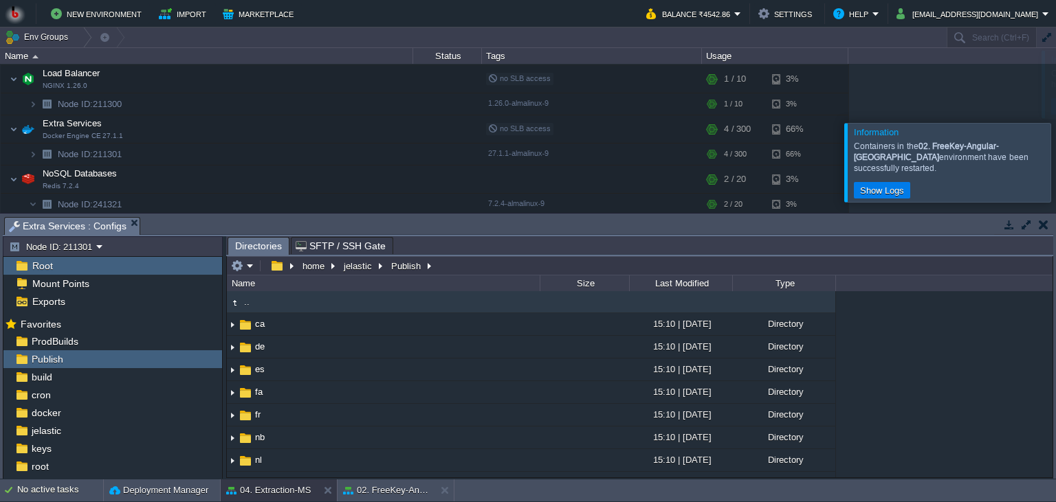
click at [1055, 123] on div at bounding box center [1072, 162] width 0 height 78
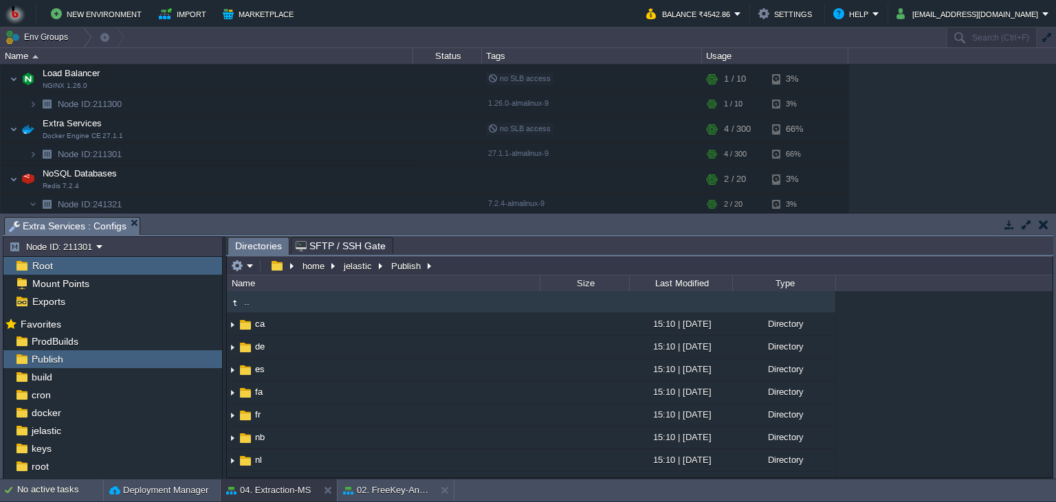
click at [1046, 223] on button "button" at bounding box center [1044, 225] width 10 height 12
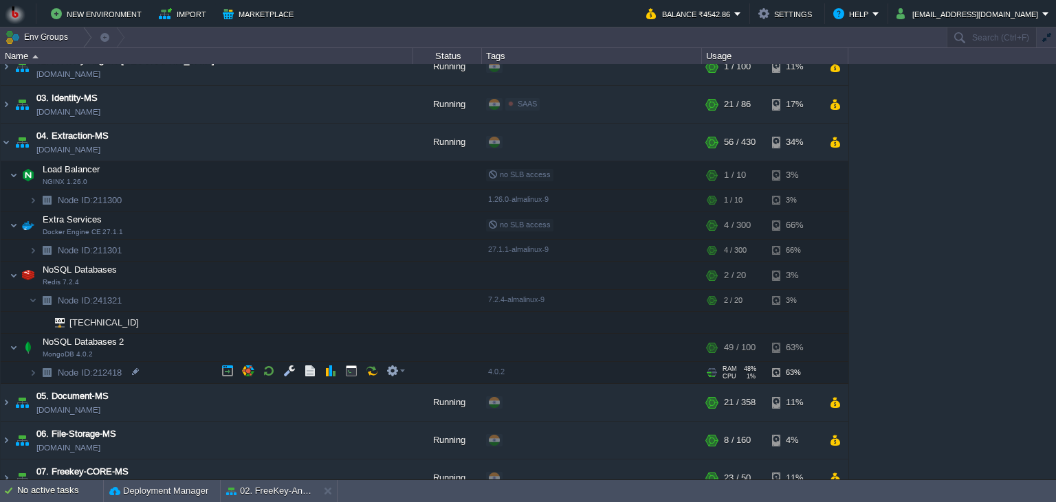
scroll to position [63, 0]
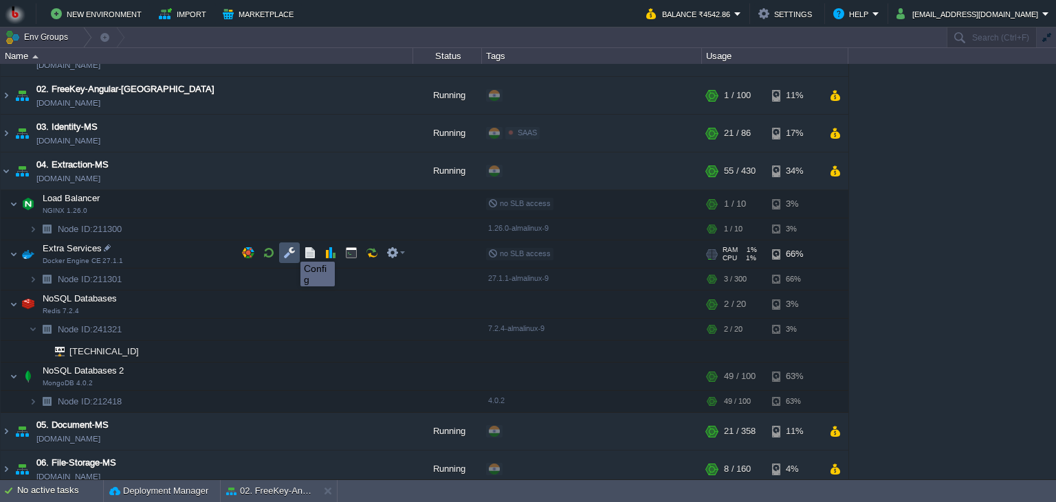
click at [290, 250] on button "button" at bounding box center [289, 253] width 12 height 12
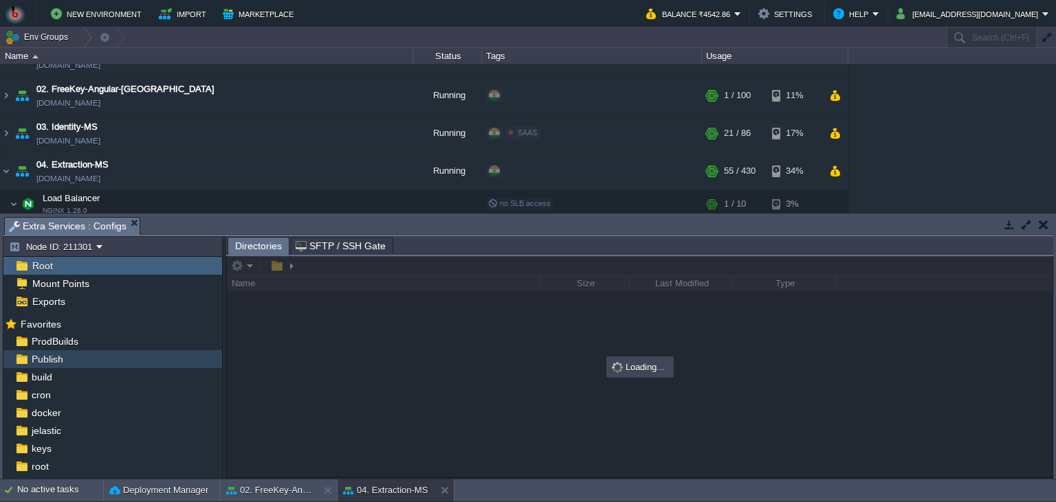
click at [98, 362] on div "Publish" at bounding box center [112, 360] width 219 height 18
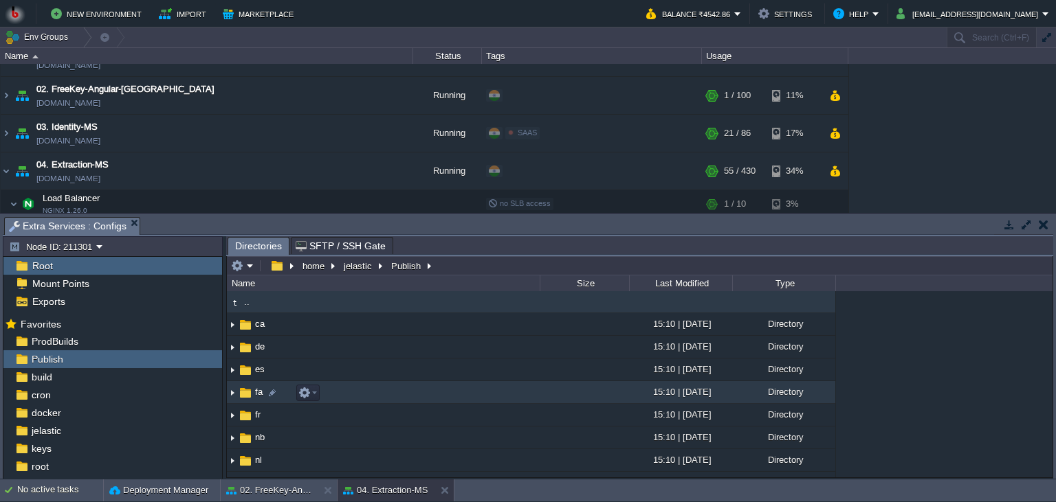
click at [559, 404] on td at bounding box center [584, 392] width 89 height 23
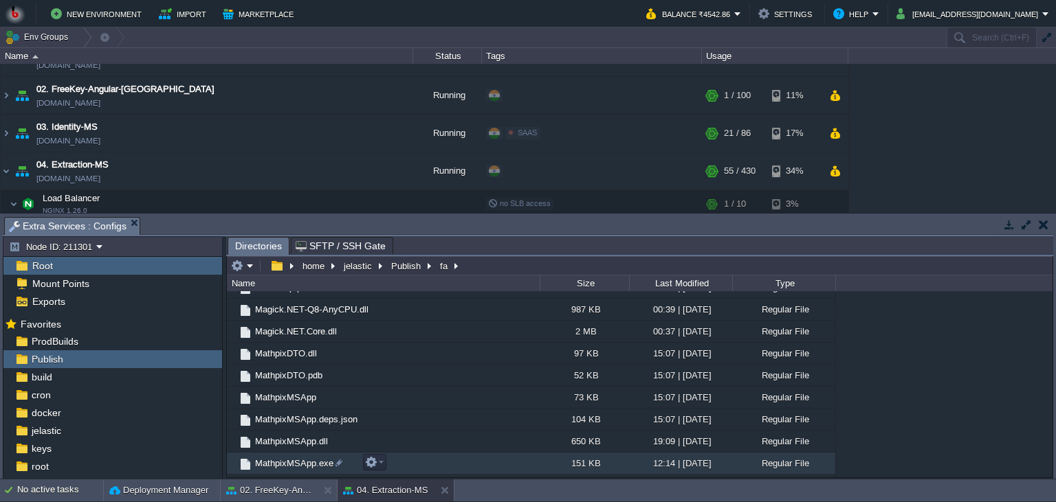
scroll to position [1128, 0]
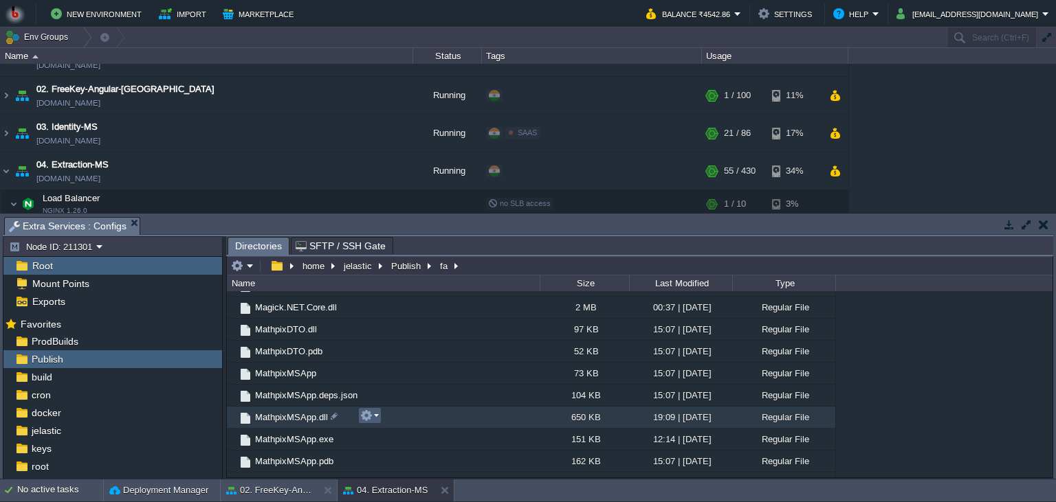
click at [379, 418] on td at bounding box center [369, 416] width 23 height 16
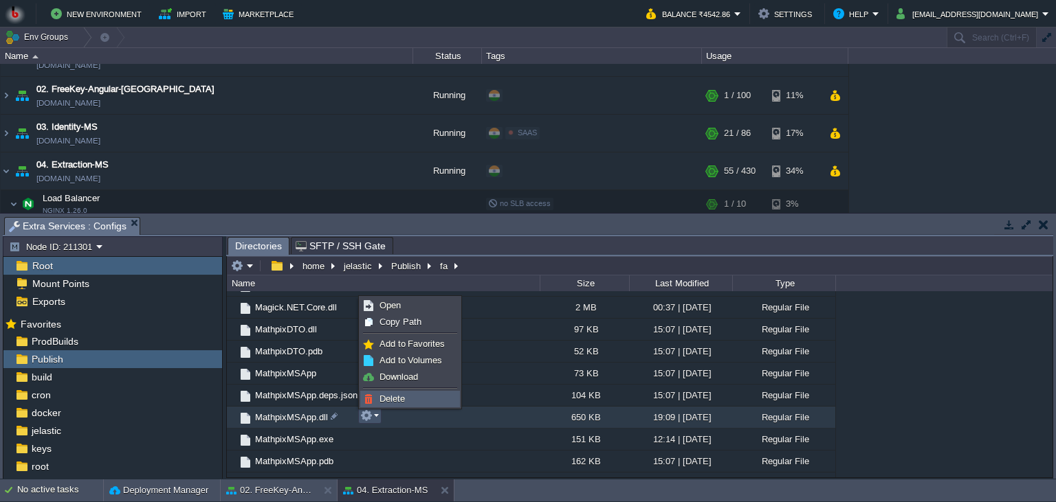
click at [395, 403] on span "Delete" at bounding box center [391, 399] width 25 height 10
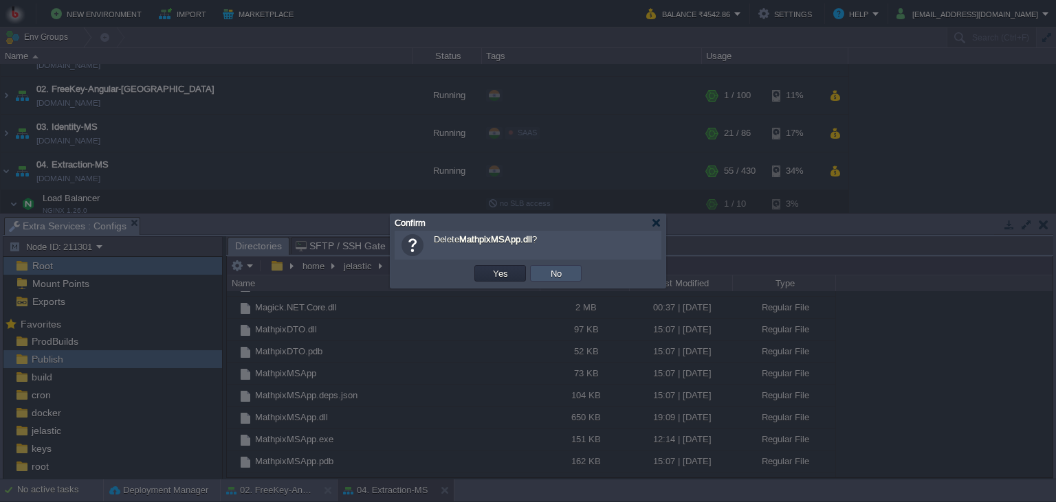
click at [561, 276] on button "No" at bounding box center [555, 273] width 19 height 12
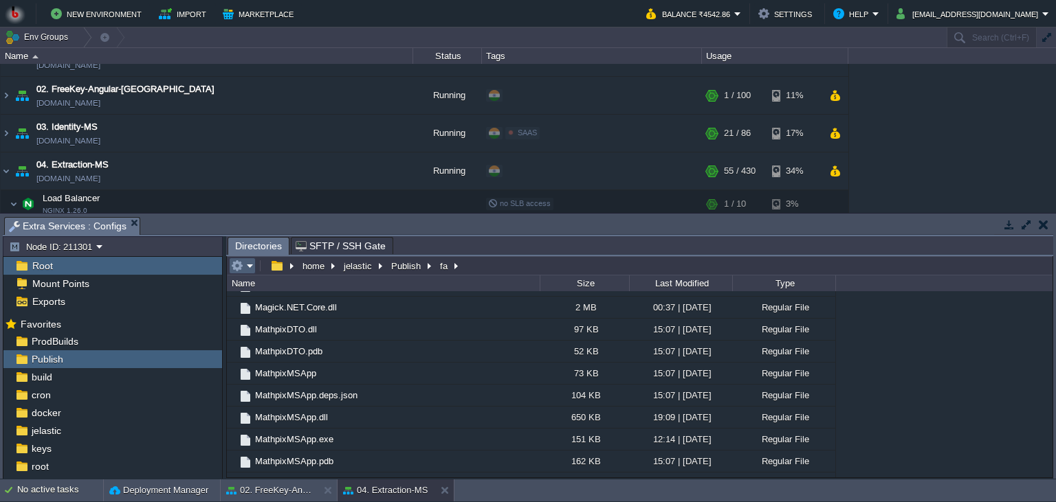
click at [250, 267] on em at bounding box center [242, 266] width 23 height 12
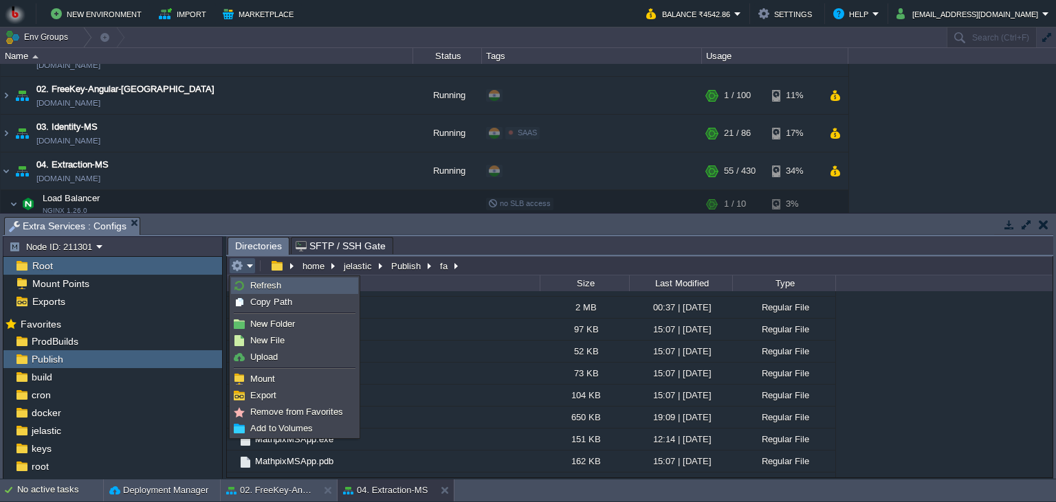
click at [254, 289] on span "Refresh" at bounding box center [265, 285] width 31 height 10
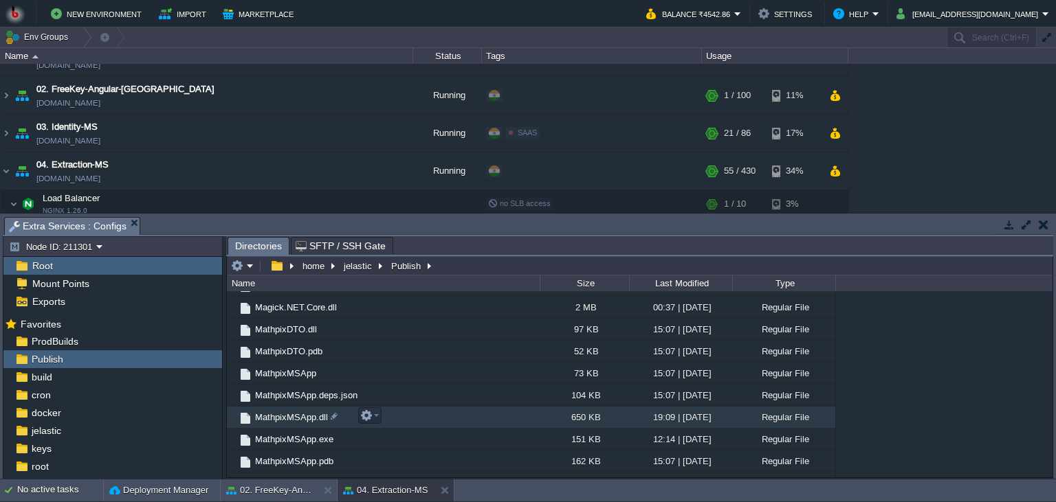
click at [673, 419] on div "19:09 | [DATE]" at bounding box center [680, 417] width 103 height 21
click at [243, 265] on em at bounding box center [242, 266] width 23 height 12
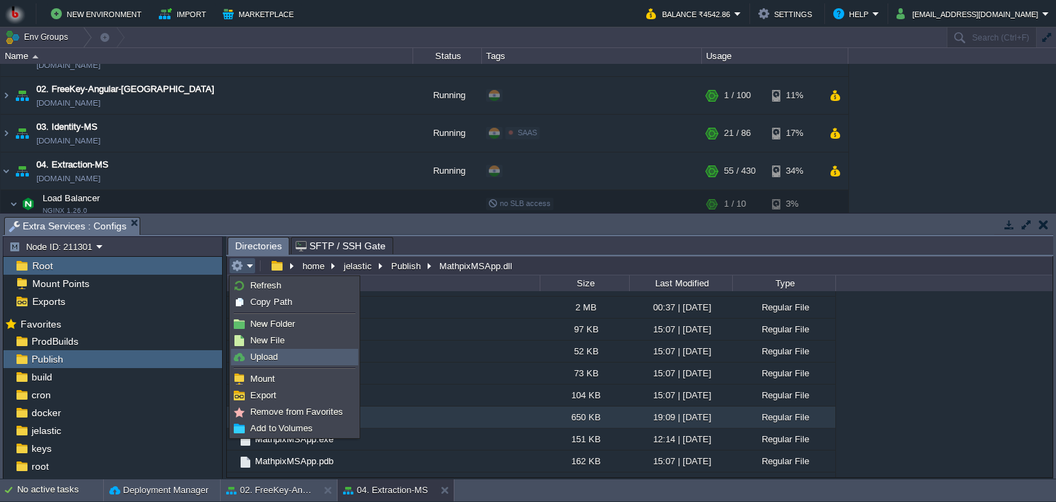
click at [268, 365] on li "Upload" at bounding box center [294, 357] width 127 height 16
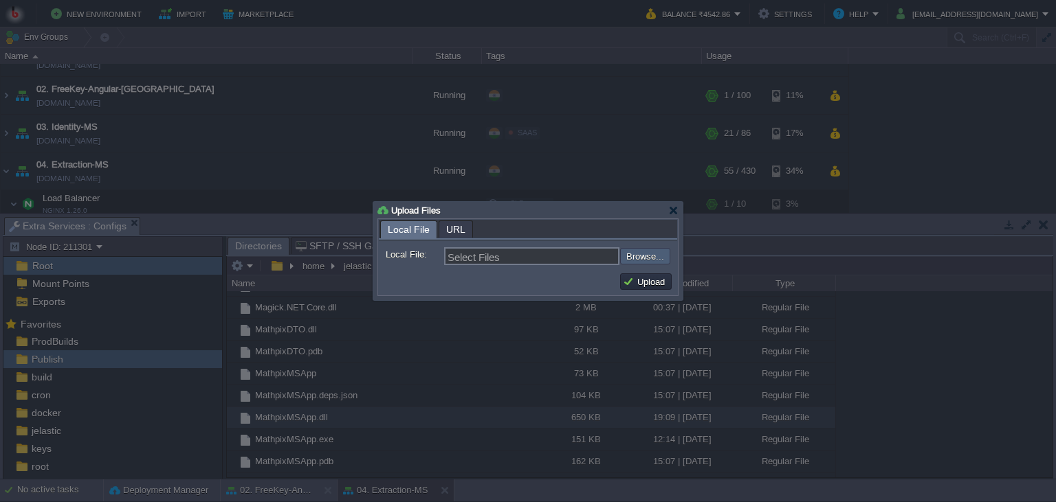
click at [659, 256] on input "file" at bounding box center [583, 256] width 174 height 16
type input "C:\fakepath\MathpixMSApp.dll"
type input "MathpixMSApp.dll"
click at [656, 287] on button "Upload" at bounding box center [646, 282] width 46 height 12
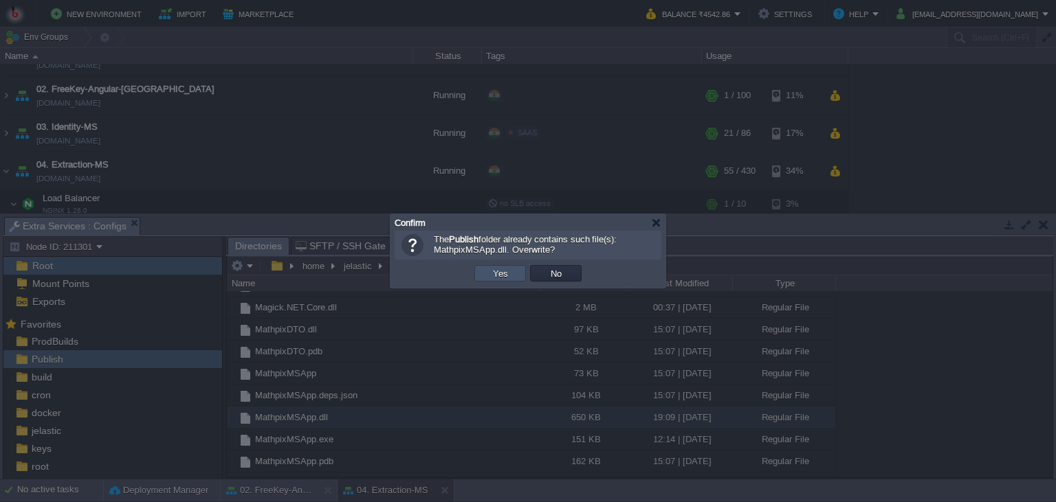
click at [496, 272] on button "Yes" at bounding box center [500, 273] width 23 height 12
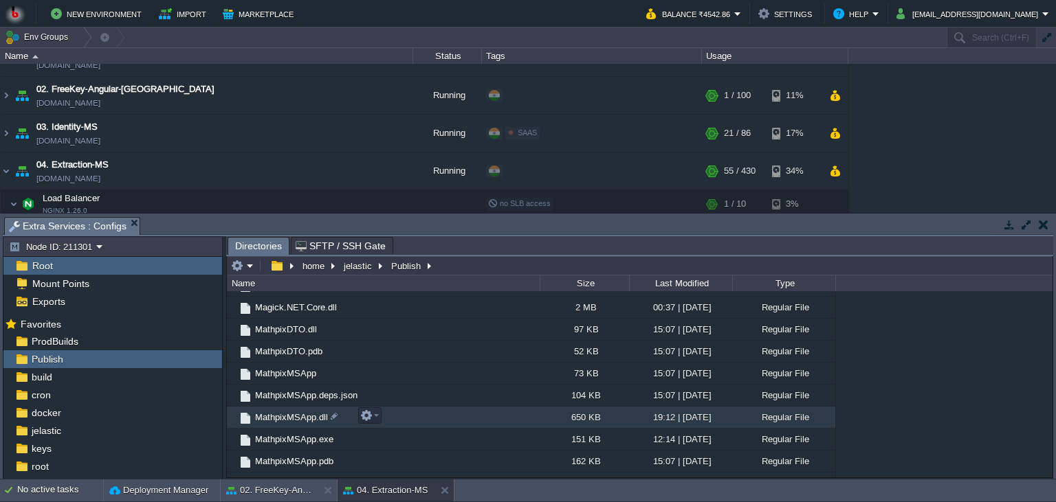
click at [740, 420] on div "Regular File" at bounding box center [783, 417] width 103 height 21
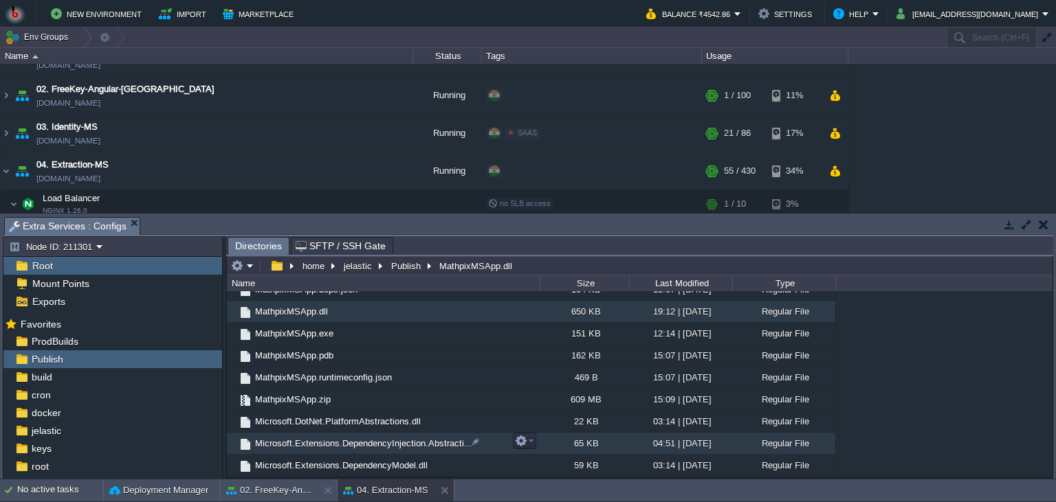
scroll to position [1190, 0]
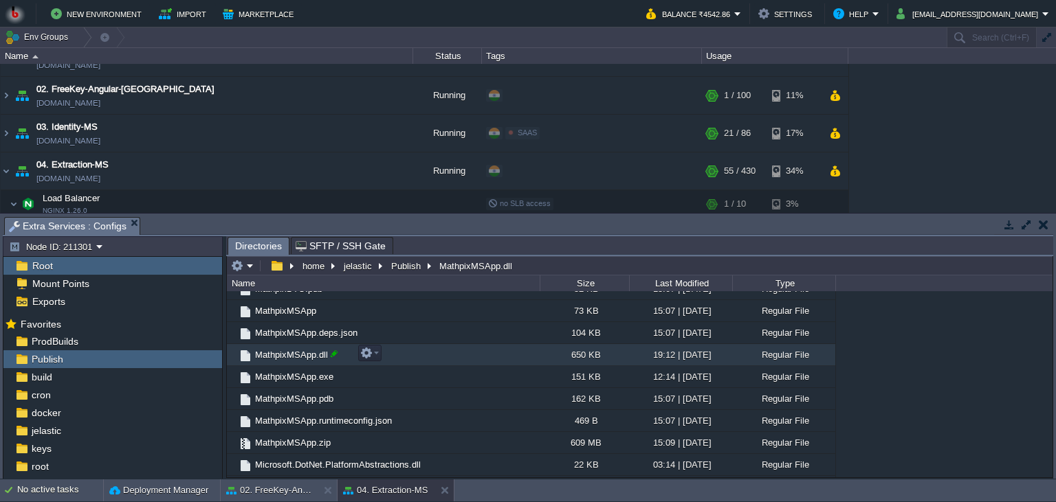
click at [332, 358] on div at bounding box center [334, 354] width 12 height 12
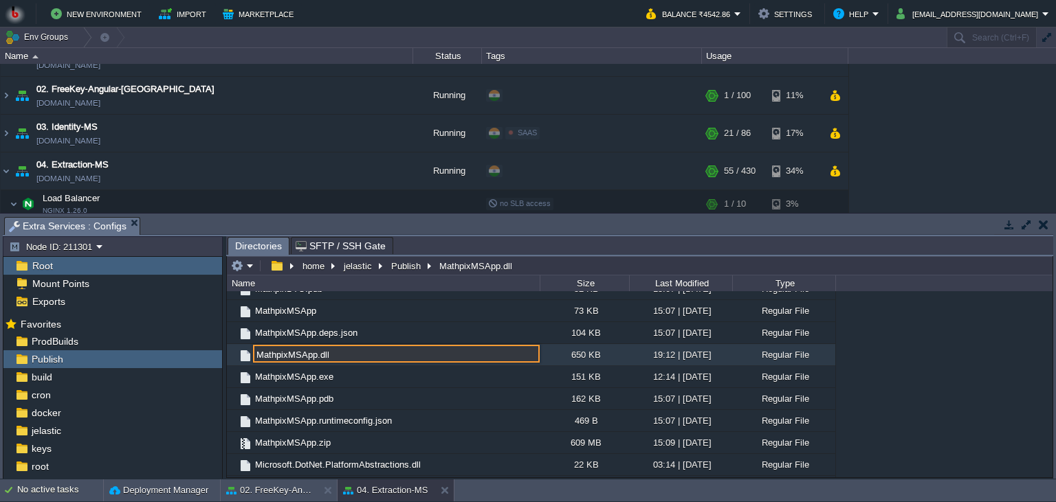
click at [312, 359] on input "MathpixMSApp.dll" at bounding box center [396, 354] width 287 height 18
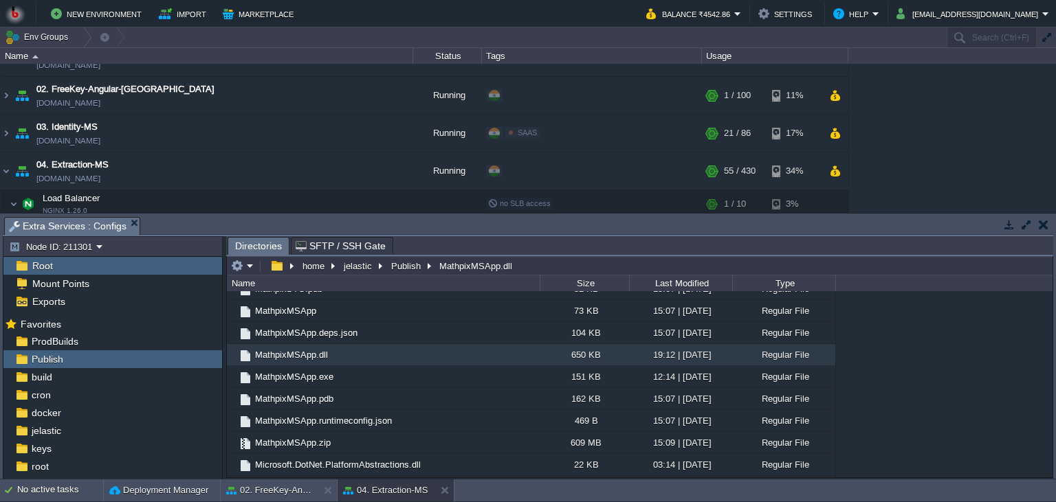
click at [921, 378] on div ".. ca 15:10 | [DATE] Directory de 15:10 | [DATE] Directory es 15:10 | [DATE] Di…" at bounding box center [639, 384] width 825 height 186
click at [331, 354] on div at bounding box center [334, 354] width 12 height 12
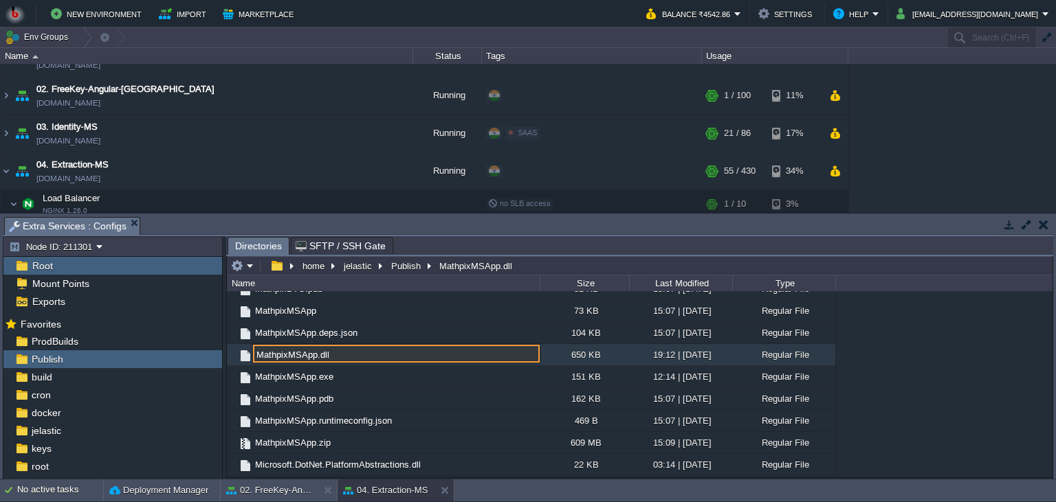
click at [314, 357] on input "MathpixMSApp.dll" at bounding box center [396, 354] width 287 height 18
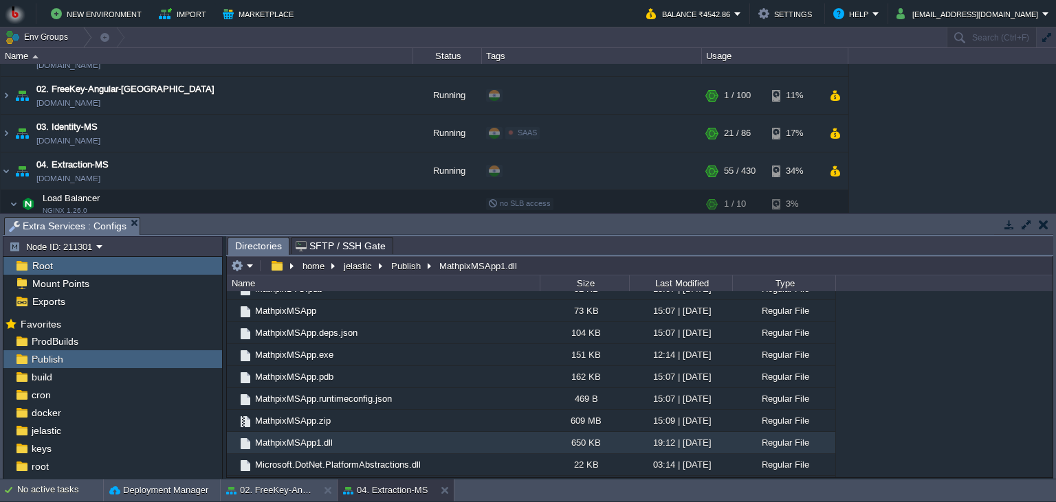
click at [416, 261] on body "New Environment Import Marketplace Bonus ₹0.00 Upgrade Account Balance ₹4542.86…" at bounding box center [528, 251] width 1056 height 502
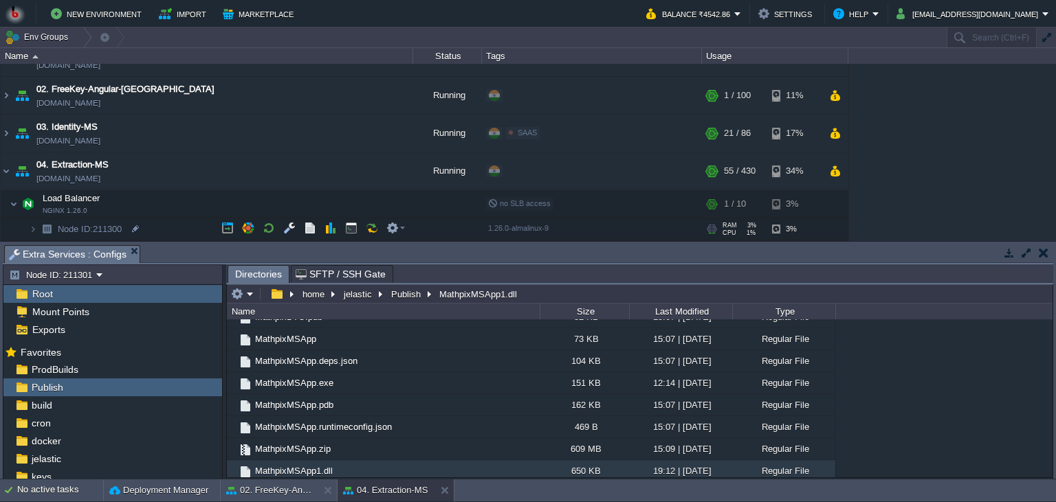
scroll to position [125, 0]
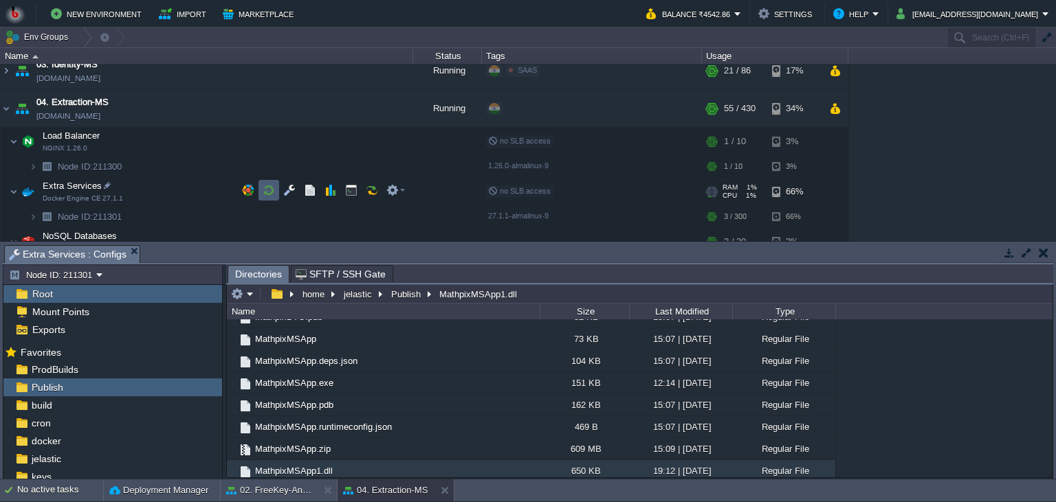
click at [268, 190] on button "button" at bounding box center [269, 190] width 12 height 12
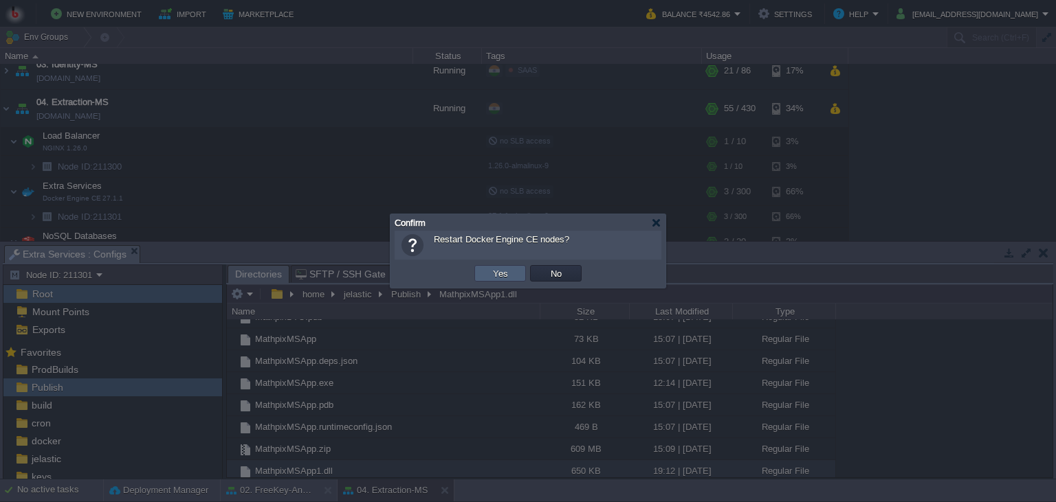
click at [513, 271] on td "Yes" at bounding box center [500, 273] width 52 height 16
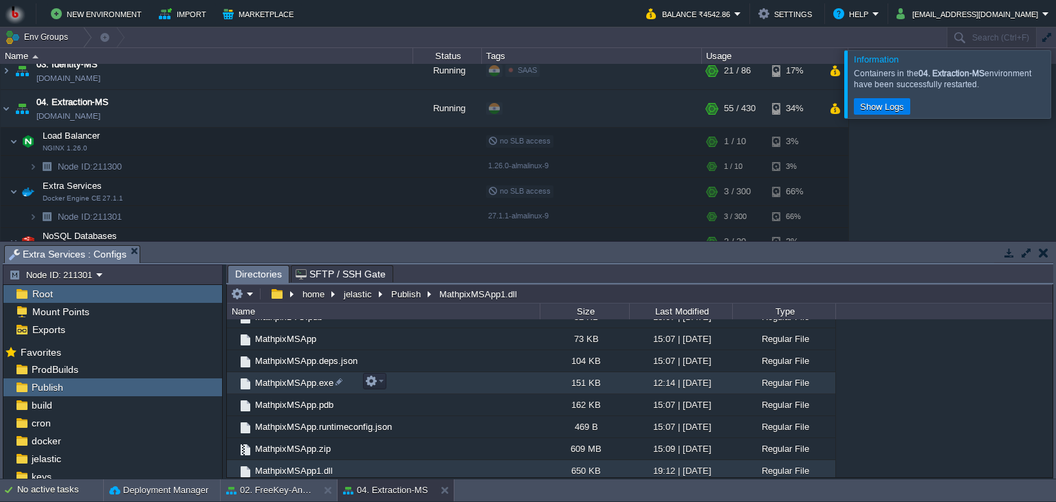
scroll to position [1254, 0]
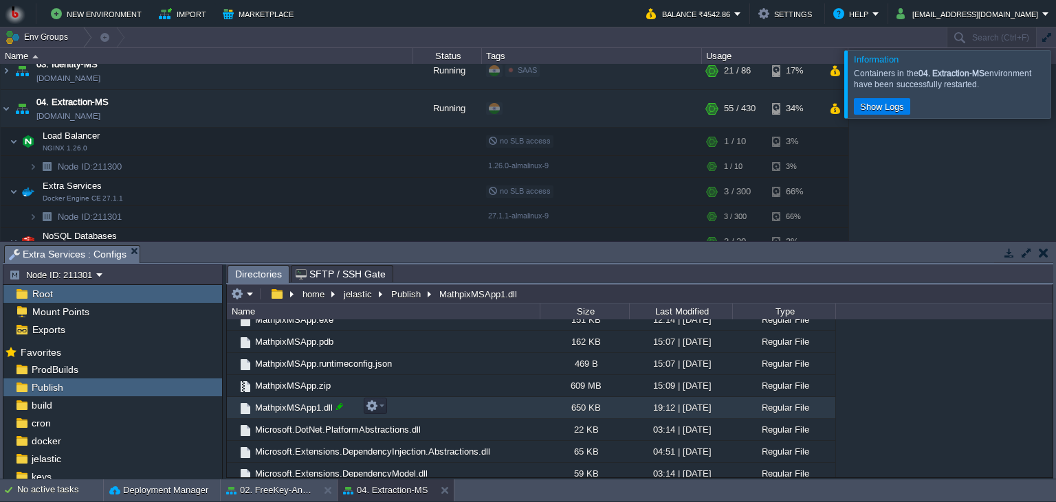
click at [337, 410] on div at bounding box center [339, 407] width 12 height 12
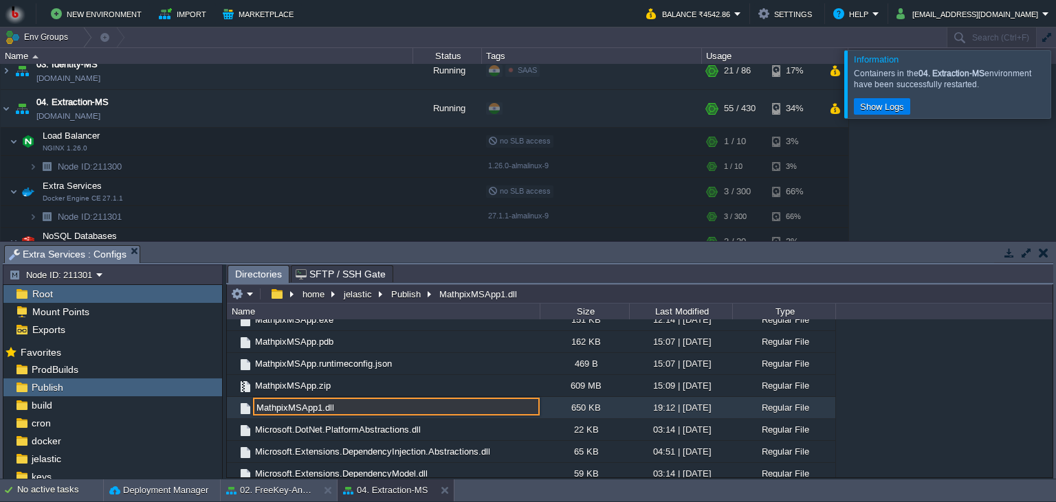
click at [316, 411] on input "MathpixMSApp1.dll" at bounding box center [396, 407] width 287 height 18
type input "MathpixMSApp.dll"
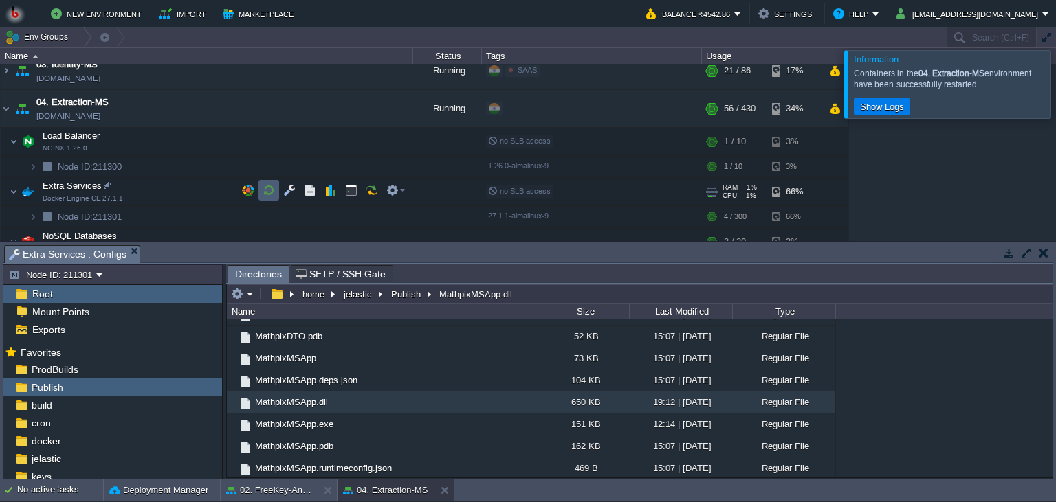
click at [268, 188] on button "button" at bounding box center [269, 190] width 12 height 12
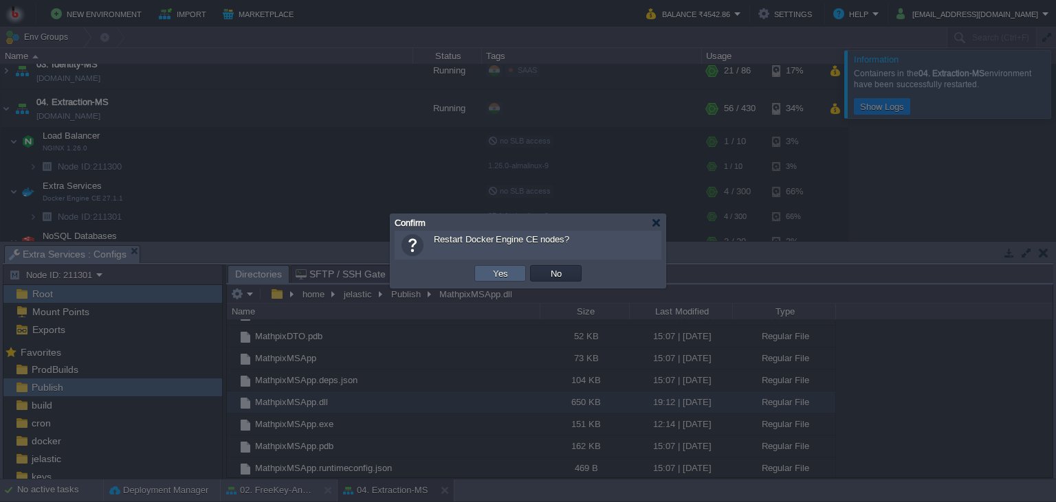
click at [495, 267] on td "Yes" at bounding box center [500, 273] width 52 height 16
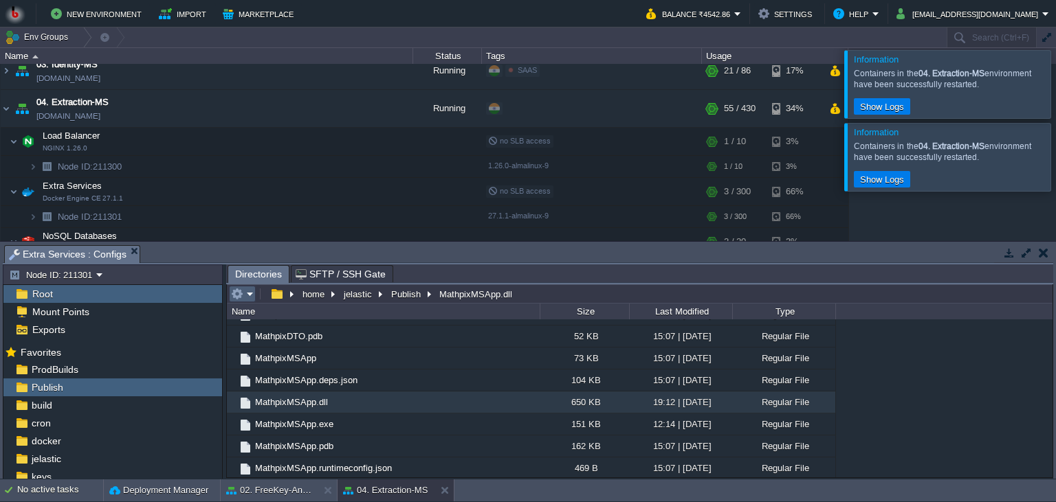
click at [247, 294] on em at bounding box center [242, 294] width 23 height 12
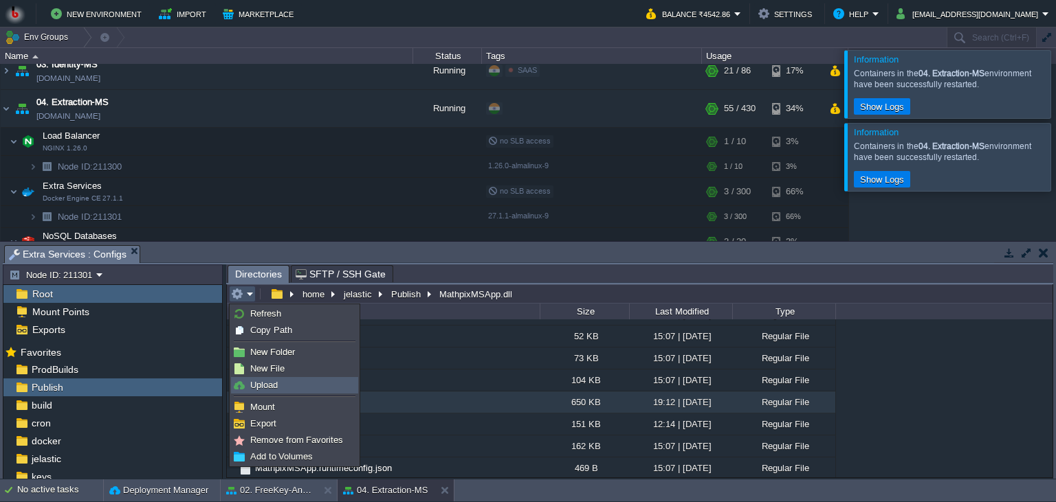
click at [267, 384] on span "Upload" at bounding box center [263, 385] width 27 height 10
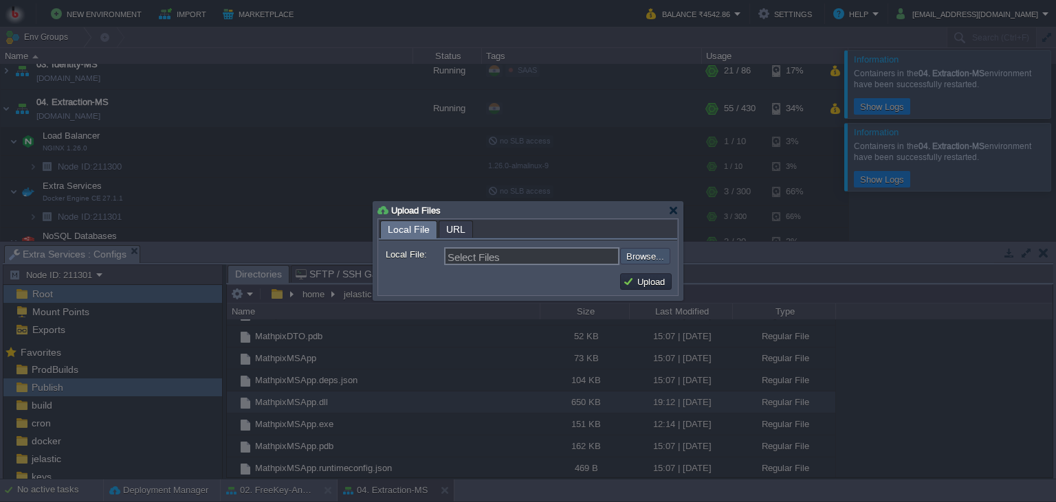
click at [652, 256] on input "file" at bounding box center [583, 256] width 174 height 16
type input "C:\fakepath\MathpixMSApp.dll"
type input "MathpixMSApp.dll"
click at [647, 289] on td "Upload" at bounding box center [646, 282] width 52 height 16
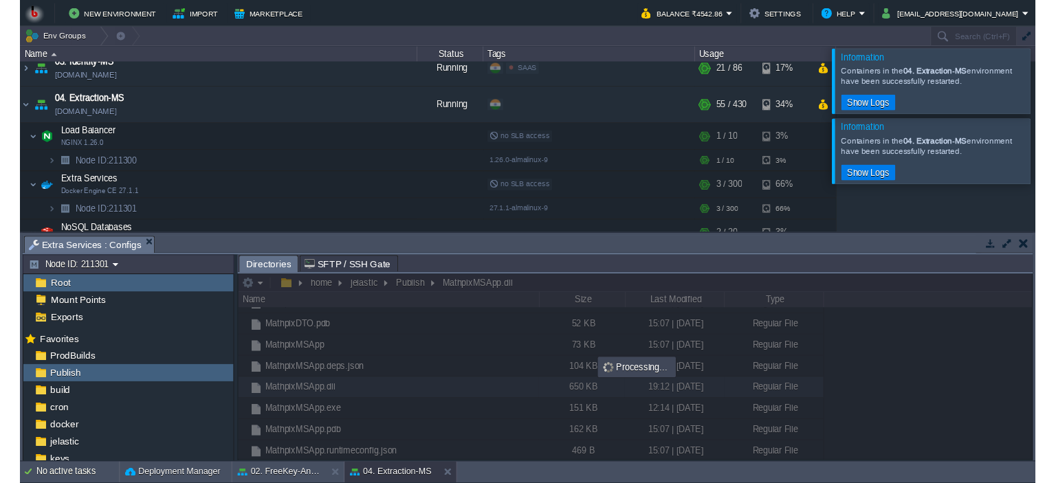
scroll to position [0, 0]
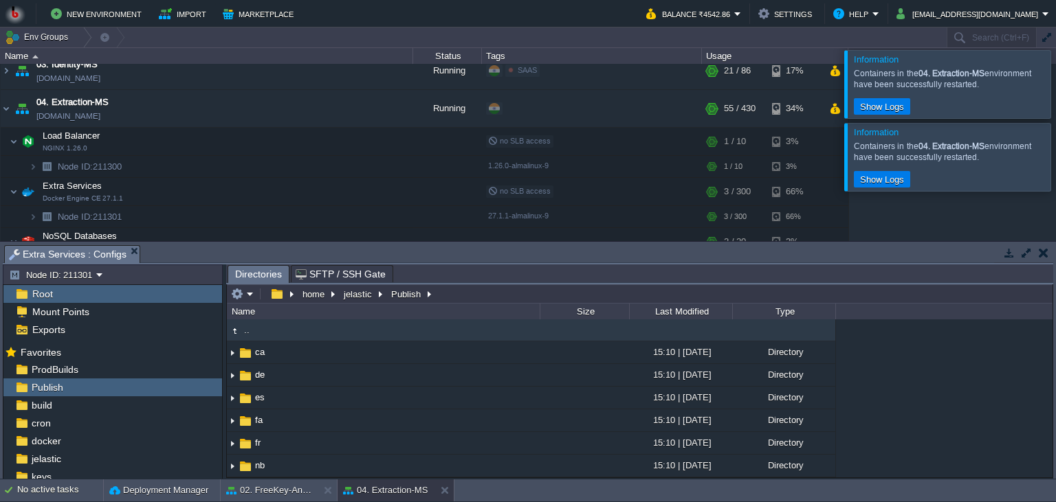
click at [260, 299] on td at bounding box center [260, 294] width 5 height 16
click at [245, 299] on em at bounding box center [242, 294] width 23 height 12
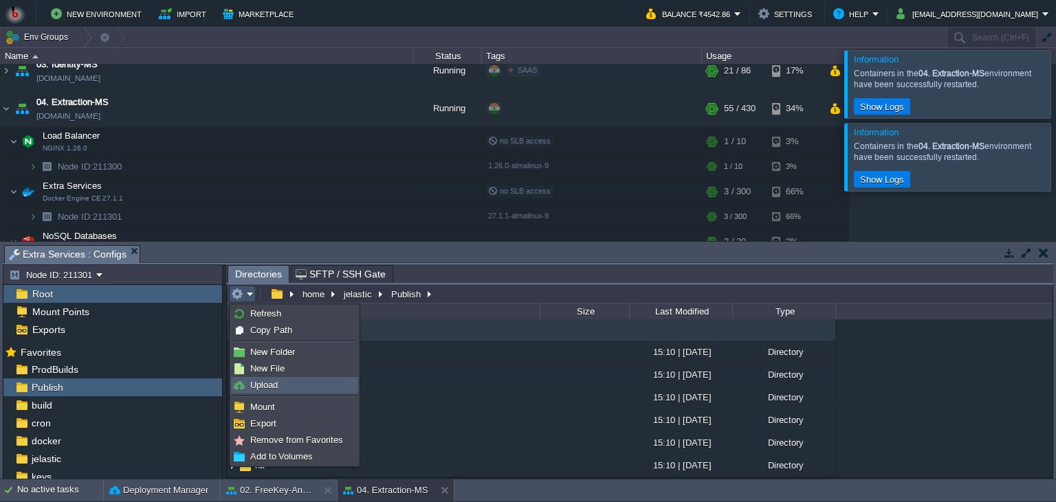
click at [271, 393] on li "Upload" at bounding box center [294, 385] width 127 height 16
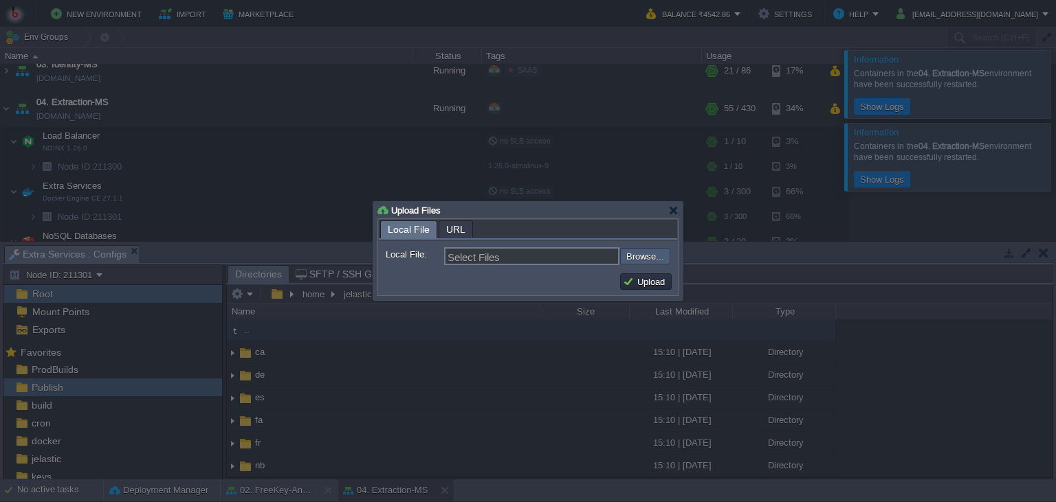
click at [650, 262] on input "file" at bounding box center [583, 256] width 174 height 16
type input "C:\fakepath\MathpixMSApp.dll"
type input "MathpixMSApp.dll"
click at [656, 287] on button "Upload" at bounding box center [646, 282] width 46 height 12
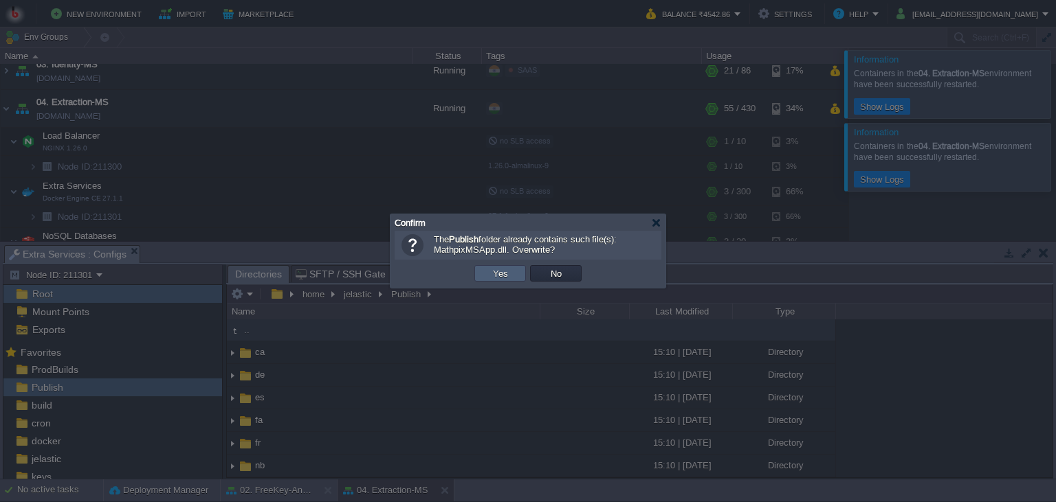
click at [470, 271] on td "OK Yes No Cancel" at bounding box center [528, 273] width 260 height 21
click at [492, 270] on button "Yes" at bounding box center [500, 273] width 23 height 12
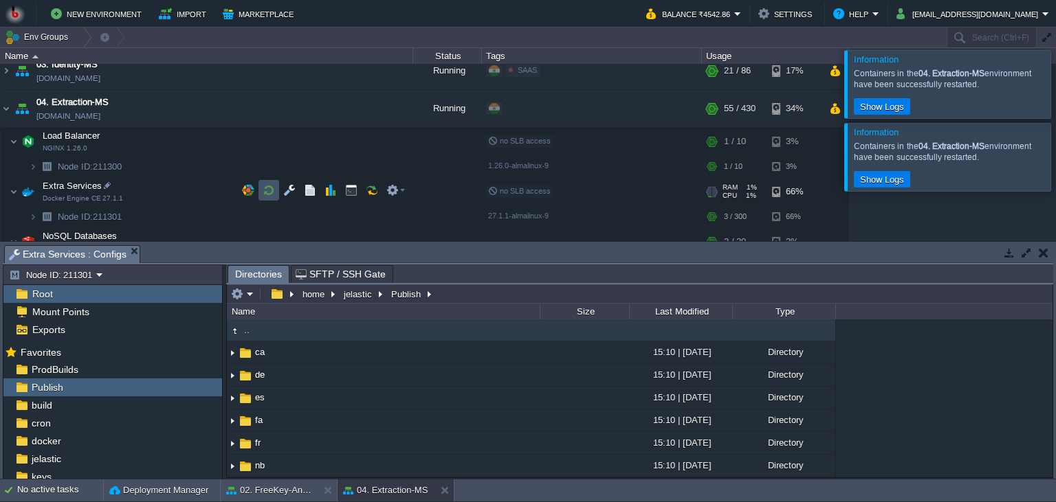
click at [268, 188] on button "button" at bounding box center [269, 190] width 12 height 12
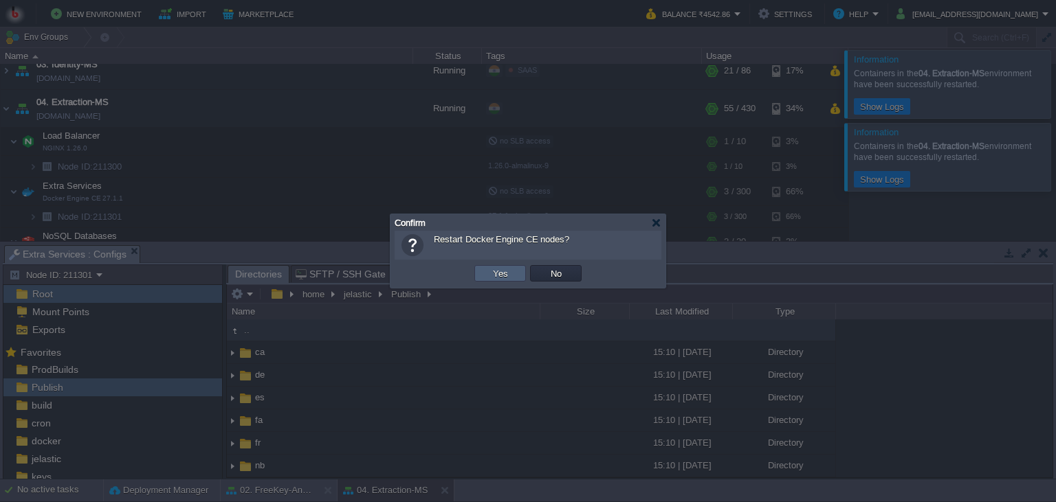
click at [495, 269] on button "Yes" at bounding box center [500, 273] width 23 height 12
